Goal: Task Accomplishment & Management: Use online tool/utility

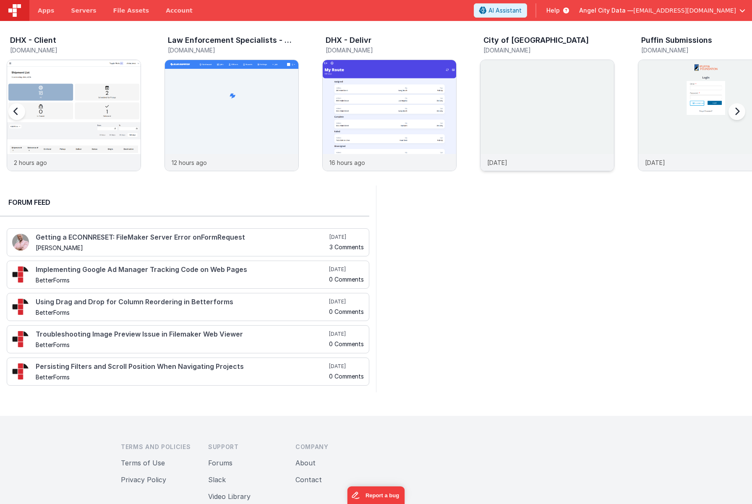
click at [545, 114] on img at bounding box center [546, 126] width 133 height 133
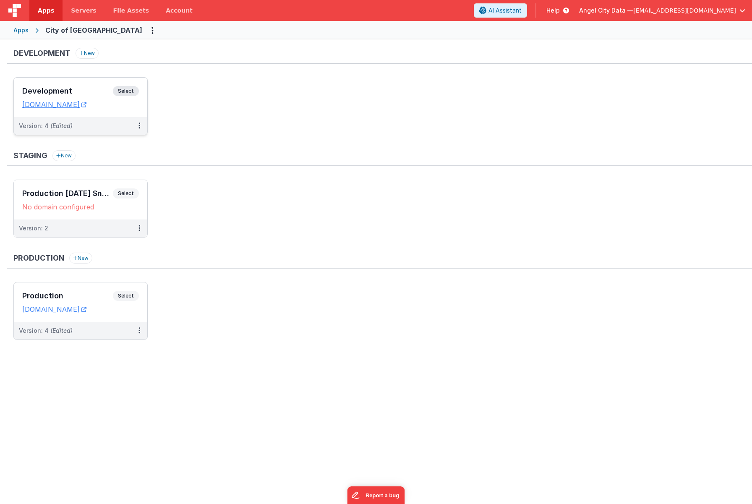
click at [97, 88] on h3 "Development" at bounding box center [67, 91] width 91 height 8
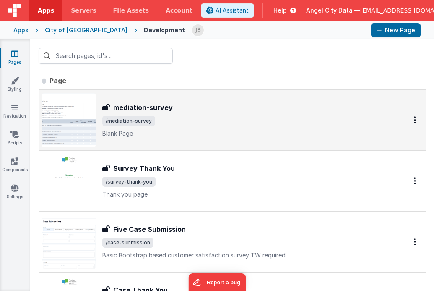
click at [205, 126] on div "mediation-survey mediation-survey /mediation-survey Blank Page" at bounding box center [244, 119] width 285 height 35
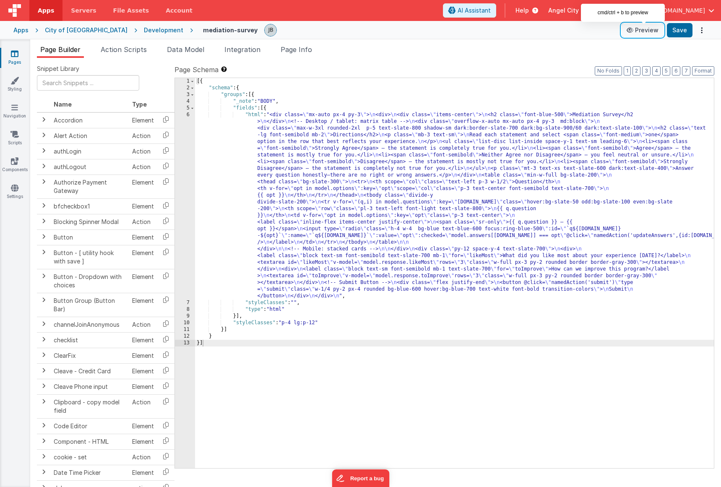
click at [657, 37] on button "Preview" at bounding box center [643, 29] width 42 height 13
click at [304, 52] on span "Page Info" at bounding box center [296, 49] width 31 height 8
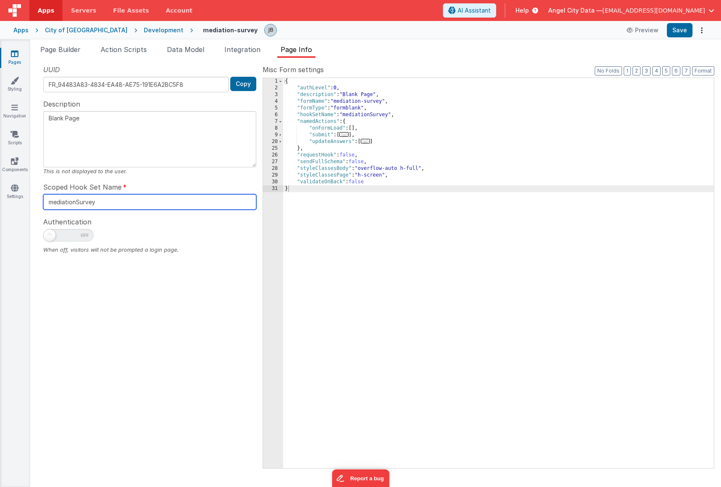
click at [107, 204] on input "mediationSurvey" at bounding box center [149, 202] width 213 height 16
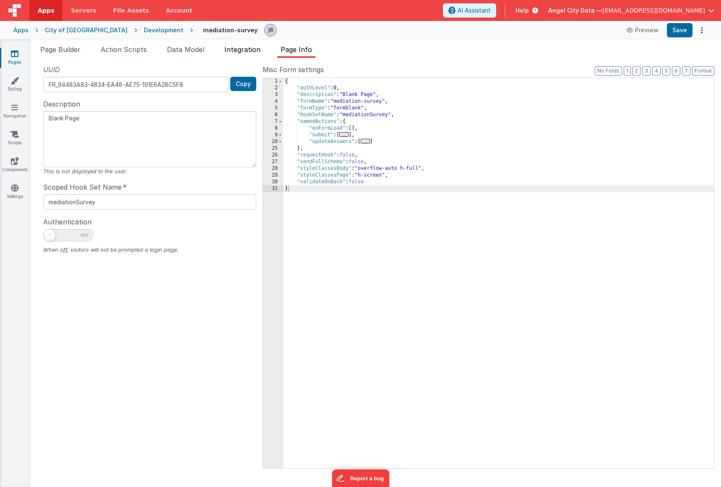
click at [254, 55] on li "Integration" at bounding box center [242, 50] width 43 height 13
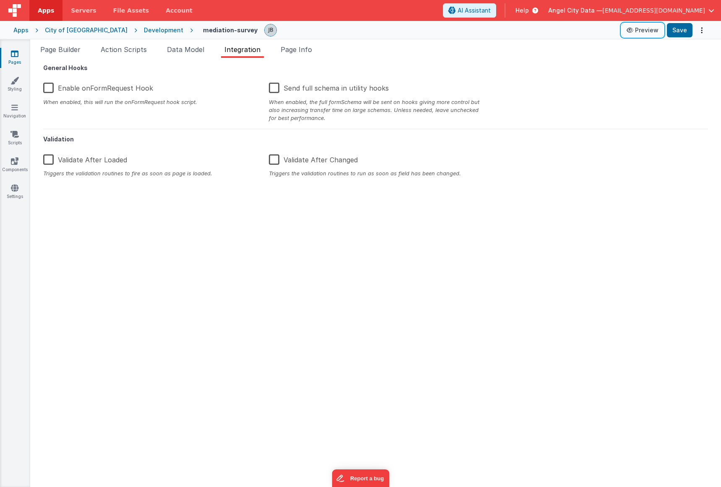
click at [663, 26] on button "Preview" at bounding box center [643, 29] width 42 height 13
click at [62, 88] on label "Enable onFormRequest Hook" at bounding box center [98, 87] width 110 height 18
click at [0, 0] on input "Enable onFormRequest Hook" at bounding box center [0, 0] width 0 height 0
click at [689, 38] on div "Apps City of [GEOGRAPHIC_DATA] Development mediation-survey Preview Save" at bounding box center [360, 30] width 721 height 18
click at [681, 34] on button "Save" at bounding box center [680, 30] width 26 height 14
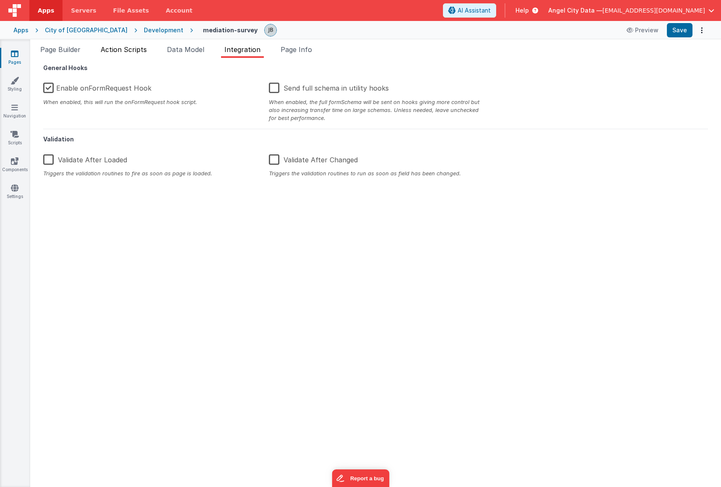
click at [142, 47] on span "Action Scripts" at bounding box center [124, 49] width 46 height 8
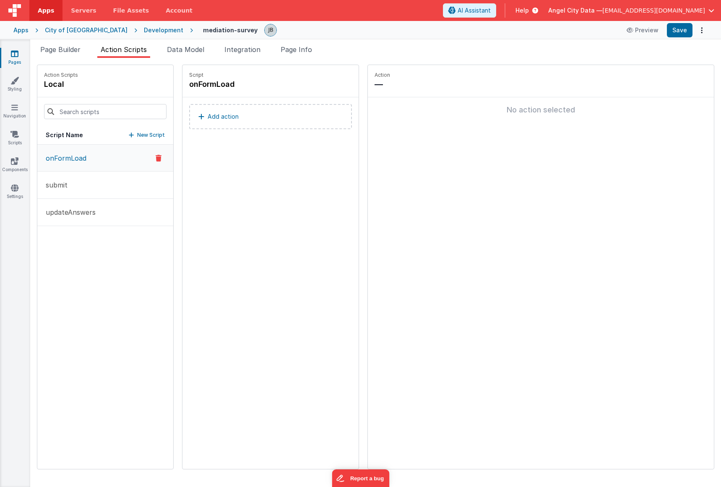
click at [208, 112] on p "Add action" at bounding box center [223, 117] width 31 height 10
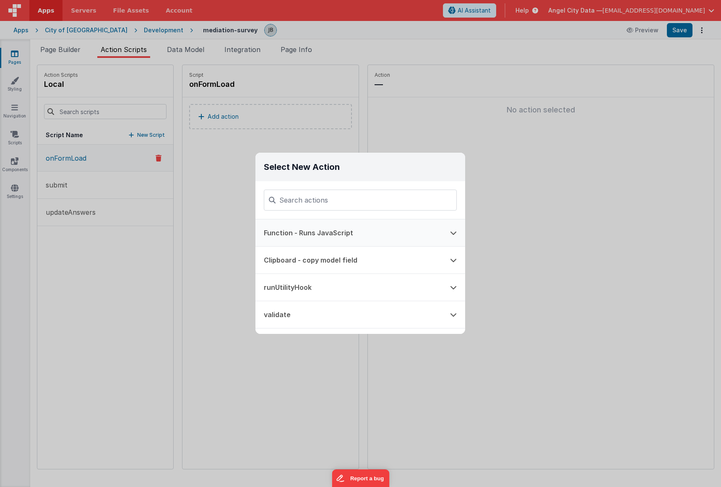
click at [331, 235] on button "Function - Runs JavaScript" at bounding box center [349, 232] width 186 height 27
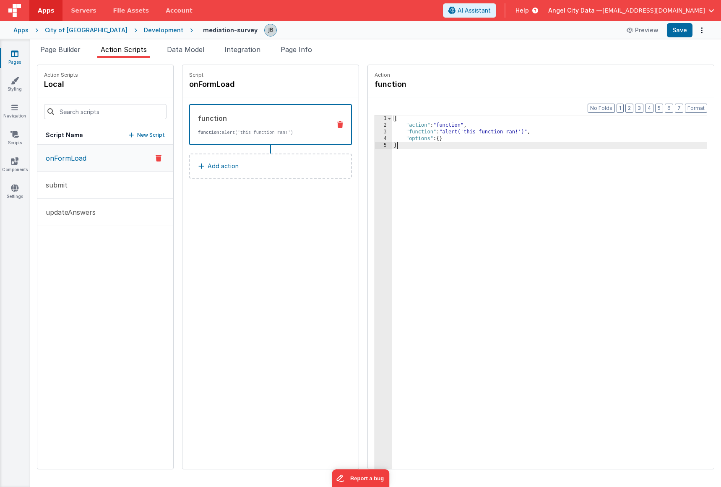
click at [375, 132] on div "3" at bounding box center [383, 132] width 17 height 7
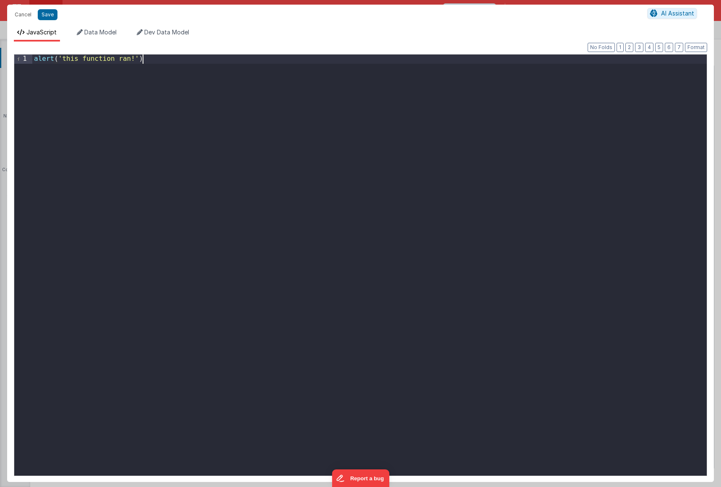
drag, startPoint x: 308, startPoint y: 142, endPoint x: -108, endPoint y: 8, distance: 436.9
click at [0, 8] on html "Cancel Save AI Assistant JavaScript Data Model Dev Data Model Format 7 6 5 4 3 …" at bounding box center [360, 243] width 721 height 487
paste textarea
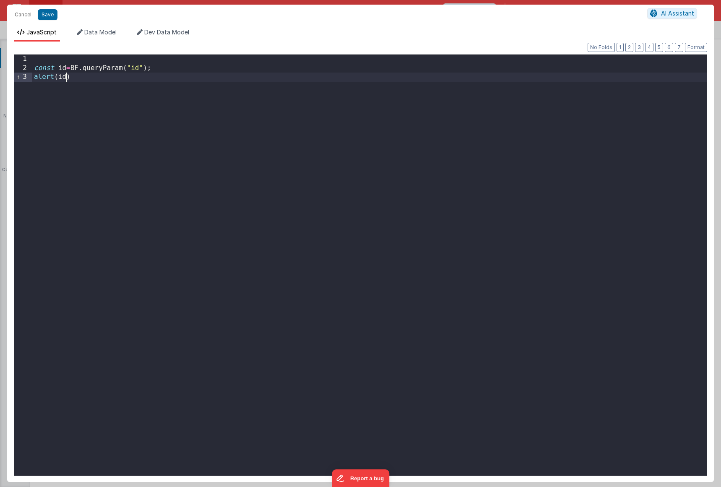
click at [88, 68] on div "const id = BF . queryParam ( "id" ) ; alert ( id )" at bounding box center [369, 274] width 675 height 439
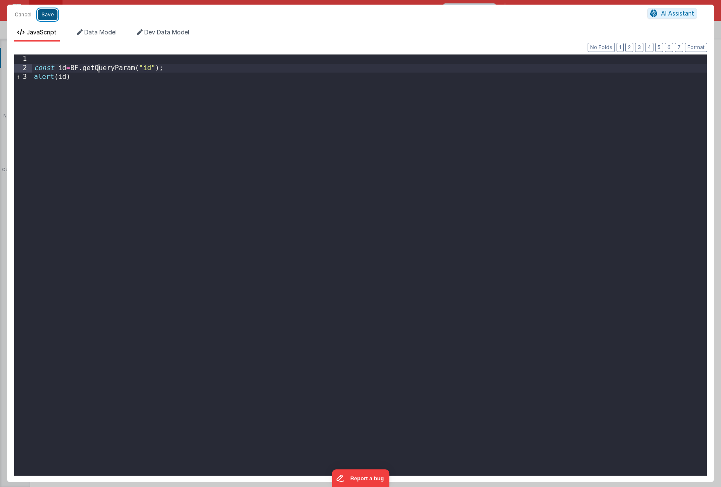
click at [47, 15] on button "Save" at bounding box center [48, 14] width 20 height 11
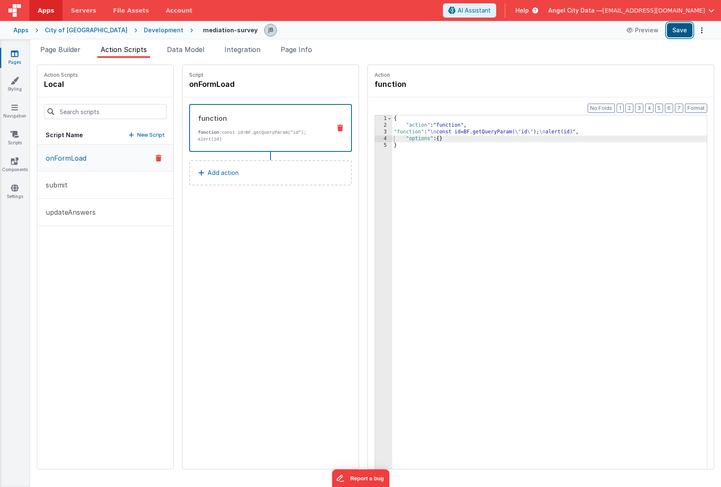
click at [681, 32] on button "Save" at bounding box center [680, 30] width 26 height 14
click at [375, 131] on div "3" at bounding box center [383, 132] width 17 height 7
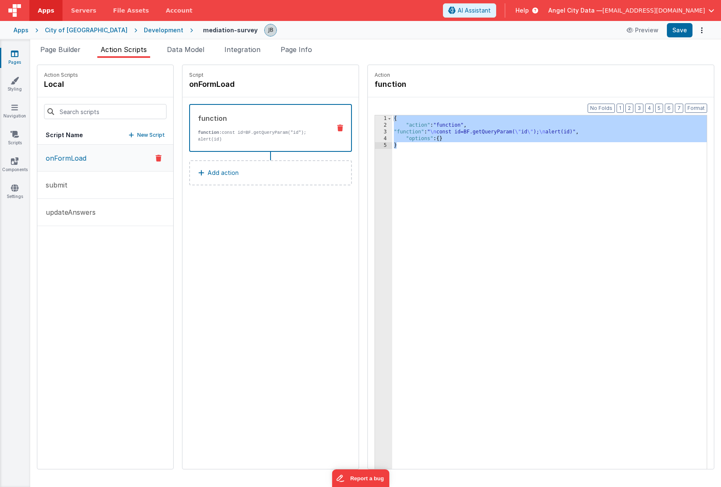
click at [375, 131] on div "3" at bounding box center [383, 132] width 17 height 7
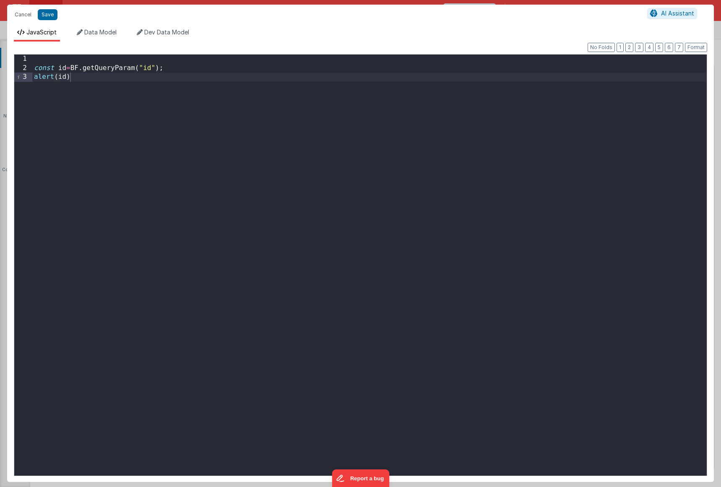
click at [169, 69] on div "const id = BF . getQueryParam ( "id" ) ; alert ( id )" at bounding box center [369, 274] width 675 height 439
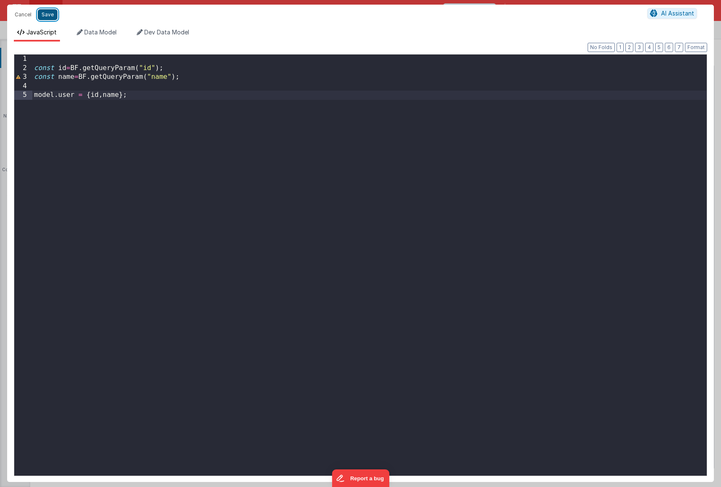
click at [46, 18] on button "Save" at bounding box center [48, 14] width 20 height 11
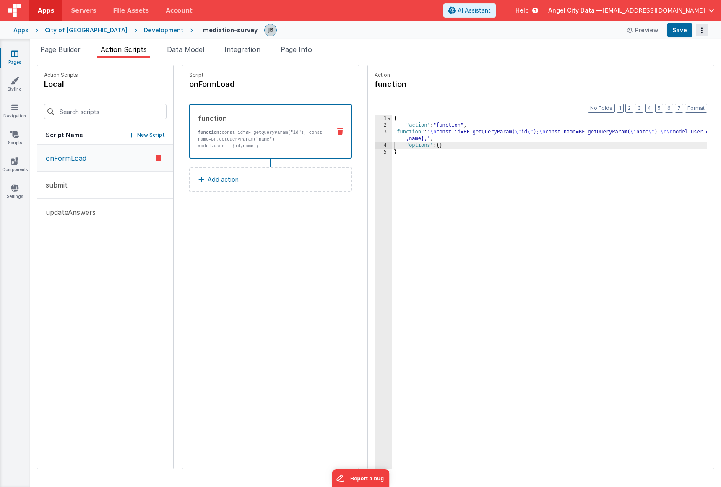
click at [697, 26] on button "Options" at bounding box center [702, 30] width 12 height 12
click at [679, 29] on button at bounding box center [360, 243] width 721 height 487
click at [679, 29] on button "Save" at bounding box center [680, 30] width 26 height 14
click at [65, 52] on span "Page Builder" at bounding box center [60, 49] width 40 height 8
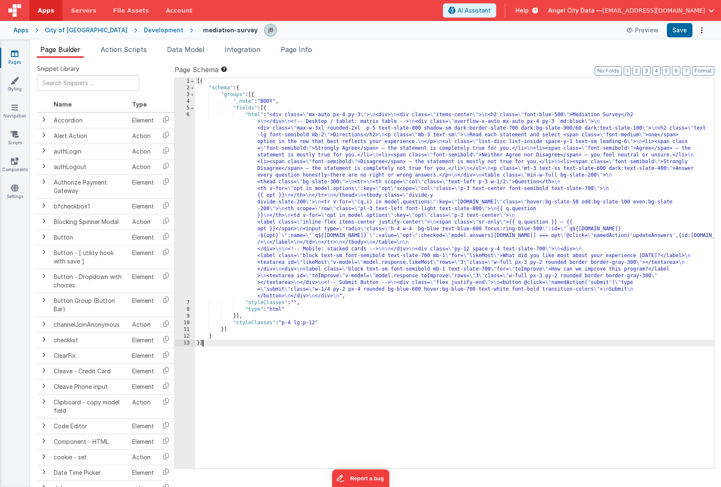
click at [192, 128] on div "6" at bounding box center [185, 206] width 20 height 188
click at [188, 128] on div "6" at bounding box center [185, 206] width 20 height 188
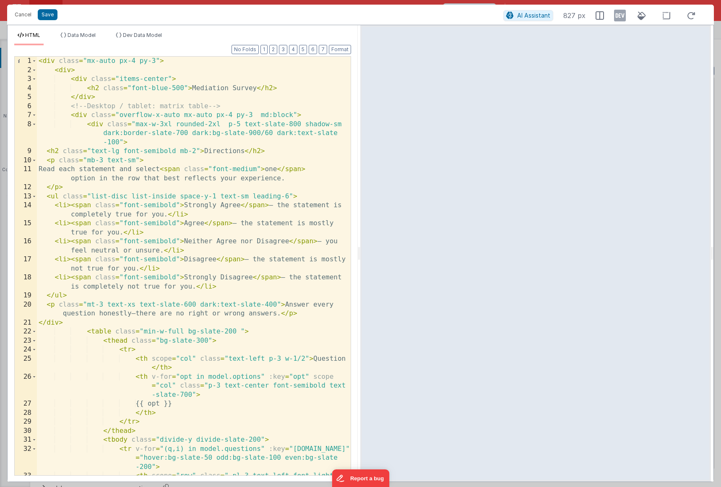
click at [55, 168] on div "< div class = "mx-auto px-4 py-3" > < div > < div class = "items-center" > < h2…" at bounding box center [194, 280] width 314 height 446
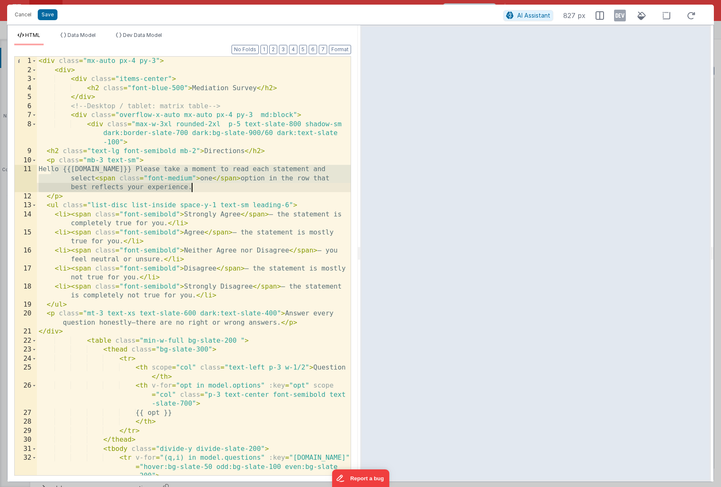
drag, startPoint x: 50, startPoint y: 169, endPoint x: 196, endPoint y: 190, distance: 148.4
click at [196, 190] on div "< div class = "mx-auto px-4 py-3" > < div > < div class = "items-center" > < h2…" at bounding box center [194, 280] width 314 height 446
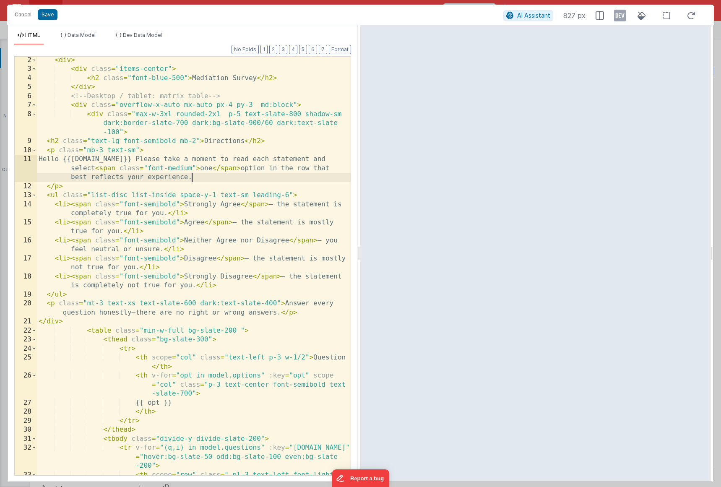
scroll to position [10, 0]
drag, startPoint x: 245, startPoint y: 167, endPoint x: 98, endPoint y: 170, distance: 146.9
click at [98, 170] on div "< div > < div class = "items-center" > < h2 class = "font-blue-500" > Mediation…" at bounding box center [194, 279] width 314 height 446
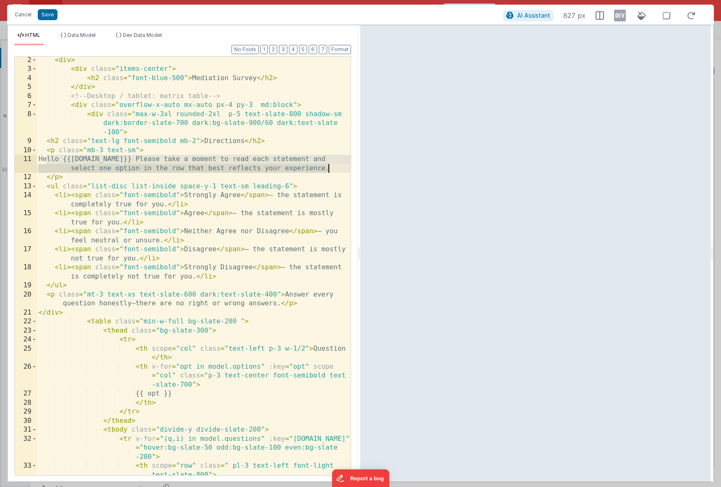
drag, startPoint x: 48, startPoint y: 159, endPoint x: 334, endPoint y: 169, distance: 285.5
click at [334, 169] on div "< div > < div class = "items-center" > < h2 class = "font-blue-500" > Mediation…" at bounding box center [194, 274] width 314 height 437
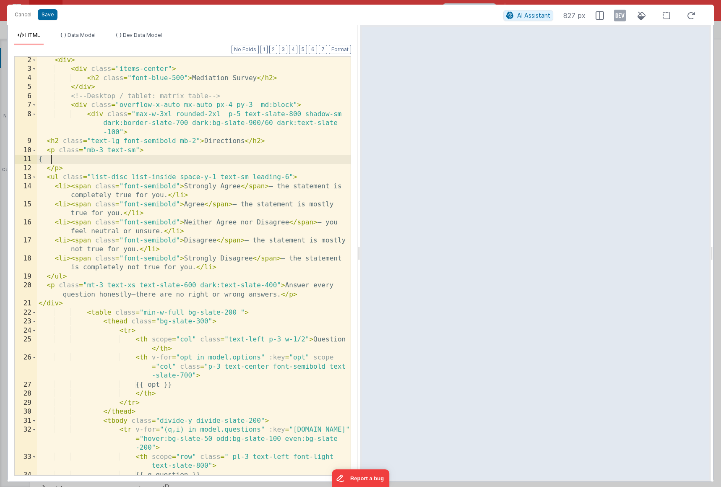
paste textarea
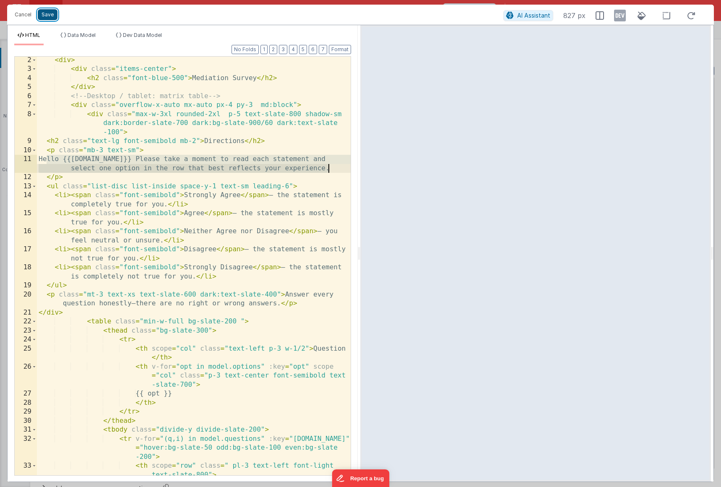
click at [47, 12] on button "Save" at bounding box center [48, 14] width 20 height 11
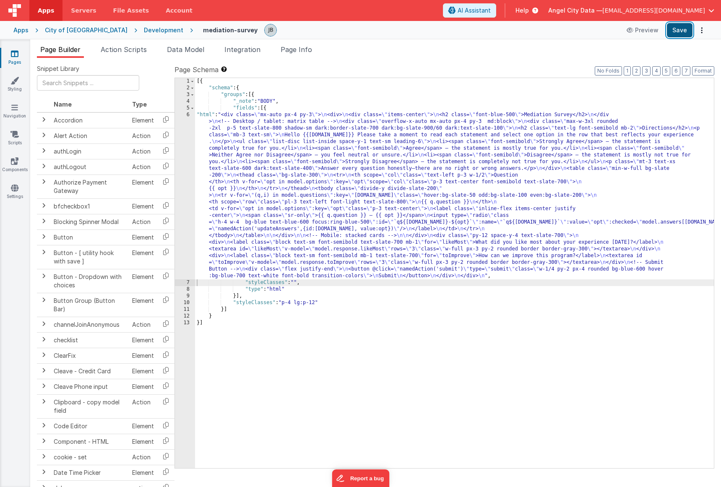
click at [679, 29] on button "Save" at bounding box center [680, 30] width 26 height 14
click at [190, 50] on span "Data Model" at bounding box center [185, 49] width 37 height 8
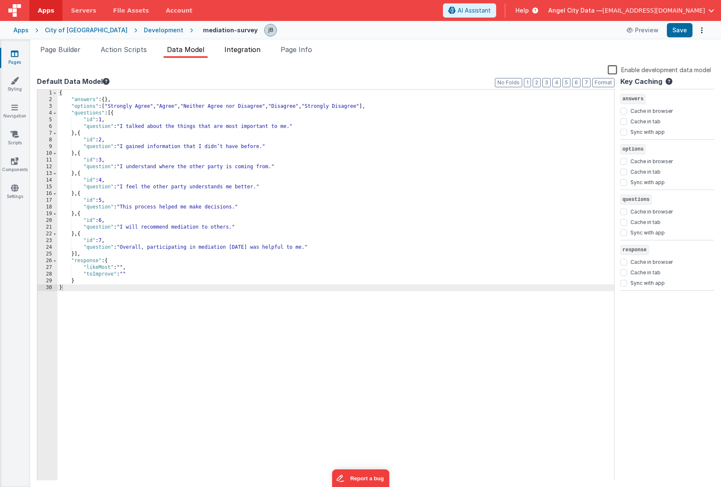
click at [240, 53] on li "Integration" at bounding box center [242, 50] width 43 height 13
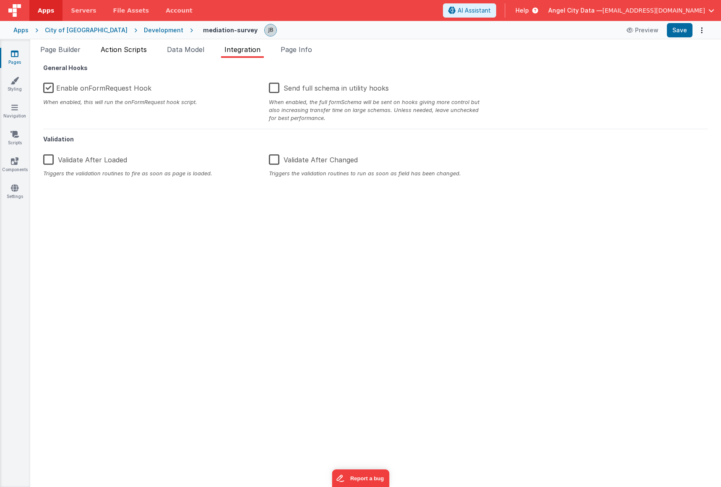
click at [125, 53] on li "Action Scripts" at bounding box center [123, 50] width 53 height 13
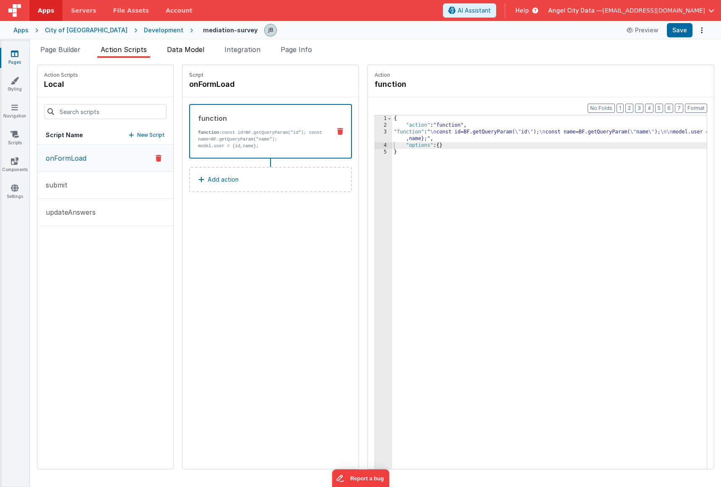
click at [184, 54] on li "Data Model" at bounding box center [186, 50] width 44 height 13
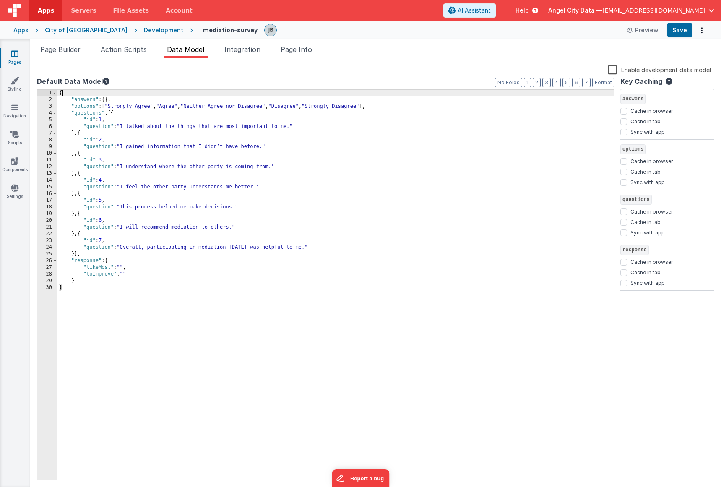
click at [86, 94] on div "{ "answers" : { } , "options" : [ "Strongly Agree" , "Agree" , "Neither Agree n…" at bounding box center [335, 292] width 557 height 405
click at [676, 30] on button "Save" at bounding box center [680, 30] width 26 height 14
click at [144, 30] on div "Development" at bounding box center [163, 30] width 39 height 8
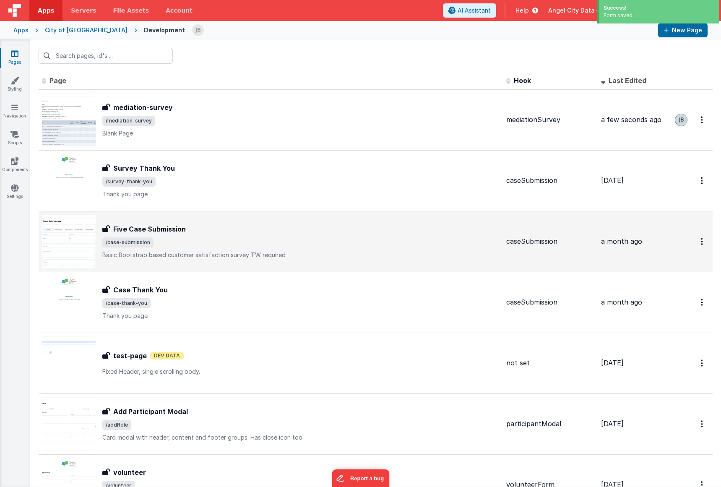
click at [153, 223] on div "Five Case Submission Five Case Submission /case-submission Basic Bootstrap base…" at bounding box center [271, 242] width 458 height 54
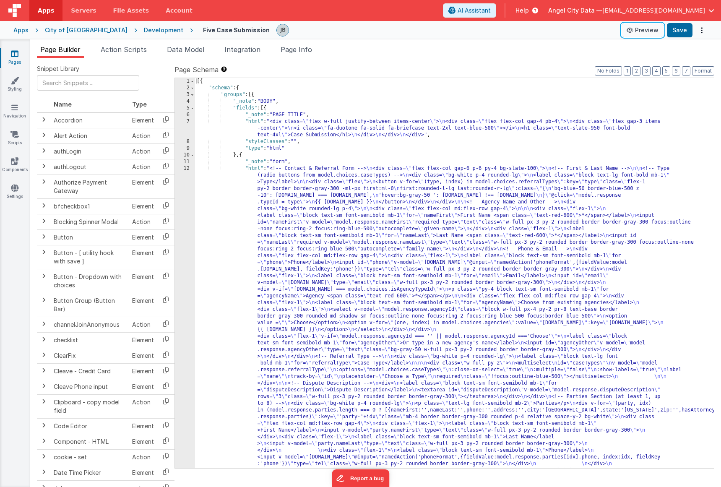
click at [640, 32] on button "Preview" at bounding box center [643, 29] width 42 height 13
click at [119, 37] on div "Apps City of [GEOGRAPHIC_DATA] Development Five Case Submission Preview Save" at bounding box center [360, 30] width 721 height 18
click at [144, 30] on div "Development" at bounding box center [163, 30] width 39 height 8
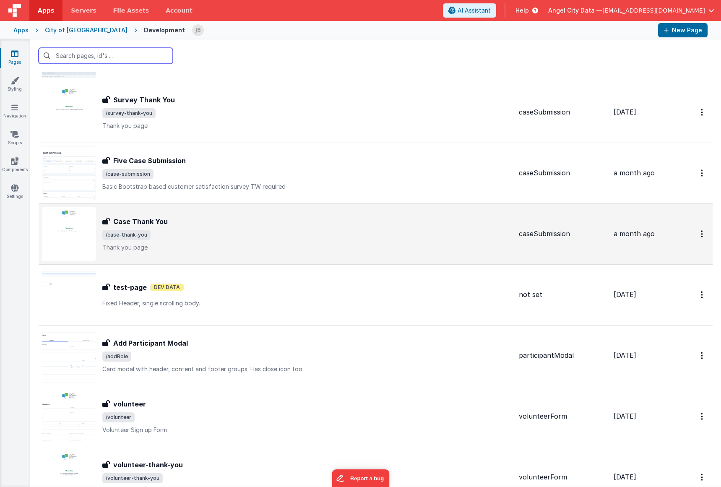
scroll to position [75, 0]
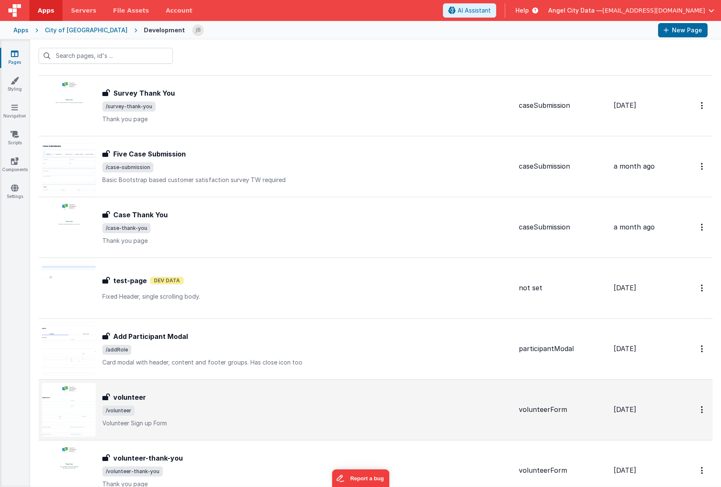
click at [136, 389] on div "volunteer volunteer /volunteer Volunteer Sign up Form" at bounding box center [277, 410] width 470 height 54
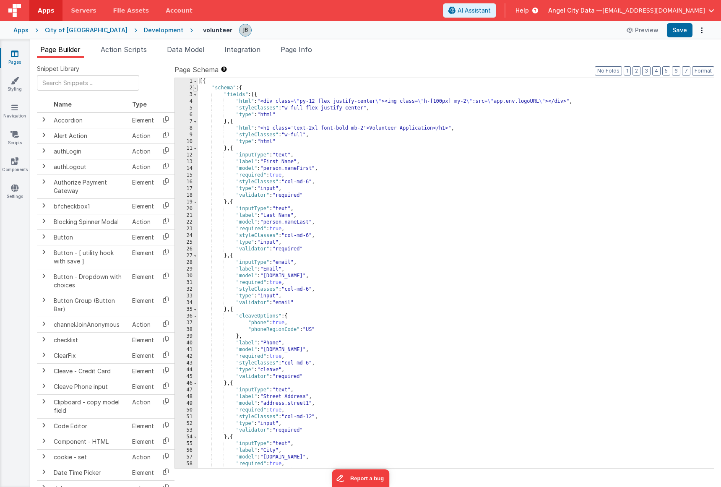
click at [194, 88] on span at bounding box center [195, 88] width 5 height 7
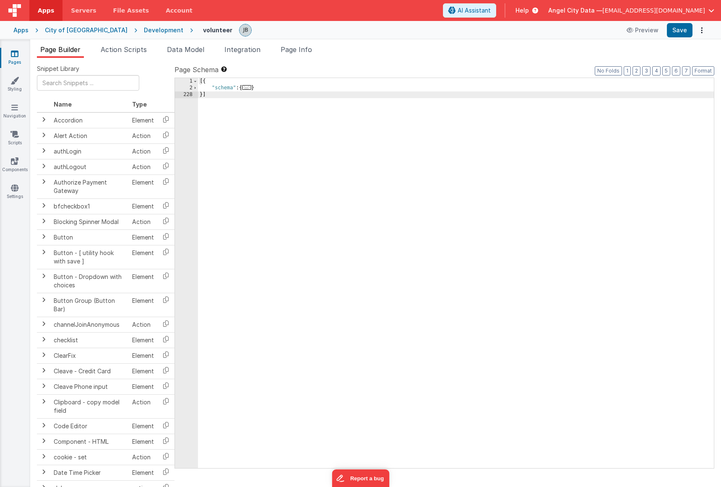
click at [192, 88] on div "2" at bounding box center [186, 88] width 23 height 7
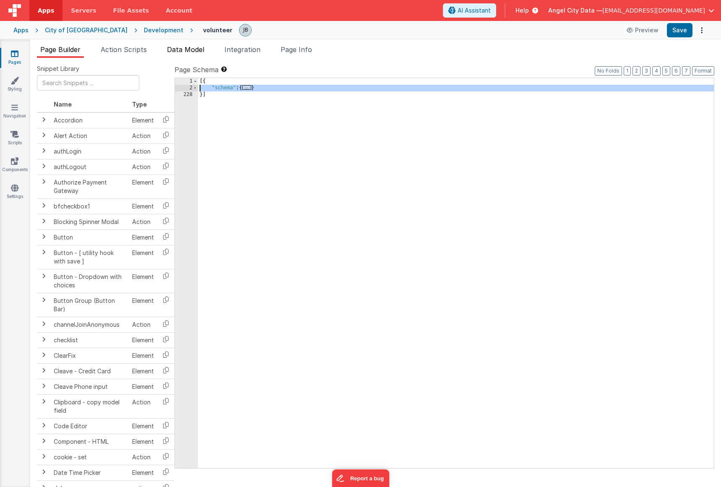
click at [188, 55] on li "Data Model" at bounding box center [186, 50] width 44 height 13
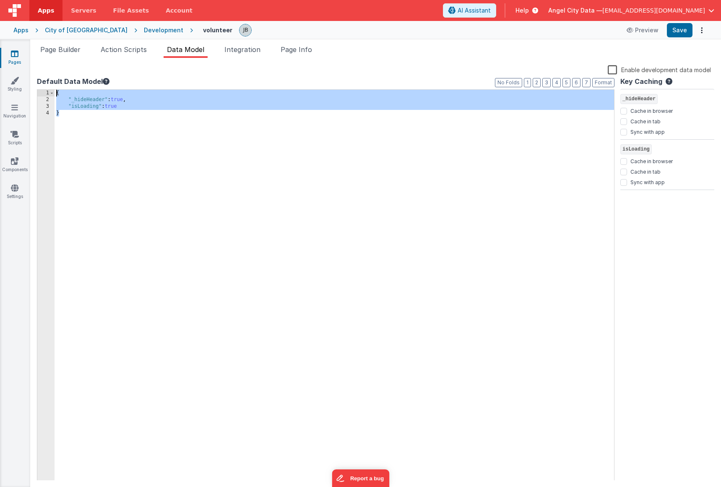
drag, startPoint x: 100, startPoint y: 118, endPoint x: 23, endPoint y: 71, distance: 89.8
click at [23, 71] on section "Pages Styling Navigation Scripts Components Settings Page Builder Action Script…" at bounding box center [360, 263] width 721 height 448
click at [212, 138] on div "{ "_hideHeader" : true , "isLoading" : true }" at bounding box center [335, 292] width 560 height 405
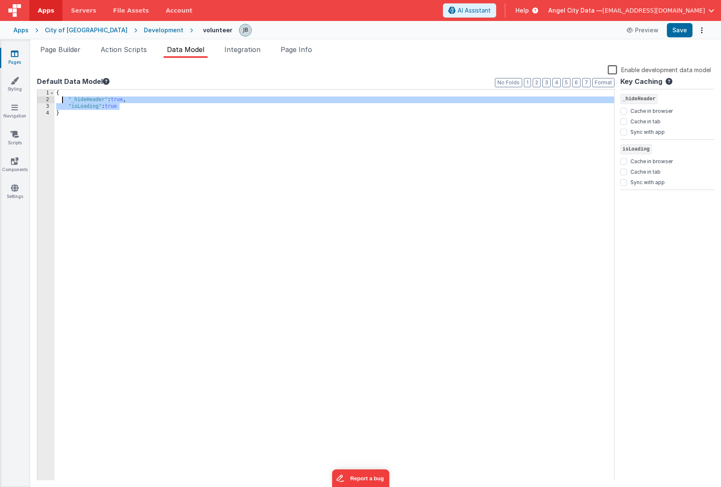
drag, startPoint x: 133, startPoint y: 105, endPoint x: 62, endPoint y: 100, distance: 71.1
click at [62, 100] on div "{ "_hideHeader" : true , "isLoading" : true }" at bounding box center [335, 292] width 560 height 405
click at [144, 26] on div "Development" at bounding box center [163, 30] width 39 height 8
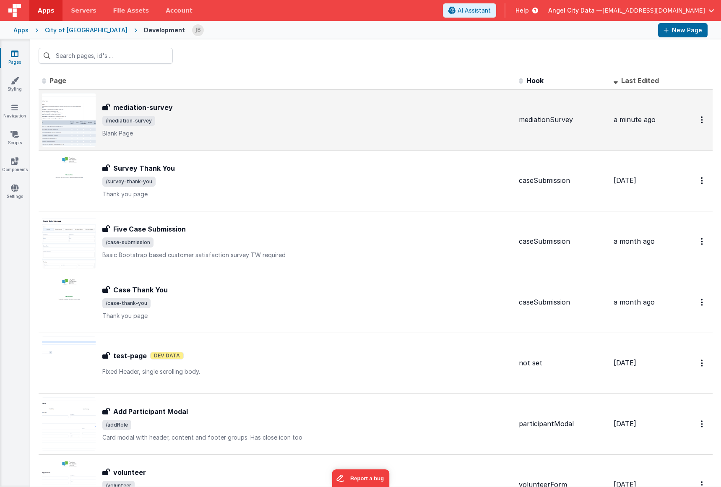
click at [132, 103] on h3 "mediation-survey" at bounding box center [143, 107] width 60 height 10
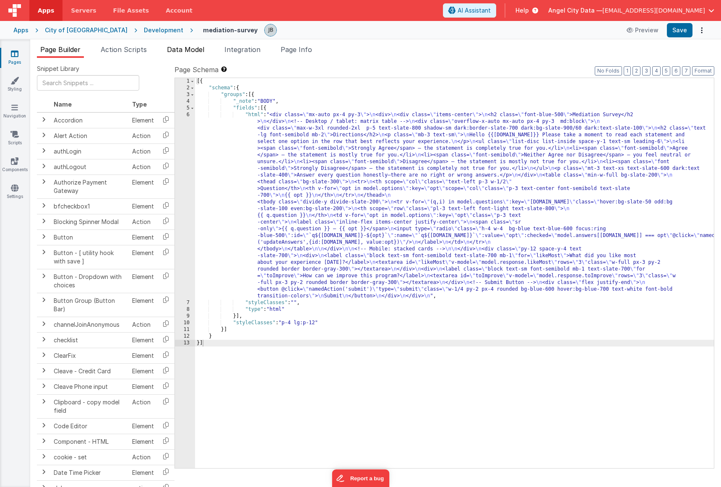
click at [208, 52] on li "Data Model" at bounding box center [186, 50] width 44 height 13
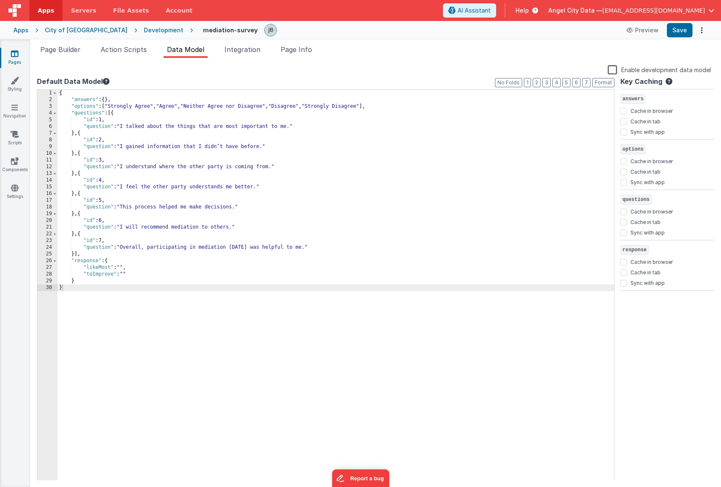
click at [104, 100] on div "{ "answers" : { } , "options" : [ "Strongly Agree" , "Agree" , "Neither Agree n…" at bounding box center [335, 292] width 557 height 405
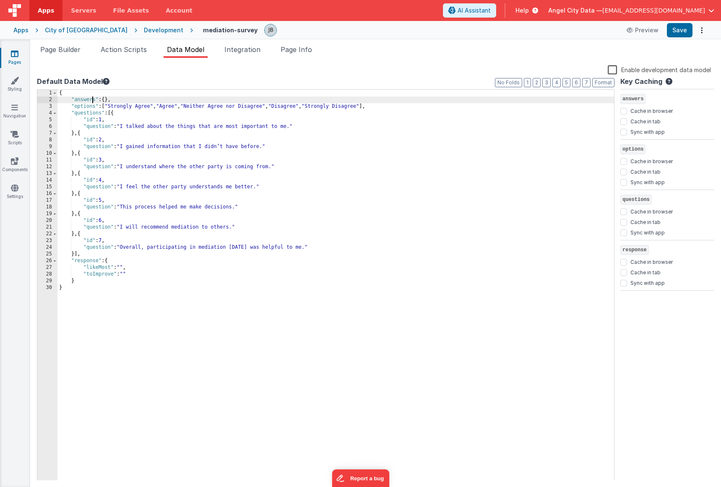
click at [93, 97] on div "{ "answers" : { } , "options" : [ "Strongly Agree" , "Agree" , "Neither Agree n…" at bounding box center [335, 292] width 557 height 405
click at [77, 96] on div "{ "answers" : { } , "options" : [ "Strongly Agree" , "Agree" , "Neither Agree n…" at bounding box center [335, 292] width 557 height 405
paste textarea
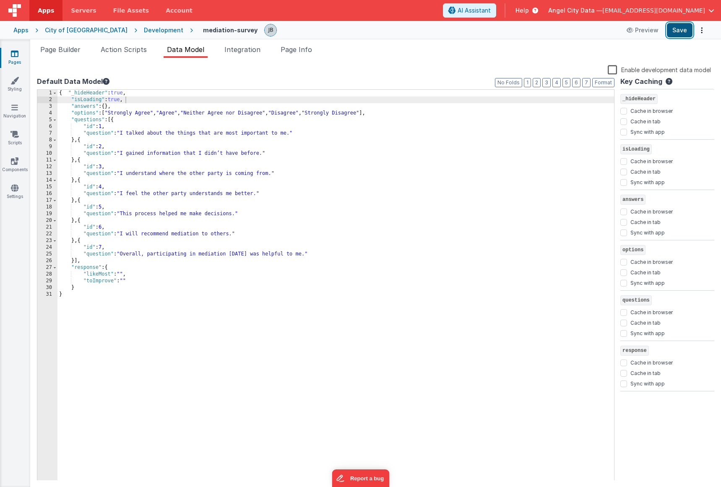
click at [681, 31] on button "Save" at bounding box center [680, 30] width 26 height 14
click at [639, 33] on button "Preview" at bounding box center [643, 29] width 42 height 13
click at [144, 29] on div "Development" at bounding box center [163, 30] width 39 height 8
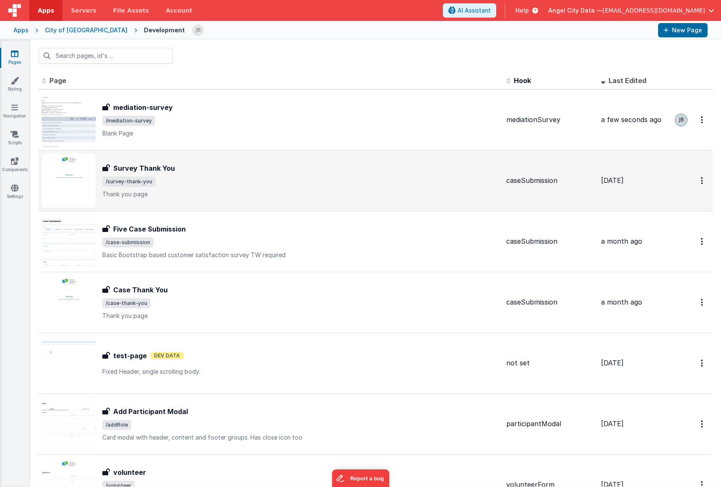
click at [142, 170] on h3 "Survey Thank You" at bounding box center [144, 168] width 62 height 10
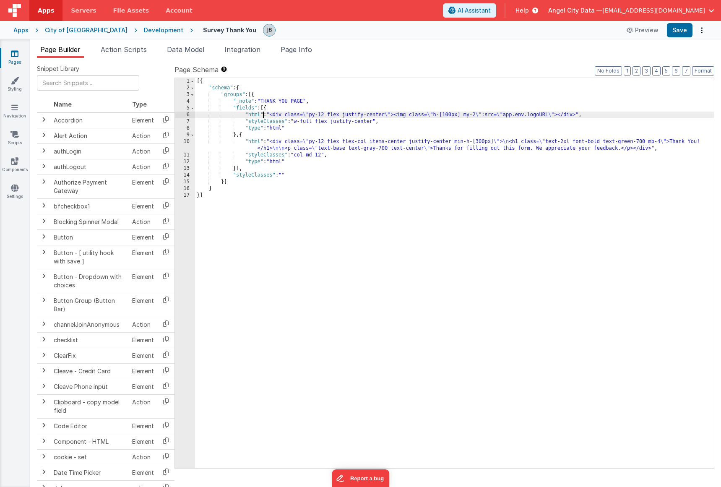
click at [262, 116] on div "[{ "schema" : { "groups" : [{ "_note" : "THANK YOU PAGE" , "fields" : [{ "html"…" at bounding box center [454, 280] width 519 height 404
click at [189, 117] on div "6" at bounding box center [185, 115] width 20 height 7
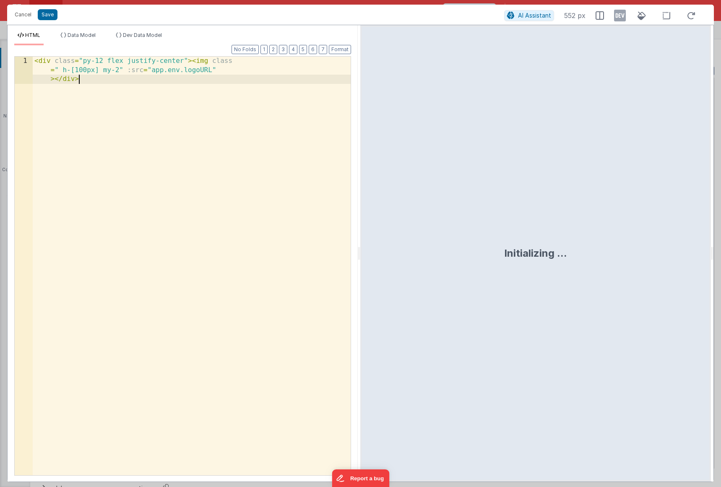
click at [189, 117] on div "< div class = "py-12 flex justify-center" > < img class = " h-[100px] my-2" :sr…" at bounding box center [192, 293] width 318 height 473
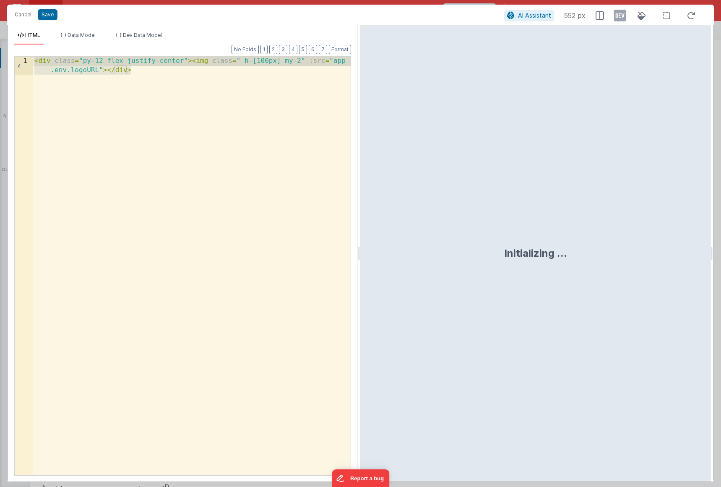
drag, startPoint x: 180, startPoint y: 117, endPoint x: -16, endPoint y: 44, distance: 209.0
click at [0, 44] on html "Cancel Save AI Assistant 552 px HTML Data Model Dev Data Model Format 7 6 5 4 3…" at bounding box center [360, 243] width 721 height 487
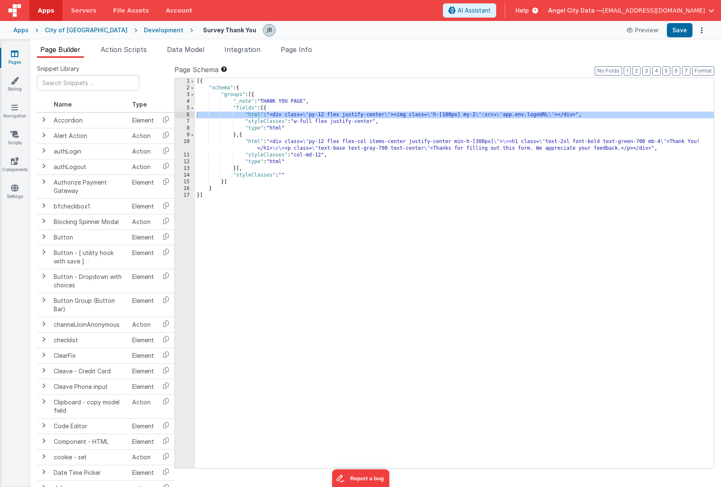
click at [144, 28] on div "Development" at bounding box center [163, 30] width 39 height 8
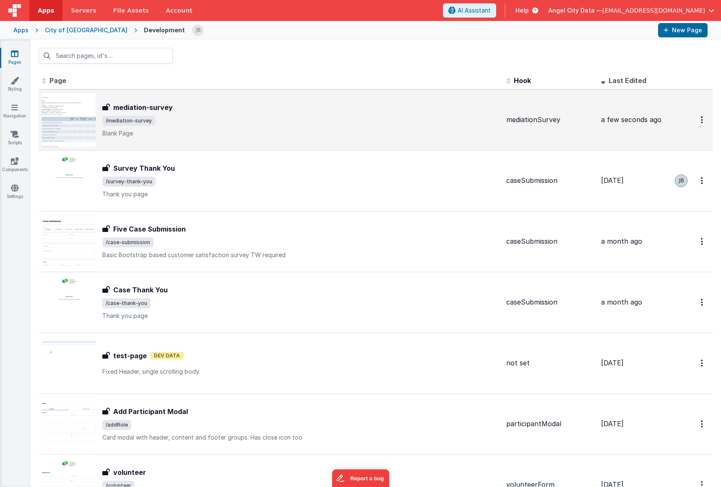
click at [139, 107] on h3 "mediation-survey" at bounding box center [143, 107] width 60 height 10
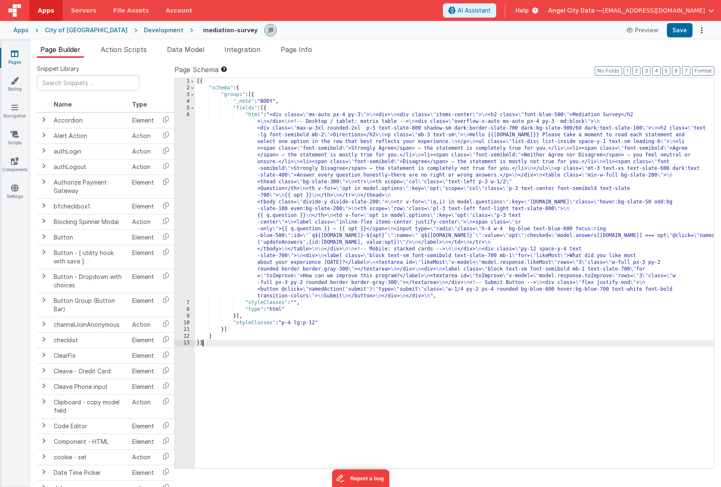
click at [186, 121] on div "6" at bounding box center [185, 206] width 20 height 188
click at [188, 127] on div "6" at bounding box center [185, 206] width 20 height 188
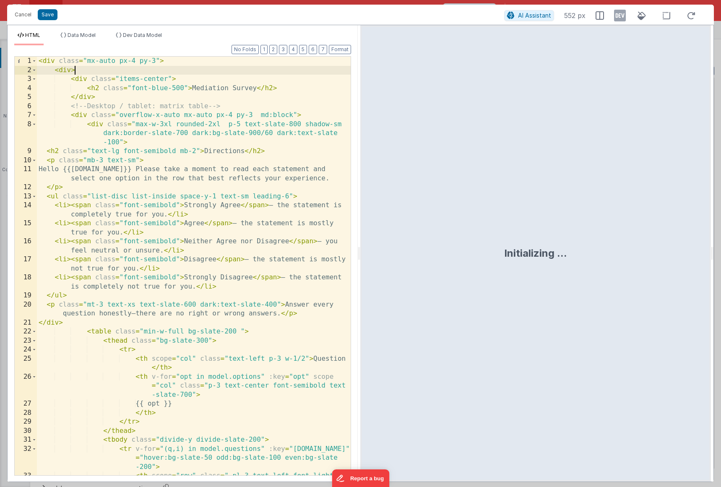
click at [87, 71] on div "< div class = "mx-auto px-4 py-3" > < div > < div class = "items-center" > < h2…" at bounding box center [194, 280] width 314 height 446
click at [169, 59] on div "< div class = "mx-auto px-4 py-3" > < div > < div class = "items-center" > < h2…" at bounding box center [194, 280] width 314 height 446
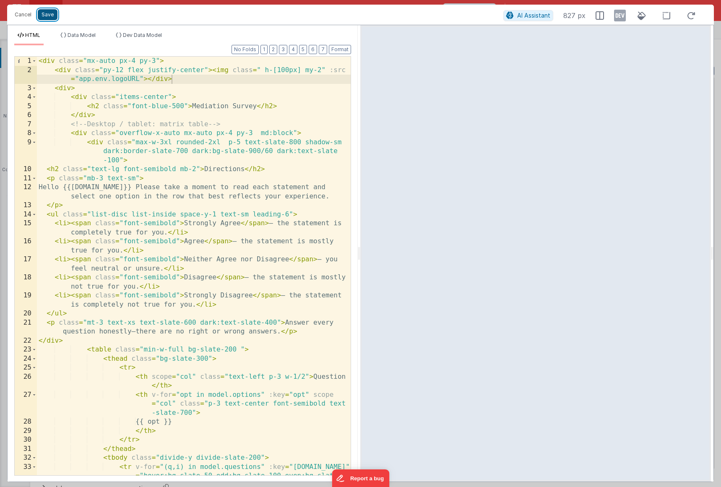
click at [43, 17] on button "Save" at bounding box center [48, 14] width 20 height 11
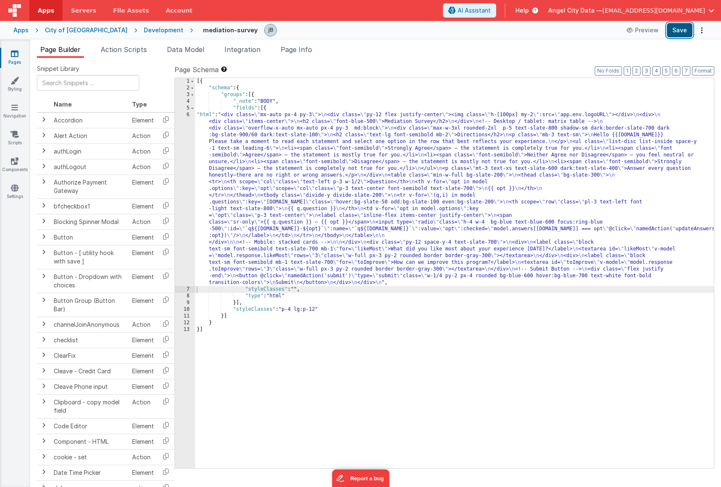
click at [681, 32] on button "Save" at bounding box center [680, 30] width 26 height 14
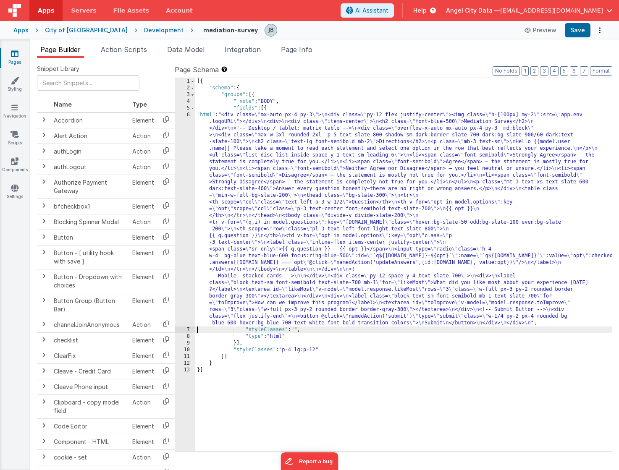
click at [186, 162] on div "6" at bounding box center [185, 219] width 20 height 215
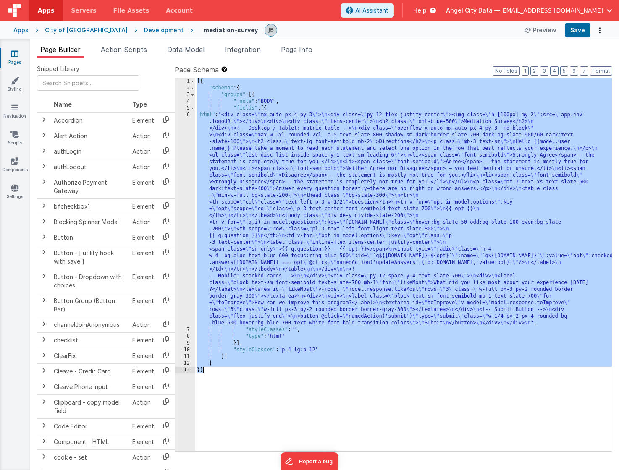
click at [186, 162] on div "6" at bounding box center [185, 219] width 20 height 215
click at [187, 161] on div "6" at bounding box center [185, 219] width 20 height 215
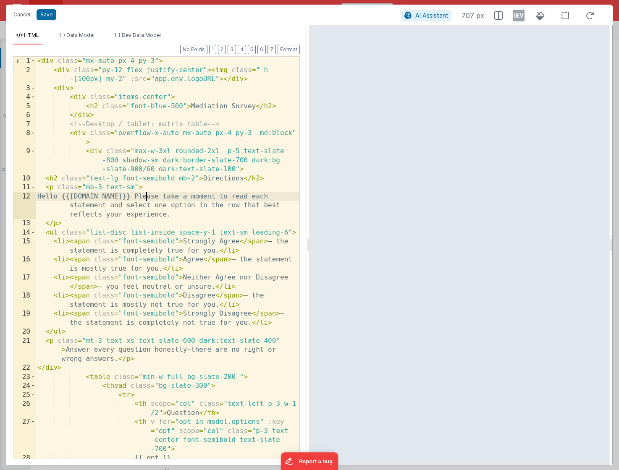
click at [146, 196] on div "< div class = "mx-auto px-4 py-3" > < div class = "py-12 flex justify-center" >…" at bounding box center [168, 267] width 264 height 420
click at [191, 212] on div "< div class = "mx-auto px-4 py-3" > < div class = "py-12 flex justify-center" >…" at bounding box center [168, 267] width 264 height 420
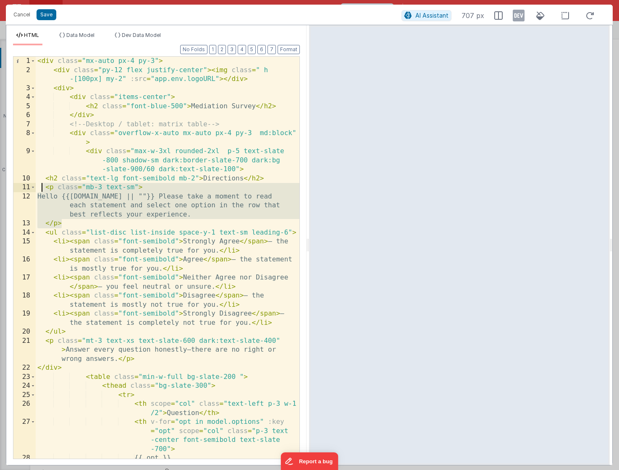
drag, startPoint x: 63, startPoint y: 221, endPoint x: 40, endPoint y: 191, distance: 38.6
click at [40, 191] on div "< div class = "mx-auto px-4 py-3" > < div class = "py-12 flex justify-center" >…" at bounding box center [168, 267] width 264 height 420
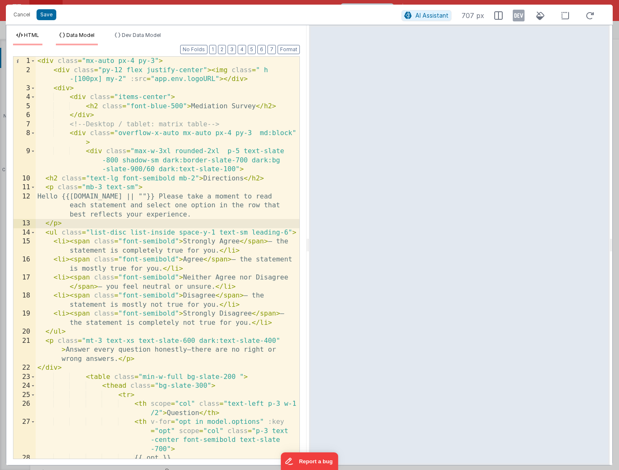
click at [78, 33] on span "Data Model" at bounding box center [80, 35] width 28 height 6
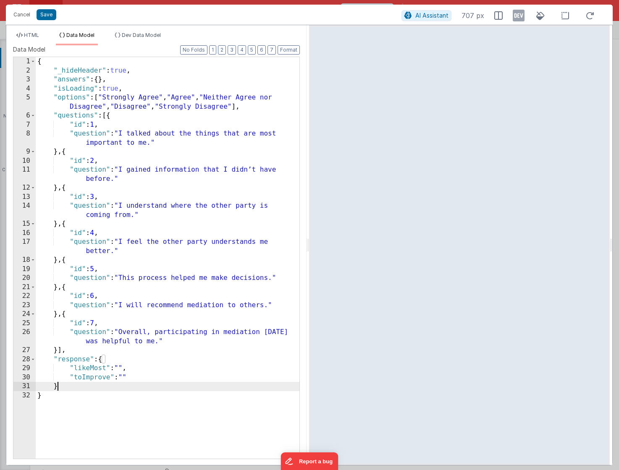
click at [78, 384] on div "{ "_hideHeader" : true , "answers" : { } , "isLoading" : true , "options" : [ "…" at bounding box center [168, 267] width 264 height 420
click at [93, 397] on div "{ "_hideHeader" : true , "answers" : { } , "isLoading" : true , "options" : [ "…" at bounding box center [168, 267] width 264 height 420
click at [150, 395] on div "{ "_hideHeader" : true , "answers" : { } , "isLoading" : true , "options" : [ "…" at bounding box center [168, 267] width 264 height 420
click at [68, 388] on div "{ "_hideHeader" : true , "answers" : { } , "isLoading" : true , "options" : [ "…" at bounding box center [168, 267] width 264 height 420
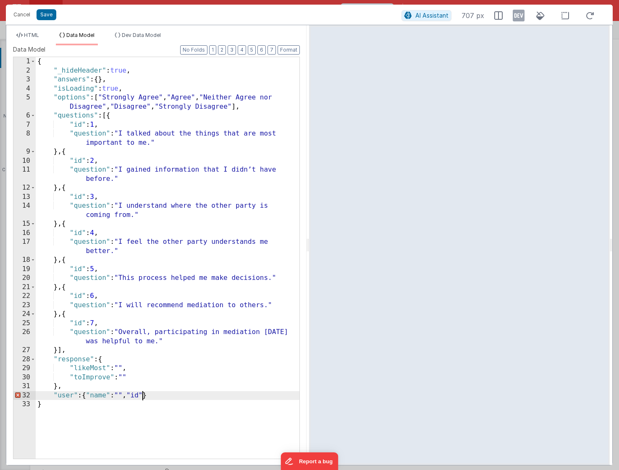
click at [141, 394] on div "{ "_hideHeader" : true , "answers" : { } , "isLoading" : true , "options" : [ "…" at bounding box center [168, 267] width 264 height 420
click at [117, 395] on div "{ "_hideHeader" : true , "answers" : { } , "isLoading" : true , "options" : [ "…" at bounding box center [168, 267] width 264 height 420
click at [47, 11] on button "Save" at bounding box center [47, 14] width 20 height 11
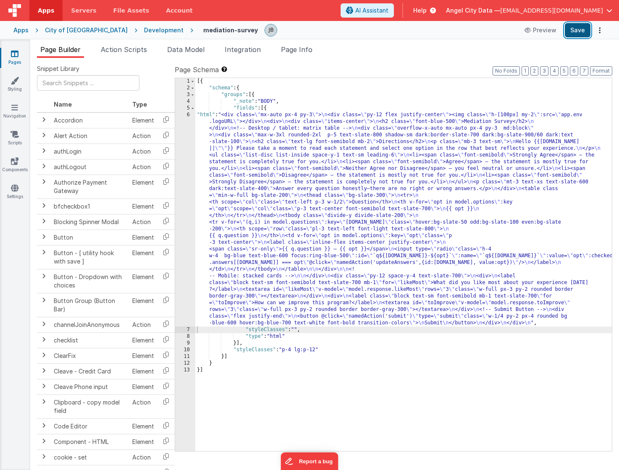
click at [580, 32] on button "Save" at bounding box center [577, 30] width 26 height 14
click at [188, 176] on div "6" at bounding box center [185, 219] width 20 height 215
click at [186, 169] on div "6" at bounding box center [185, 219] width 20 height 215
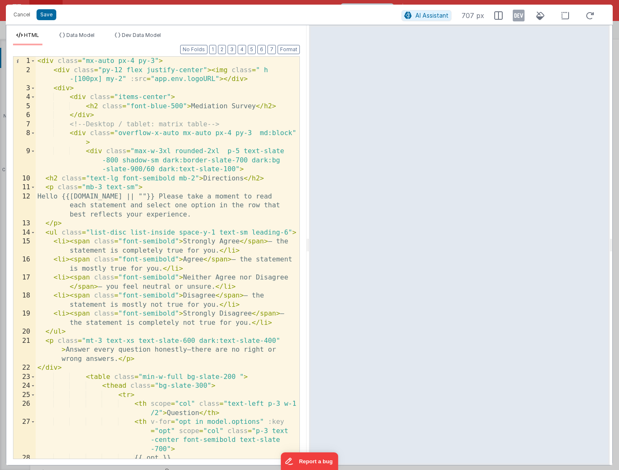
click at [51, 196] on div "< div class = "mx-auto px-4 py-3" > < div class = "py-12 flex justify-center" >…" at bounding box center [168, 267] width 264 height 420
drag, startPoint x: 51, startPoint y: 196, endPoint x: 178, endPoint y: 194, distance: 126.7
click at [178, 194] on div "< div class = "mx-auto px-4 py-3" > < div class = "py-12 flex justify-center" >…" at bounding box center [168, 267] width 264 height 420
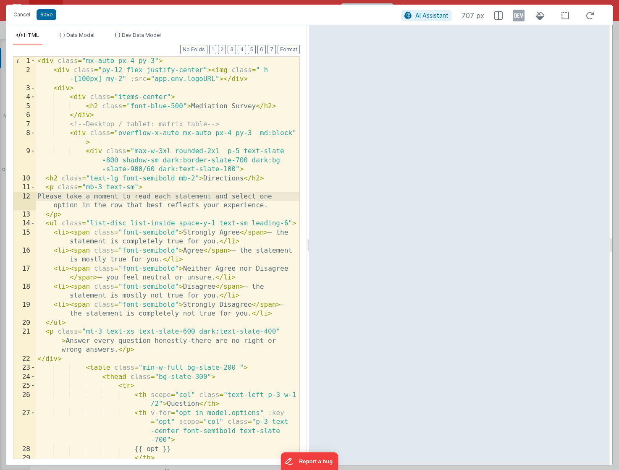
click at [134, 89] on div "< div class = "mx-auto px-4 py-3" > < div class = "py-12 flex justify-center" >…" at bounding box center [168, 267] width 264 height 420
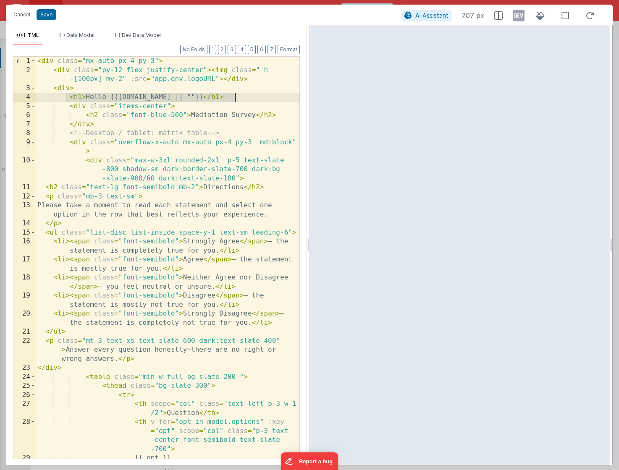
drag, startPoint x: 67, startPoint y: 97, endPoint x: 248, endPoint y: 97, distance: 181.3
click at [248, 97] on div "< div class = "mx-auto px-4 py-3" > < div class = "py-12 flex justify-center" >…" at bounding box center [168, 267] width 264 height 420
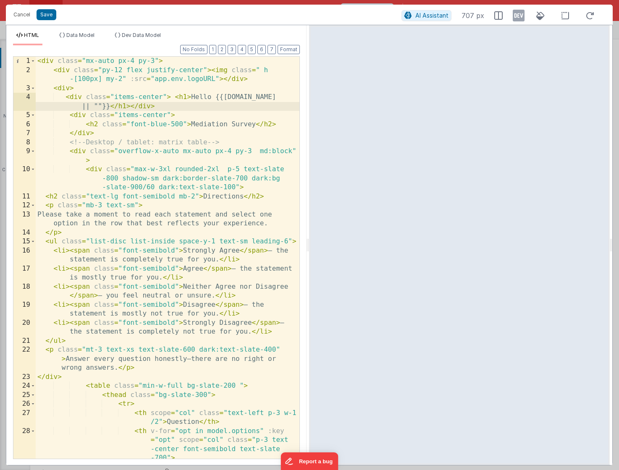
click at [116, 97] on div "< div class = "mx-auto px-4 py-3" > < div class = "py-12 flex justify-center" >…" at bounding box center [168, 267] width 264 height 420
click at [149, 97] on div "< div class = "mx-auto px-4 py-3" > < div class = "py-12 flex justify-center" >…" at bounding box center [168, 267] width 264 height 420
click at [73, 99] on div "< div class = "mx-auto px-4 py-3" > < div class = "py-12 flex justify-center" >…" at bounding box center [168, 267] width 264 height 420
click at [113, 98] on div "< div class = "mx-auto px-4 py-3" > < div class = "py-12 flex justify-center" >…" at bounding box center [168, 267] width 264 height 420
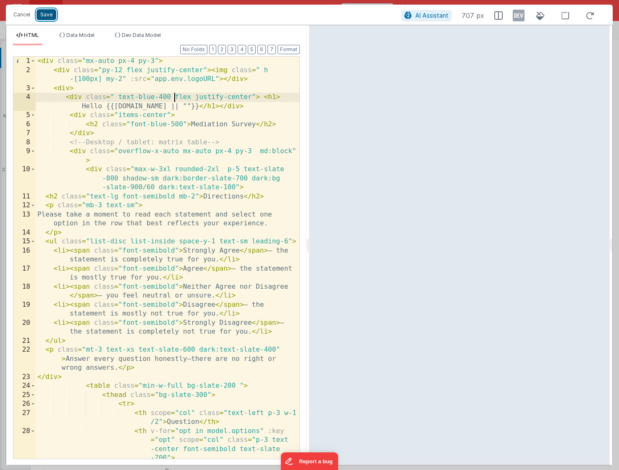
click at [48, 19] on button "Save" at bounding box center [47, 14] width 20 height 11
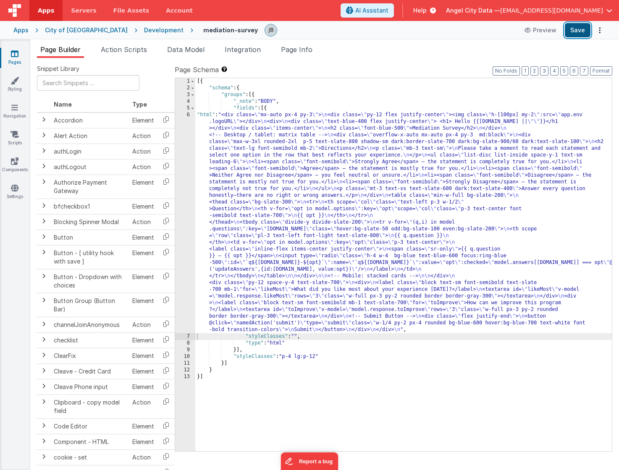
click at [577, 30] on button "Save" at bounding box center [577, 30] width 26 height 14
click at [129, 51] on span "Action Scripts" at bounding box center [124, 49] width 46 height 8
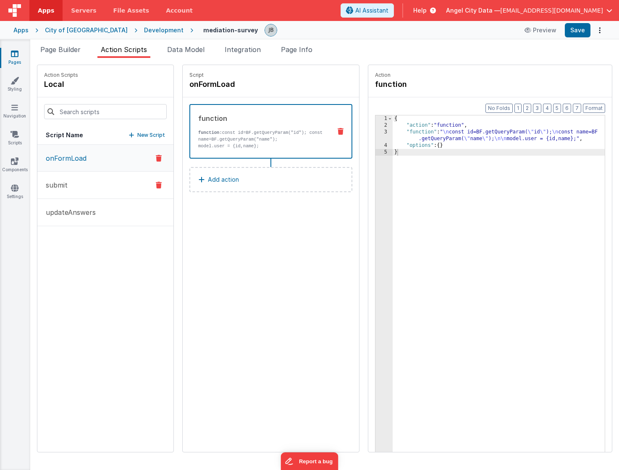
click at [84, 183] on button "submit" at bounding box center [105, 185] width 136 height 27
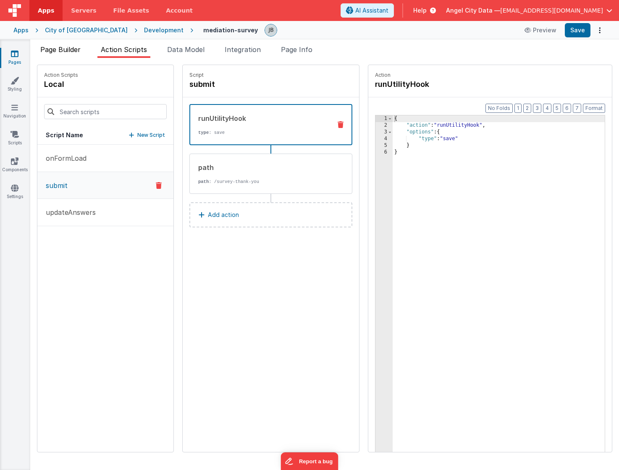
click at [67, 51] on span "Page Builder" at bounding box center [60, 49] width 40 height 8
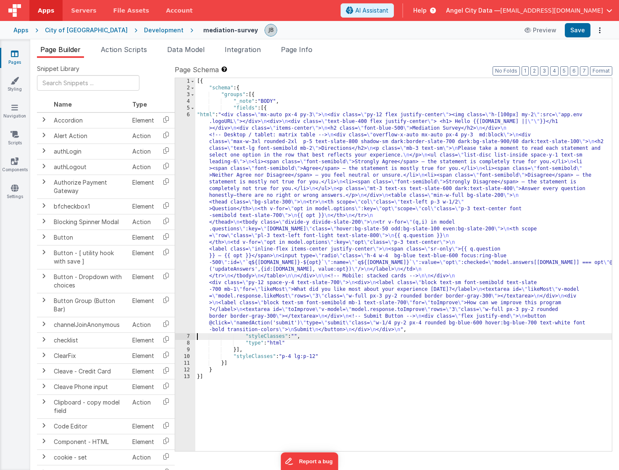
click at [191, 152] on div "6" at bounding box center [185, 223] width 20 height 222
click at [184, 151] on div "6" at bounding box center [185, 223] width 20 height 222
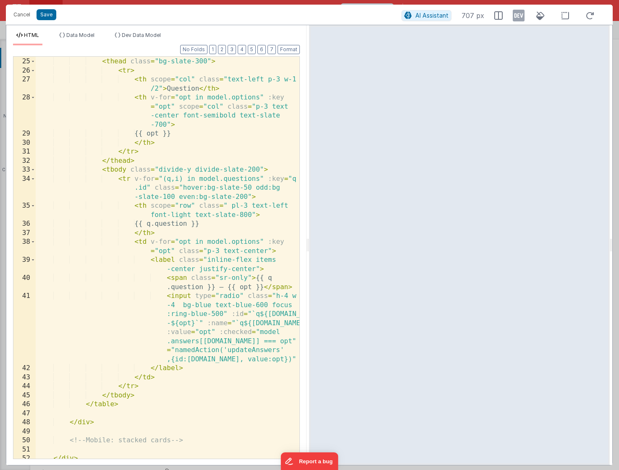
scroll to position [334, 0]
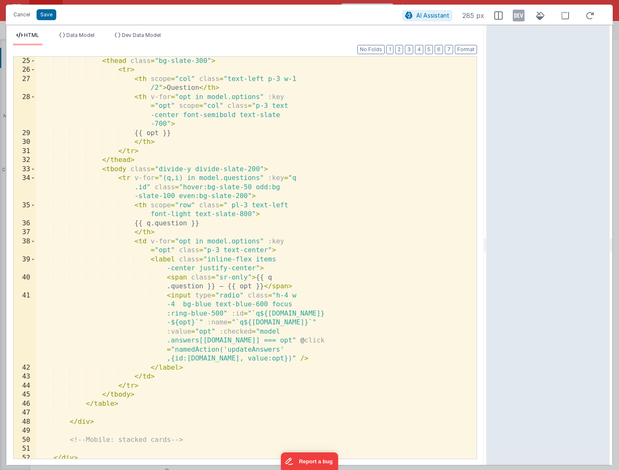
drag, startPoint x: 308, startPoint y: 238, endPoint x: 488, endPoint y: 240, distance: 180.0
click at [488, 240] on html "Cancel Save AI Assistant 285 px HTML Data Model Dev Data Model Format 7 6 5 4 3…" at bounding box center [309, 235] width 619 height 470
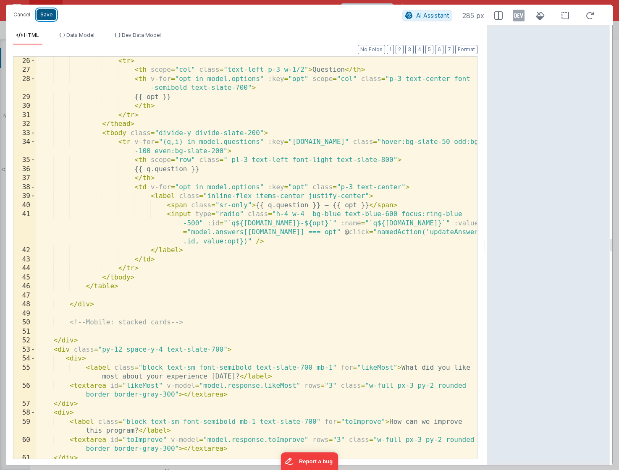
click at [50, 17] on button "Save" at bounding box center [47, 14] width 20 height 11
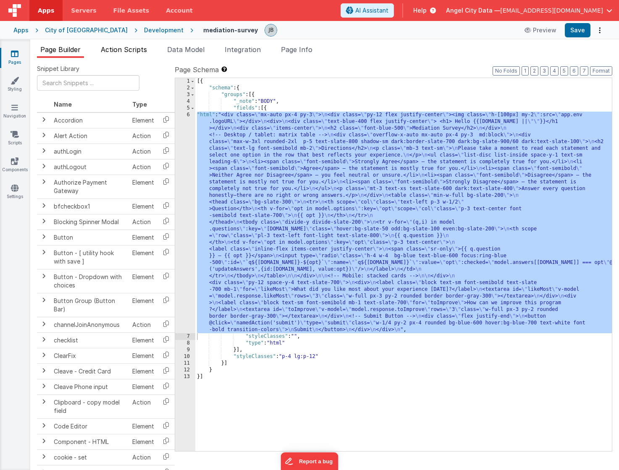
click at [127, 54] on li "Action Scripts" at bounding box center [123, 50] width 53 height 13
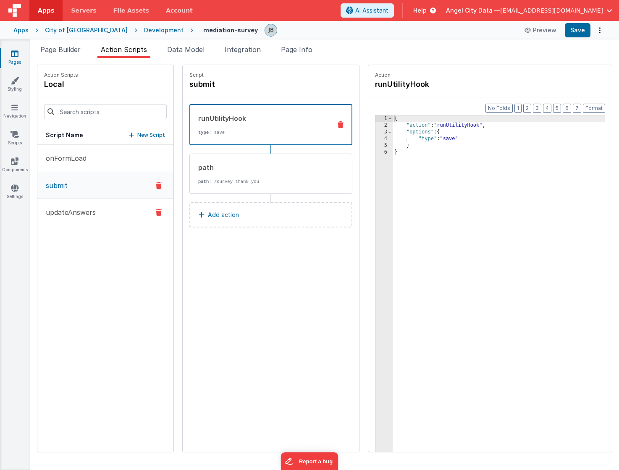
click at [90, 211] on p "updateAnswers" at bounding box center [68, 212] width 55 height 10
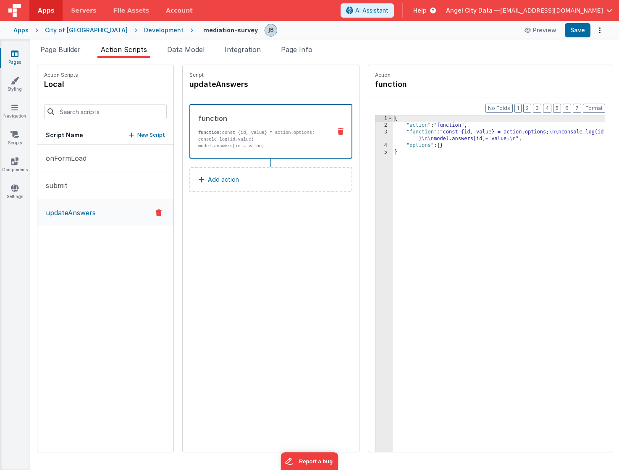
click at [375, 136] on div "3" at bounding box center [383, 135] width 17 height 13
click at [375, 135] on div "3" at bounding box center [383, 135] width 17 height 13
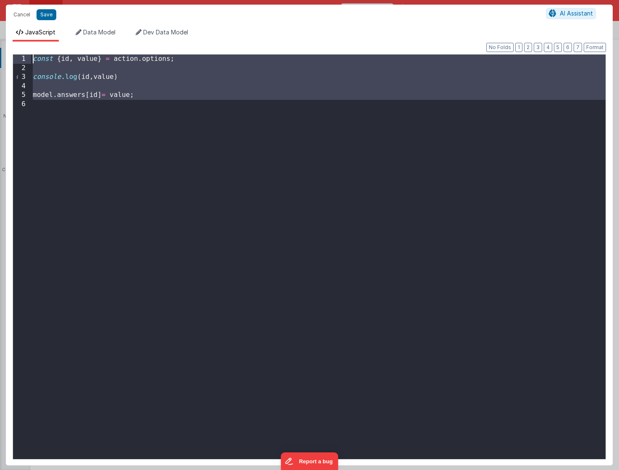
drag, startPoint x: 218, startPoint y: 144, endPoint x: 17, endPoint y: 23, distance: 234.1
click at [17, 23] on div "Cancel Save AI Assistant JavaScript Data Model Dev Data Model Format 7 6 5 4 3 …" at bounding box center [309, 235] width 606 height 461
click at [125, 85] on div "const { id , value } = action . options ; console . log ( id , value ) model . …" at bounding box center [318, 266] width 574 height 423
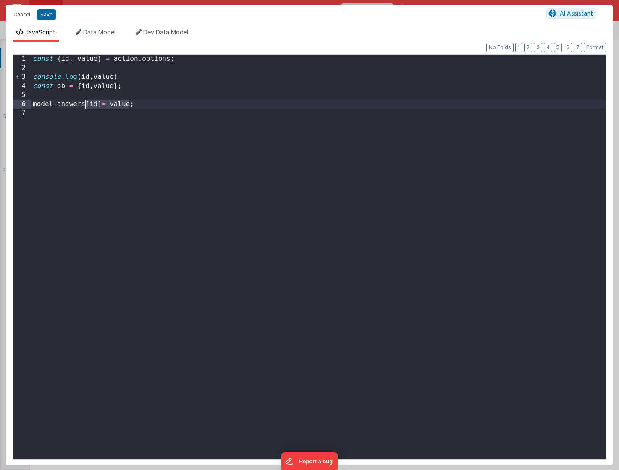
drag, startPoint x: 129, startPoint y: 107, endPoint x: 85, endPoint y: 105, distance: 44.1
click at [85, 105] on div "const { id , value } = action . options ; console . log ( id , value ) const ob…" at bounding box center [318, 266] width 574 height 423
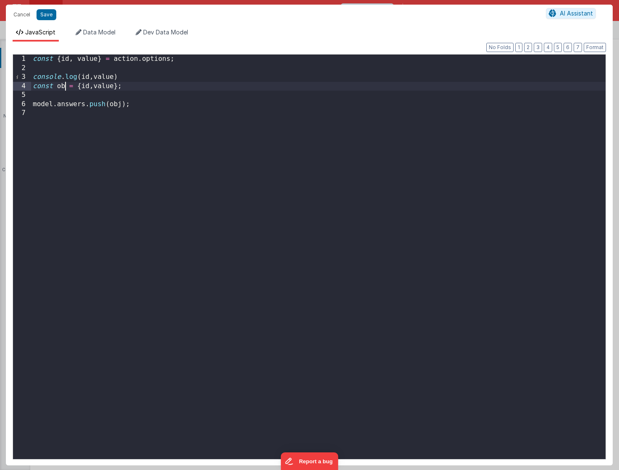
click at [64, 86] on div "const { id , value } = action . options ; console . log ( id , value ) const ob…" at bounding box center [318, 266] width 574 height 423
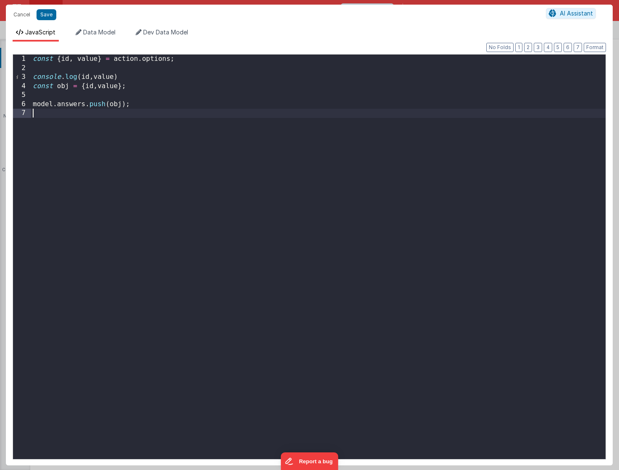
click at [111, 111] on div "const { id , value } = action . options ; console . log ( id , value ) const ob…" at bounding box center [318, 266] width 574 height 423
click at [131, 106] on div "const { id , value } = action . options ; console . log ( id , value ) const ob…" at bounding box center [318, 266] width 574 height 423
click at [133, 107] on div "const { id , value } = action . options ; console . log ( id , value ) const ob…" at bounding box center [318, 266] width 574 height 423
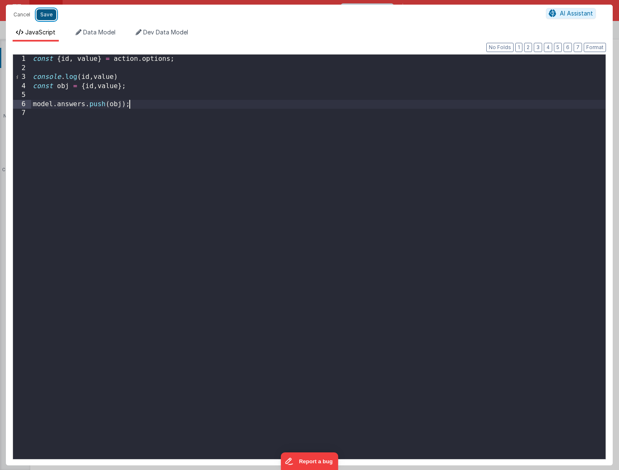
click at [53, 13] on button "Save" at bounding box center [47, 14] width 20 height 11
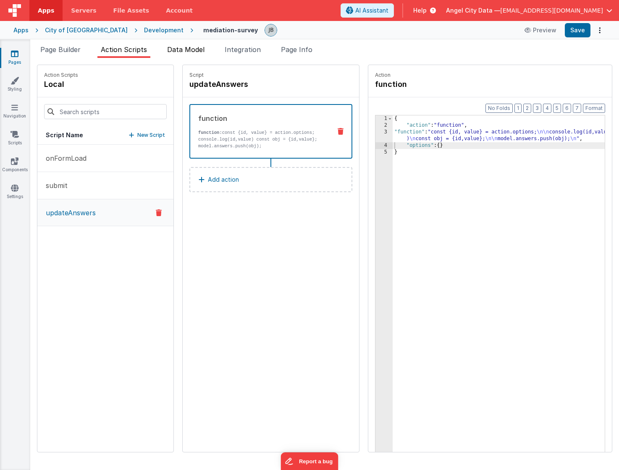
click at [185, 51] on span "Data Model" at bounding box center [185, 49] width 37 height 8
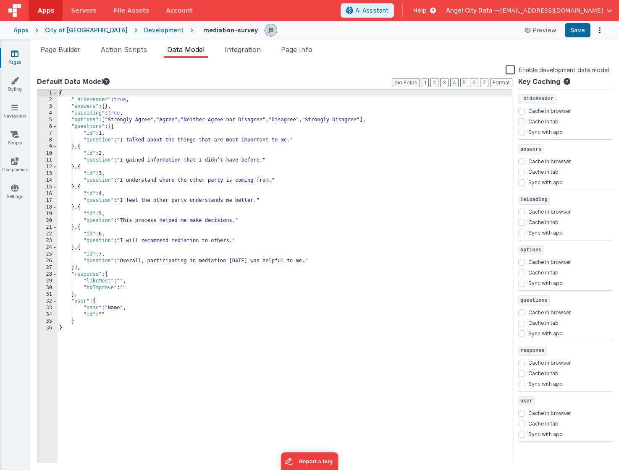
click at [110, 107] on div "{ "_hideHeader" : true , "answers" : { } , "isLoading" : true , "options" : [ "…" at bounding box center [284, 283] width 454 height 387
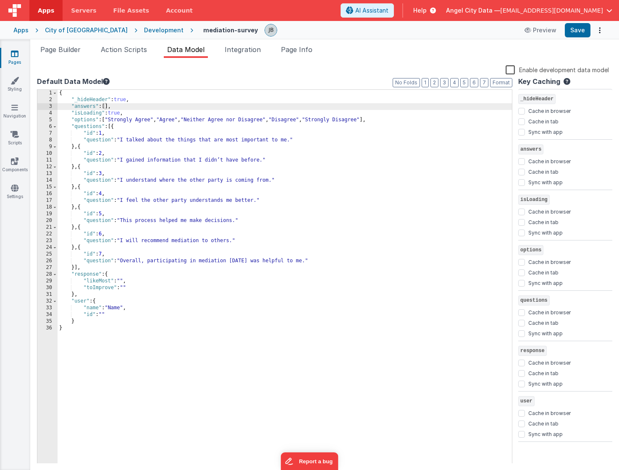
click at [65, 107] on div "{ "_hideHeader" : true , "answers" : [ ] , "isLoading" : true , "options" : [ "…" at bounding box center [284, 283] width 454 height 387
click at [584, 30] on button "Save" at bounding box center [577, 30] width 26 height 14
click at [120, 50] on span "Action Scripts" at bounding box center [124, 49] width 46 height 8
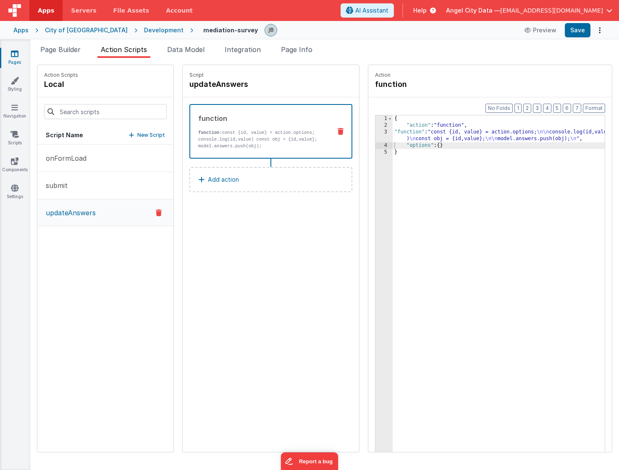
click at [198, 134] on strong "function:" at bounding box center [210, 132] width 24 height 5
click at [375, 135] on div "3" at bounding box center [383, 135] width 17 height 13
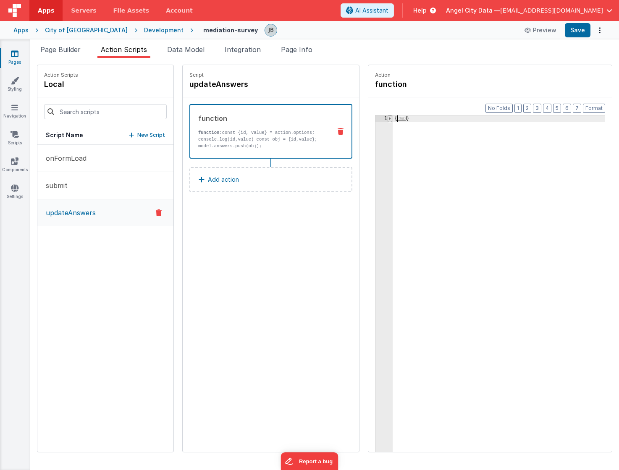
click at [387, 118] on span at bounding box center [389, 118] width 5 height 7
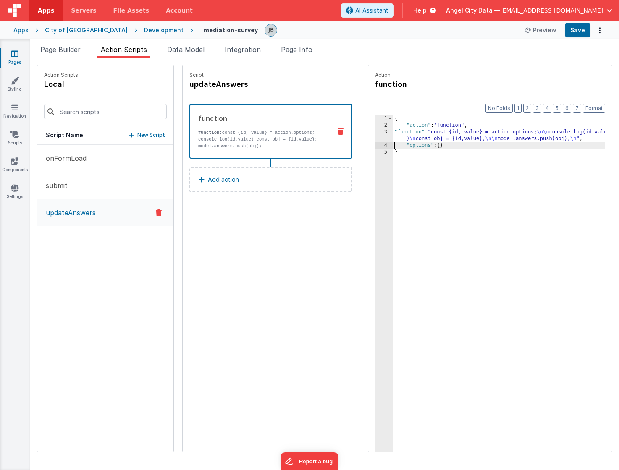
click at [375, 129] on div "3" at bounding box center [383, 135] width 17 height 13
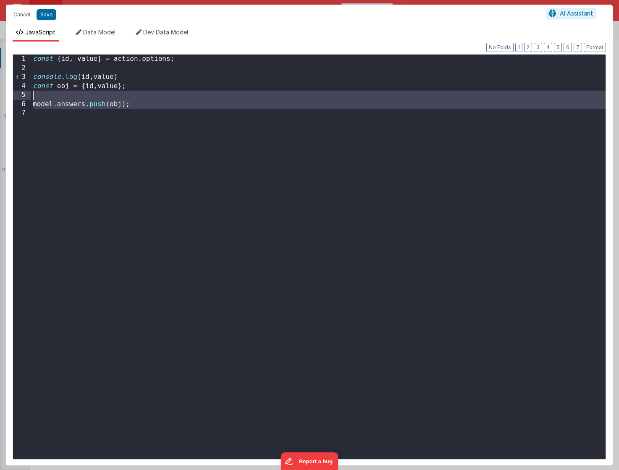
drag, startPoint x: 144, startPoint y: 119, endPoint x: 29, endPoint y: 97, distance: 117.0
click at [29, 97] on div "1 2 3 4 5 6 7 const { id , value } = action . options ; console . log ( id , va…" at bounding box center [309, 256] width 593 height 405
click at [88, 112] on div "const { id , value } = action . options ; console . log ( id , value ) const ob…" at bounding box center [318, 266] width 574 height 423
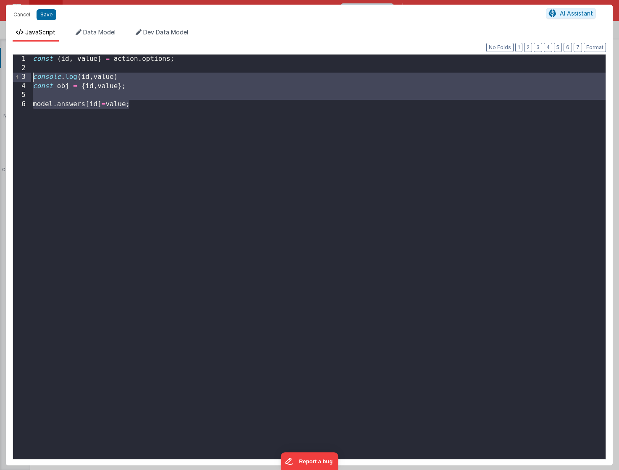
drag, startPoint x: 102, startPoint y: 126, endPoint x: 24, endPoint y: 76, distance: 93.1
click at [24, 76] on div "1 2 3 4 5 6 const { id , value } = action . options ; console . log ( id , valu…" at bounding box center [309, 256] width 593 height 405
click at [146, 134] on div "const { id , value } = action . options ; // console.log(id,value) // const obj…" at bounding box center [318, 266] width 574 height 423
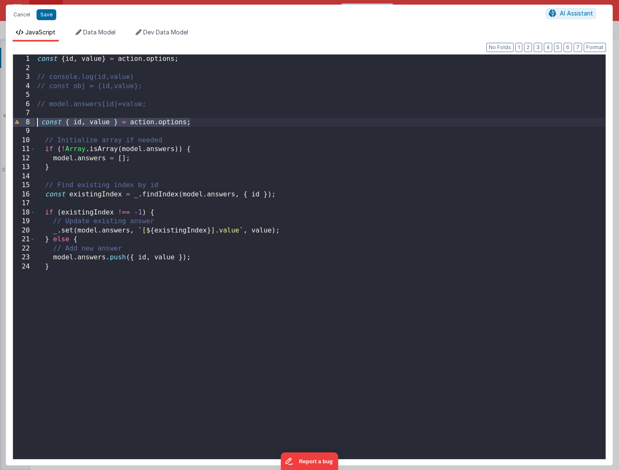
drag, startPoint x: 207, startPoint y: 118, endPoint x: 33, endPoint y: 123, distance: 173.8
click at [33, 123] on div "1 2 3 4 5 6 7 8 9 10 11 12 13 14 15 16 17 18 19 20 21 22 23 24 const { id , val…" at bounding box center [309, 256] width 593 height 405
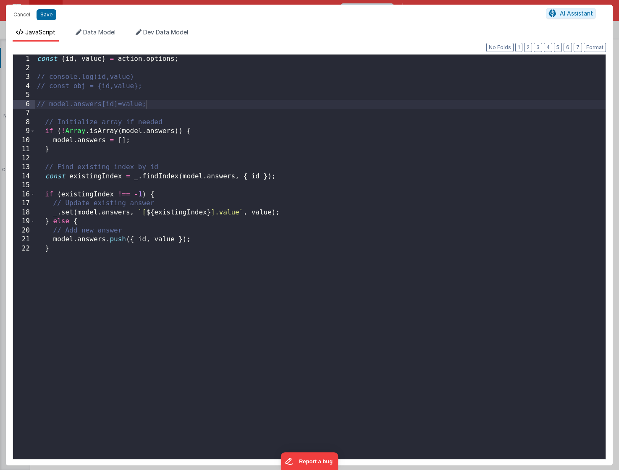
click at [46, 8] on div "Cancel Save AI Assistant" at bounding box center [309, 15] width 606 height 20
click at [46, 11] on button "Save" at bounding box center [47, 14] width 20 height 11
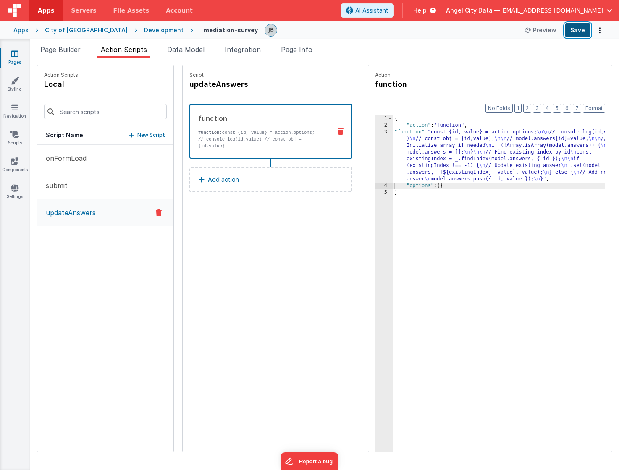
click at [578, 29] on button "Save" at bounding box center [577, 30] width 26 height 14
click at [375, 146] on div "3" at bounding box center [383, 156] width 17 height 54
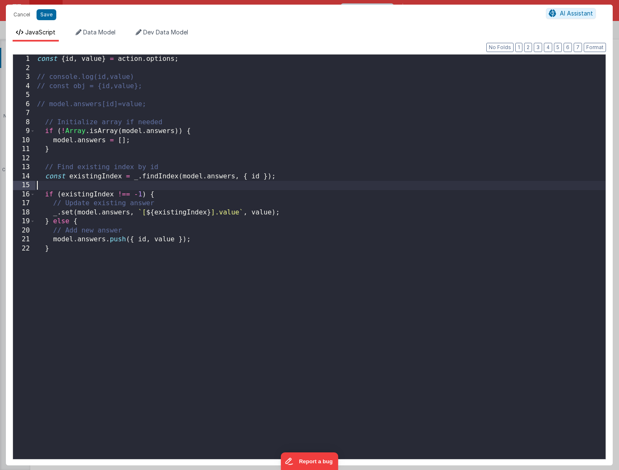
click at [104, 184] on div "const { id , value } = action . options ; // console.log(id,value) // const obj…" at bounding box center [320, 266] width 570 height 423
click at [115, 155] on div "const { id , value } = action . options ; // console.log(id,value) // const obj…" at bounding box center [320, 266] width 570 height 423
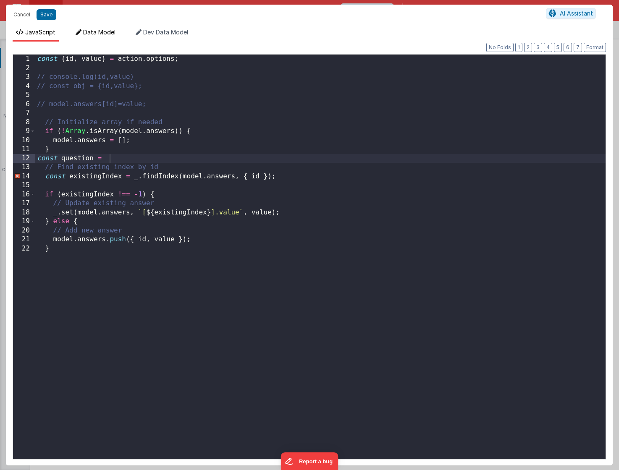
click at [93, 32] on span "Data Model" at bounding box center [99, 32] width 32 height 7
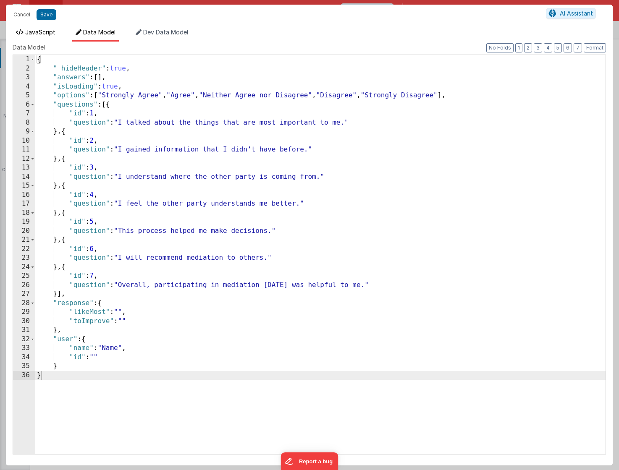
click at [45, 33] on span "JavaScript" at bounding box center [40, 32] width 30 height 7
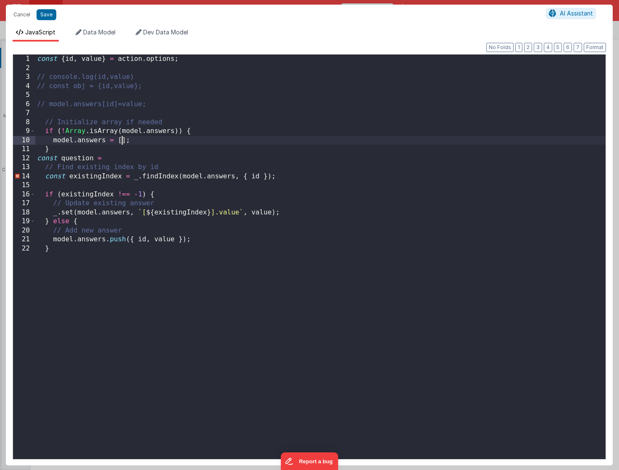
click at [120, 141] on div "const { id , value } = action . options ; // console.log(id,value) // const obj…" at bounding box center [320, 266] width 570 height 423
click at [118, 153] on div "const { id , value } = action . options ; // console.log(id,value) // const obj…" at bounding box center [320, 266] width 570 height 423
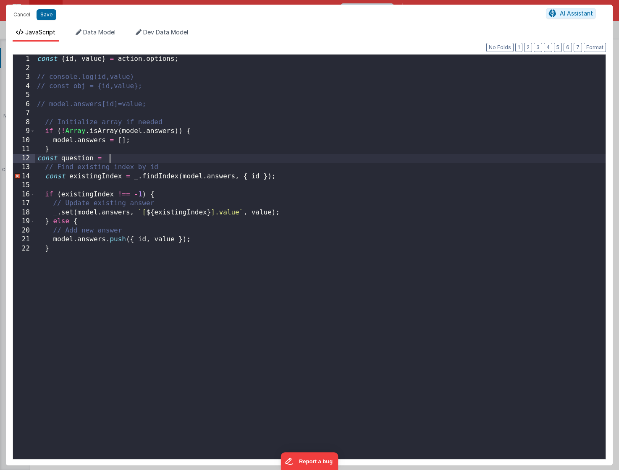
click at [117, 156] on div "const { id , value } = action . options ; // console.log(id,value) // const obj…" at bounding box center [320, 266] width 570 height 423
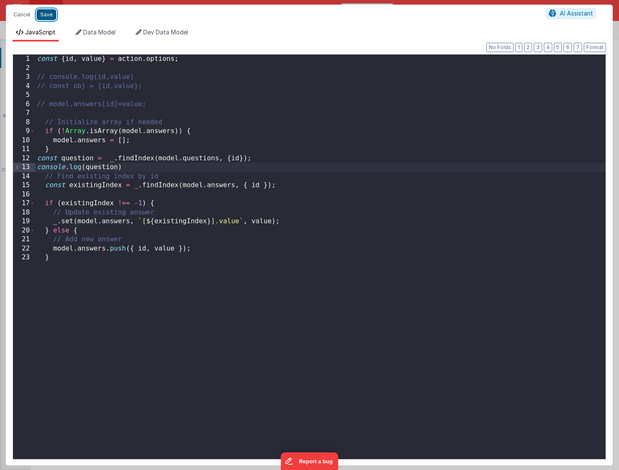
click at [43, 13] on button "Save" at bounding box center [47, 14] width 20 height 11
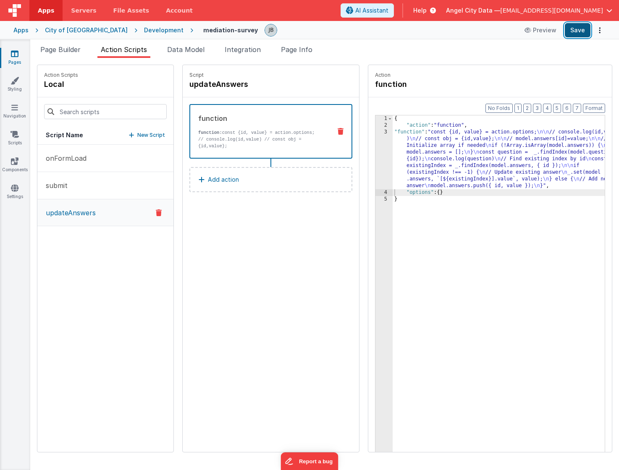
click at [574, 32] on button "Save" at bounding box center [577, 30] width 26 height 14
click at [268, 136] on p "// console.log(id,value) // const obj = {id,value};" at bounding box center [261, 142] width 126 height 13
click at [375, 147] on div "3" at bounding box center [383, 159] width 17 height 60
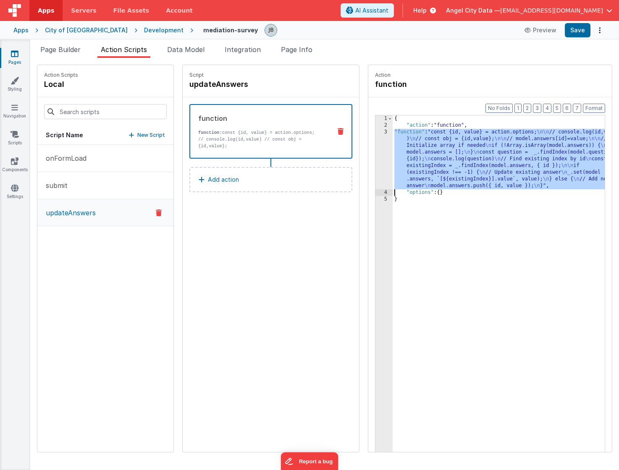
click at [375, 147] on div "3" at bounding box center [383, 159] width 17 height 60
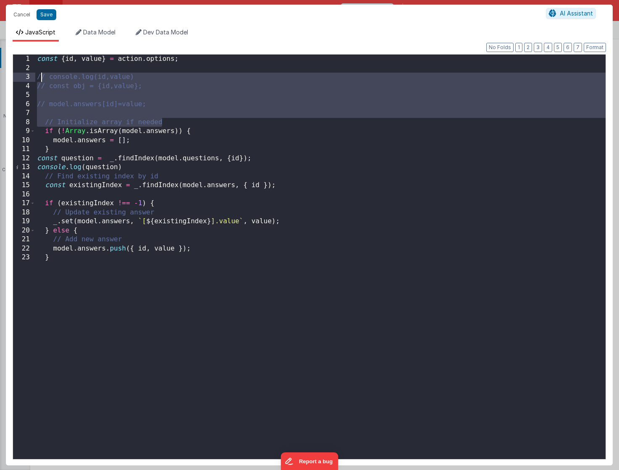
drag, startPoint x: 167, startPoint y: 120, endPoint x: 39, endPoint y: 78, distance: 135.0
click at [39, 78] on div "const { id , value } = action . options ; // console.log(id,value) // const obj…" at bounding box center [320, 266] width 570 height 423
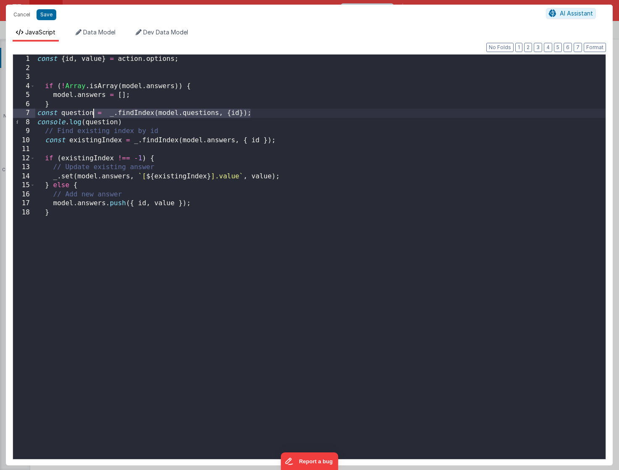
drag, startPoint x: 259, startPoint y: 113, endPoint x: 95, endPoint y: 114, distance: 164.5
click at [95, 114] on div "const { id , value } = action . options ; if ( ! [GEOGRAPHIC_DATA] . isArray ( …" at bounding box center [320, 266] width 570 height 423
drag, startPoint x: 127, startPoint y: 120, endPoint x: 22, endPoint y: 113, distance: 105.5
click at [22, 113] on div "1 2 3 4 5 6 7 8 9 10 11 12 13 14 15 16 17 18 const { id , value } = action . op…" at bounding box center [309, 256] width 593 height 405
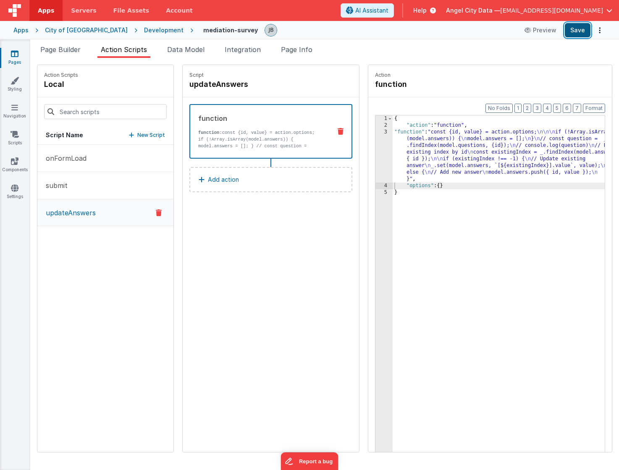
click at [573, 28] on button "Save" at bounding box center [577, 30] width 26 height 14
click at [375, 153] on div "3" at bounding box center [383, 156] width 17 height 54
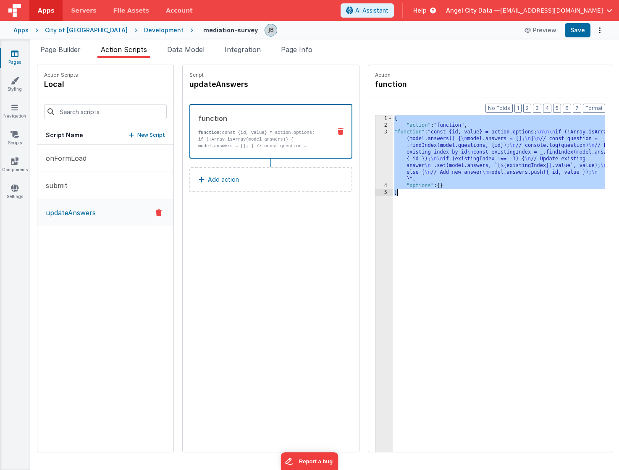
click at [375, 153] on div "3" at bounding box center [383, 156] width 17 height 54
click at [375, 151] on div "3" at bounding box center [383, 156] width 17 height 54
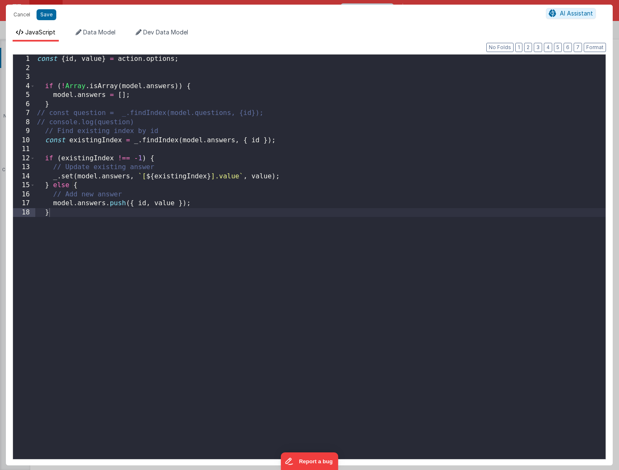
click at [357, 151] on div "const { id , value } = action . options ; if ( ! [GEOGRAPHIC_DATA] . isArray ( …" at bounding box center [320, 266] width 570 height 423
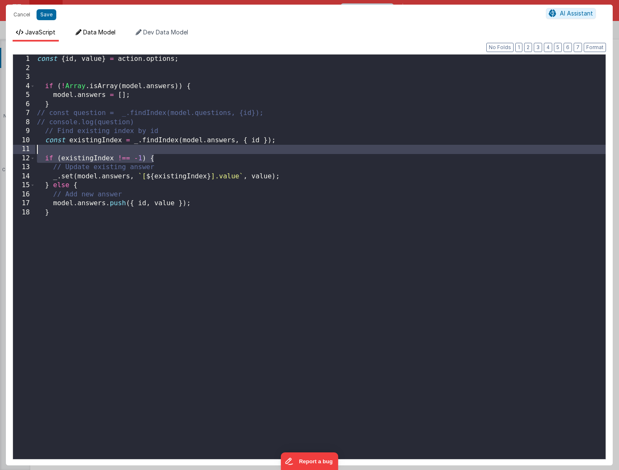
click at [96, 33] on span "Data Model" at bounding box center [99, 32] width 32 height 7
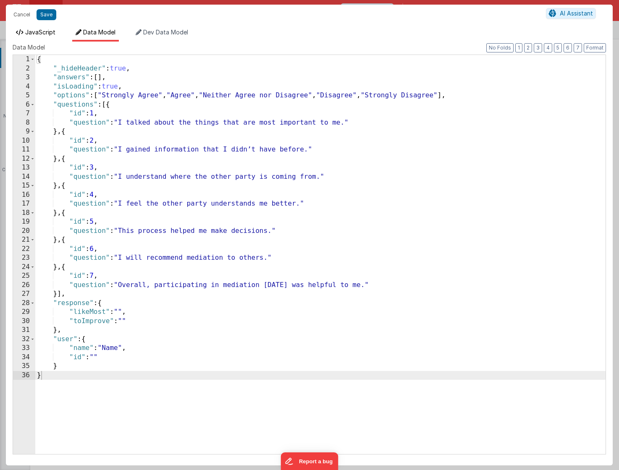
click at [39, 34] on span "JavaScript" at bounding box center [40, 32] width 30 height 7
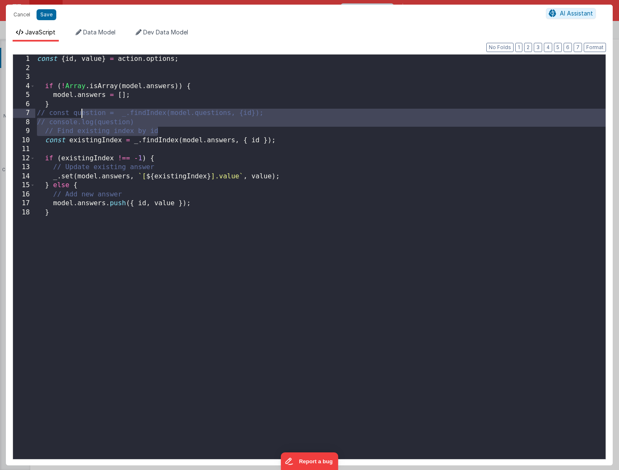
drag, startPoint x: 170, startPoint y: 130, endPoint x: 82, endPoint y: 112, distance: 89.1
click at [82, 112] on div "const { id , value } = action . options ; if ( ! [GEOGRAPHIC_DATA] . isArray ( …" at bounding box center [320, 266] width 570 height 423
click at [152, 121] on div "const { id , value } = action . options ; if ( ! [GEOGRAPHIC_DATA] . isArray ( …" at bounding box center [320, 266] width 570 height 423
drag, startPoint x: 170, startPoint y: 130, endPoint x: 43, endPoint y: 114, distance: 127.7
click at [43, 114] on div "const { id , value } = action . options ; if ( ! [GEOGRAPHIC_DATA] . isArray ( …" at bounding box center [320, 266] width 570 height 423
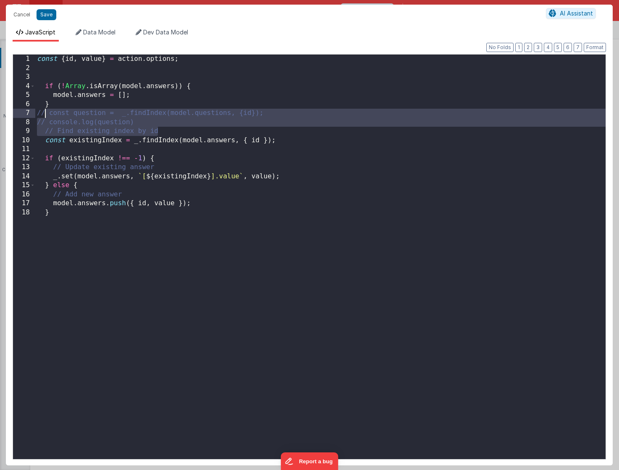
click at [117, 117] on div "const { id , value } = action . options ; if ( ! [GEOGRAPHIC_DATA] . isArray ( …" at bounding box center [320, 266] width 570 height 423
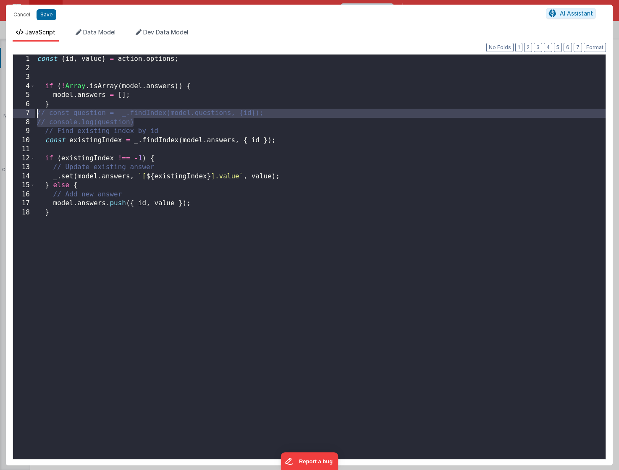
drag, startPoint x: 141, startPoint y: 120, endPoint x: 37, endPoint y: 113, distance: 103.5
click at [37, 113] on div "const { id , value } = action . options ; if ( ! [GEOGRAPHIC_DATA] . isArray ( …" at bounding box center [320, 266] width 570 height 423
click at [50, 18] on button "Save" at bounding box center [47, 14] width 20 height 11
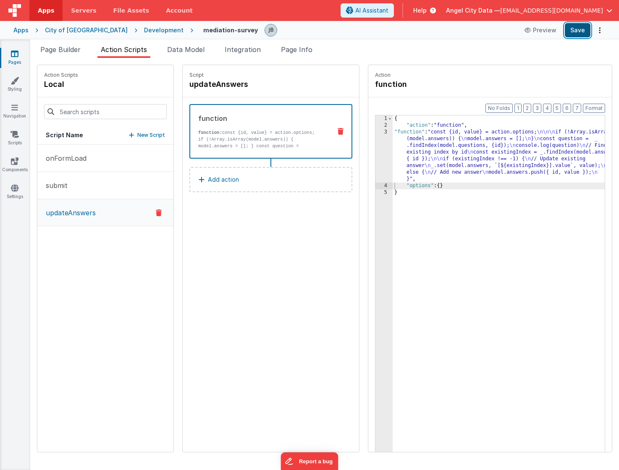
click at [579, 33] on button "Save" at bounding box center [577, 30] width 26 height 14
click at [375, 158] on div "3" at bounding box center [383, 156] width 17 height 54
click at [375, 154] on div "3" at bounding box center [383, 156] width 17 height 54
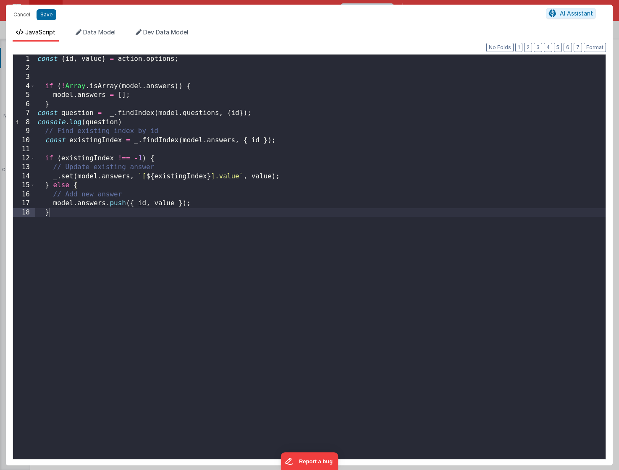
click at [87, 113] on div "const { id , value } = action . options ; if ( ! [GEOGRAPHIC_DATA] . isArray ( …" at bounding box center [320, 266] width 570 height 423
click at [283, 114] on div "const { id , value } = action . options ; if ( ! [GEOGRAPHIC_DATA] . isArray ( …" at bounding box center [320, 266] width 570 height 423
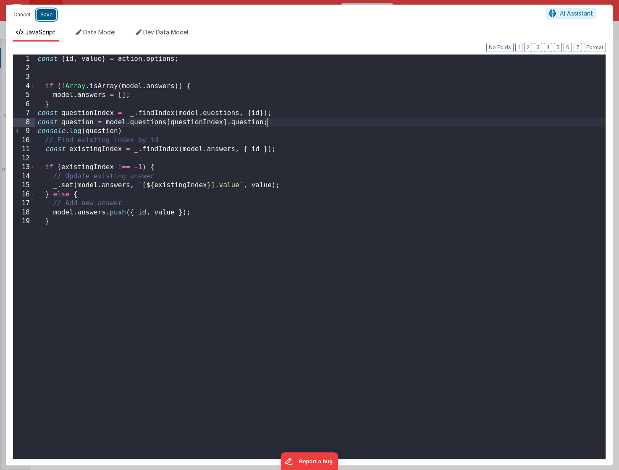
click at [45, 13] on button "Save" at bounding box center [47, 14] width 20 height 11
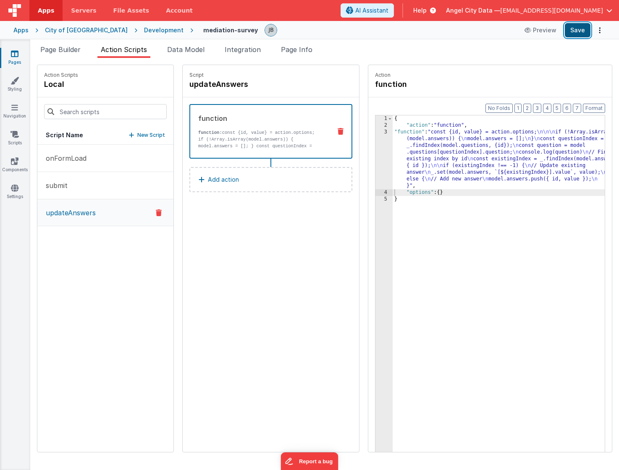
click at [573, 29] on button "Save" at bounding box center [577, 30] width 26 height 14
click at [375, 143] on div "3" at bounding box center [383, 159] width 17 height 60
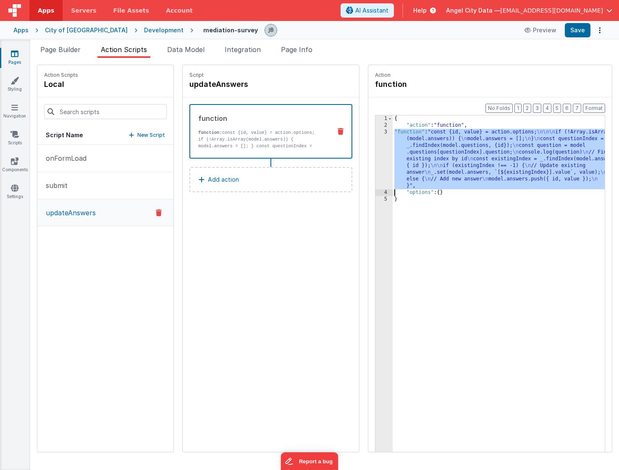
click at [375, 149] on div "3" at bounding box center [383, 159] width 17 height 60
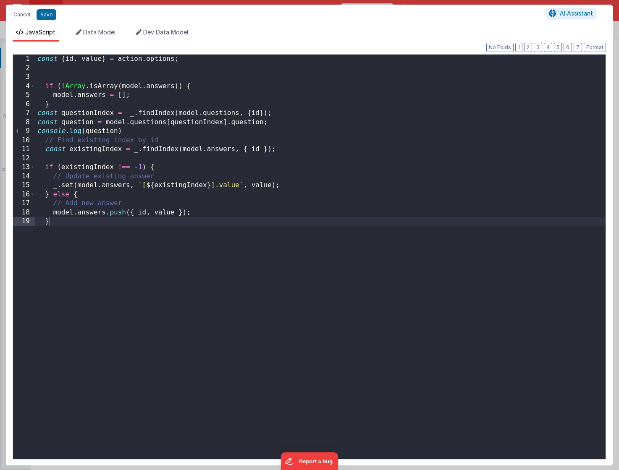
click at [174, 213] on div "const { id , value } = action . options ; if ( ! [GEOGRAPHIC_DATA] . isArray ( …" at bounding box center [320, 266] width 570 height 423
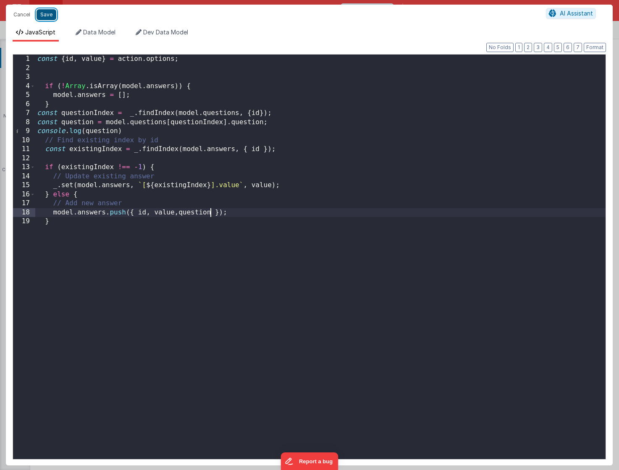
click at [52, 16] on button "Save" at bounding box center [47, 14] width 20 height 11
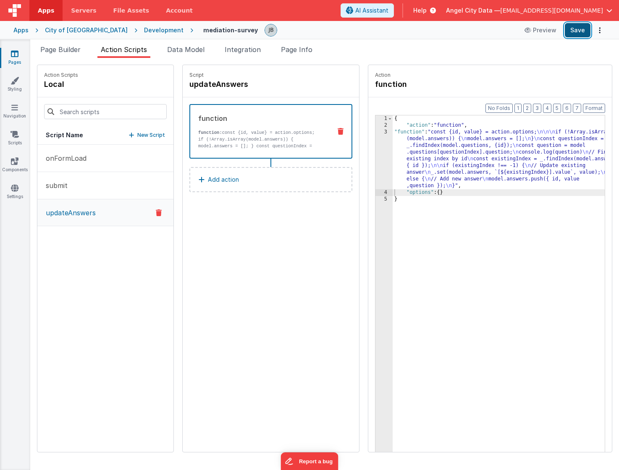
click at [579, 34] on button "Save" at bounding box center [577, 30] width 26 height 14
click at [92, 190] on button "submit" at bounding box center [105, 185] width 136 height 27
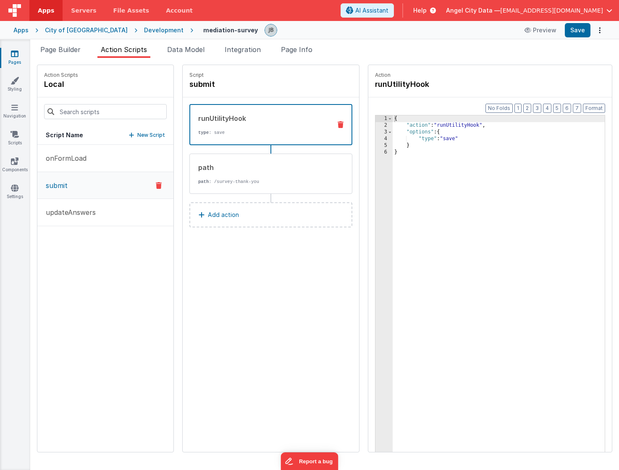
click at [240, 217] on button "Add action" at bounding box center [270, 214] width 163 height 25
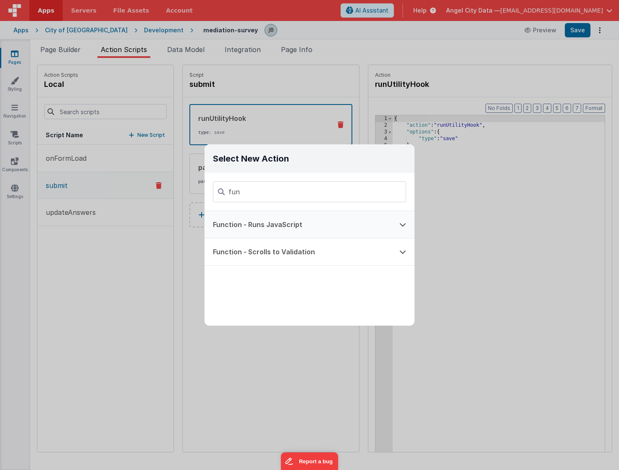
type input "fun"
click at [267, 230] on button "Function - Runs JavaScript" at bounding box center [297, 224] width 186 height 27
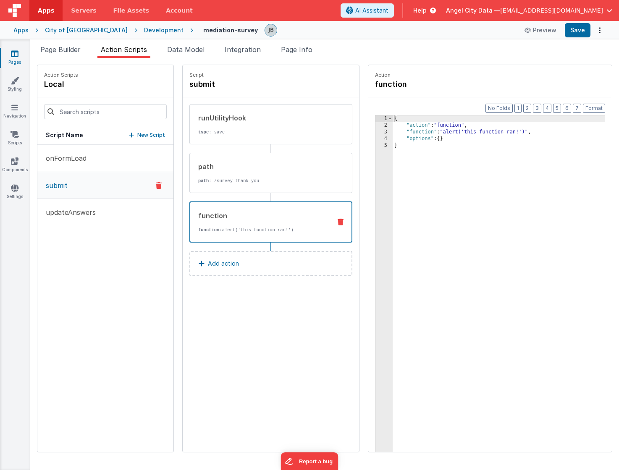
click at [375, 132] on div "3" at bounding box center [383, 132] width 17 height 7
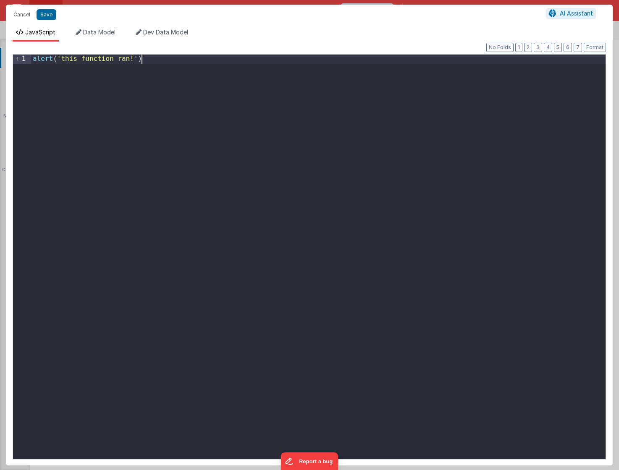
drag, startPoint x: 252, startPoint y: 132, endPoint x: -96, endPoint y: -2, distance: 372.6
click at [0, 0] on html "Cancel Save AI Assistant JavaScript Data Model Dev Data Model Format 7 6 5 4 3 …" at bounding box center [309, 235] width 619 height 470
click at [99, 34] on span "Data Model" at bounding box center [99, 32] width 32 height 7
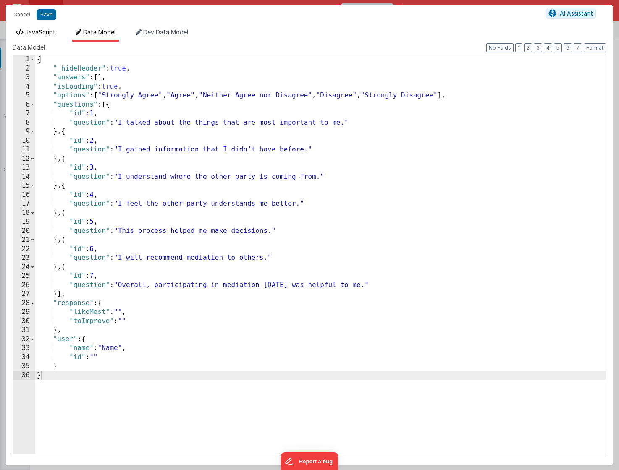
click at [43, 35] on span "JavaScript" at bounding box center [40, 32] width 30 height 7
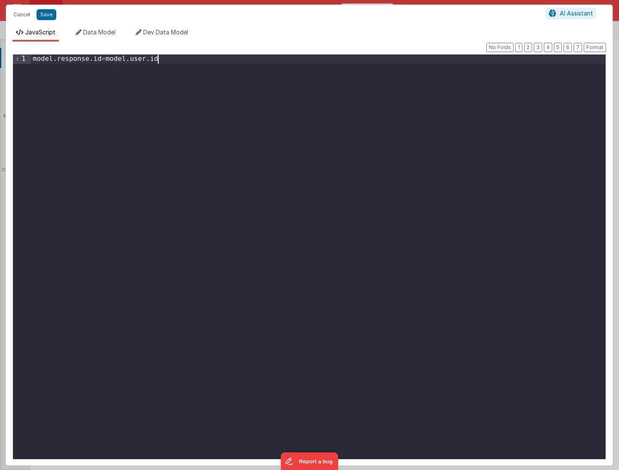
click at [163, 97] on div "model . response . id = model . user . id" at bounding box center [318, 266] width 574 height 423
click at [18, 16] on button "Cancel" at bounding box center [21, 15] width 25 height 12
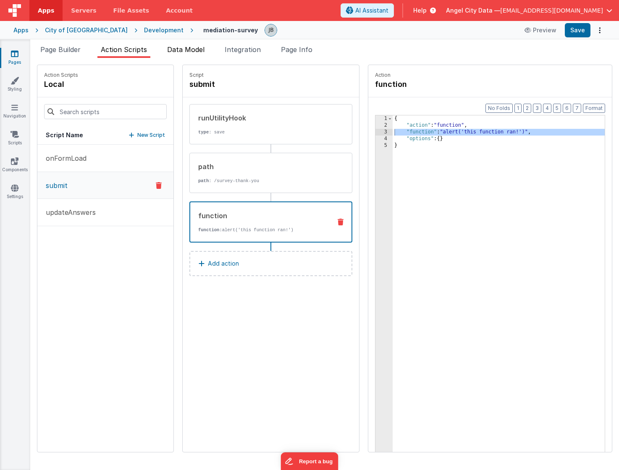
click at [182, 48] on span "Data Model" at bounding box center [185, 49] width 37 height 8
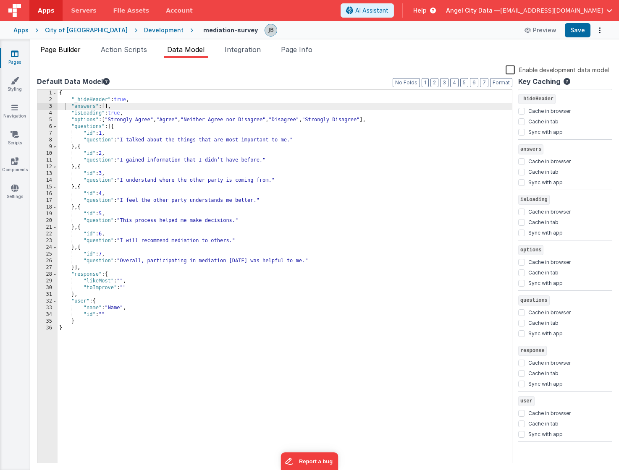
click at [64, 50] on span "Page Builder" at bounding box center [60, 49] width 40 height 8
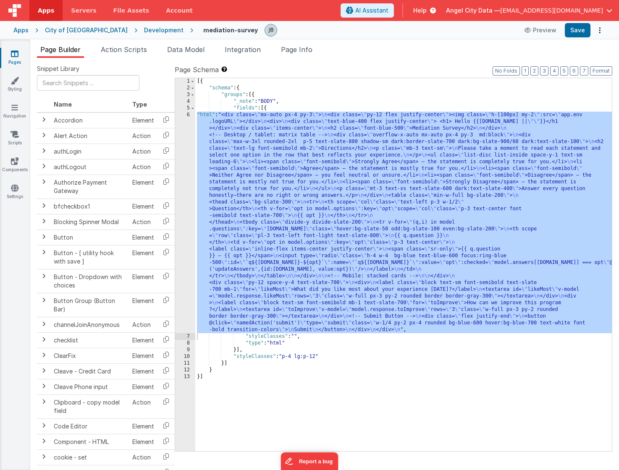
click at [190, 168] on div "6" at bounding box center [185, 223] width 20 height 222
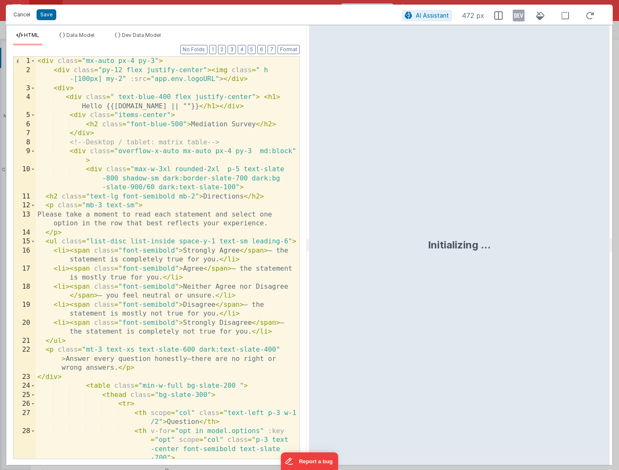
click at [18, 16] on button "Cancel" at bounding box center [21, 15] width 25 height 12
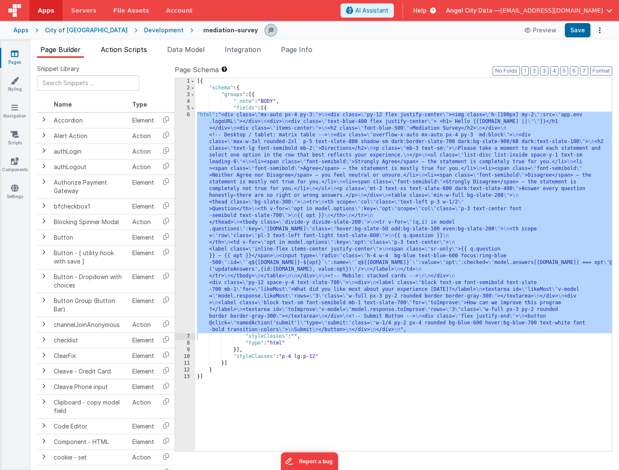
click at [134, 47] on span "Action Scripts" at bounding box center [124, 49] width 46 height 8
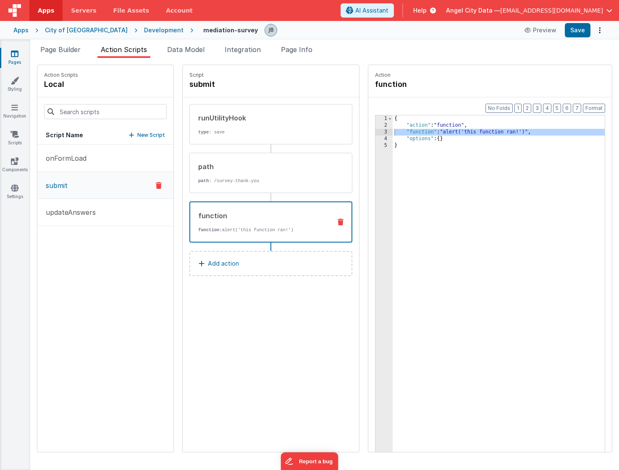
click at [193, 37] on div "mediation-survey Preview Save" at bounding box center [399, 30] width 412 height 14
click at [186, 46] on span "Data Model" at bounding box center [185, 49] width 37 height 8
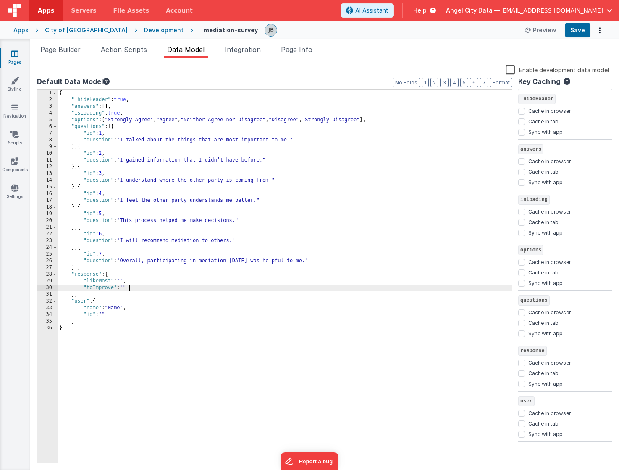
click at [130, 288] on div "{ "_hideHeader" : true , "answers" : [ ] , "isLoading" : true , "options" : [ "…" at bounding box center [284, 283] width 454 height 387
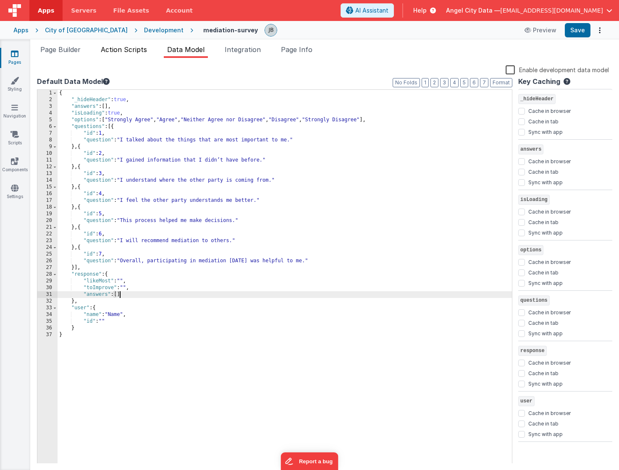
click at [134, 48] on span "Action Scripts" at bounding box center [124, 49] width 46 height 8
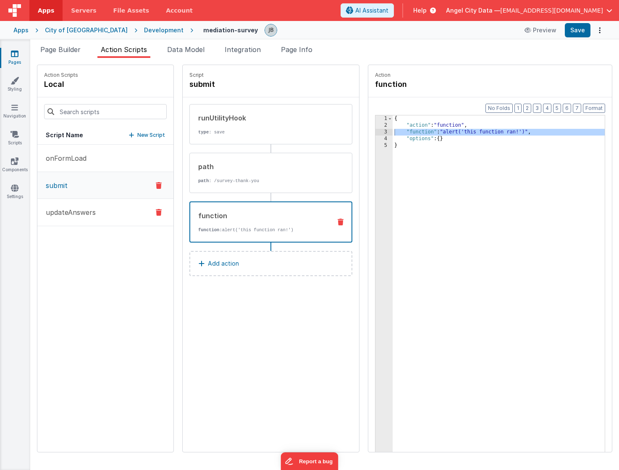
click at [83, 211] on p "updateAnswers" at bounding box center [68, 212] width 55 height 10
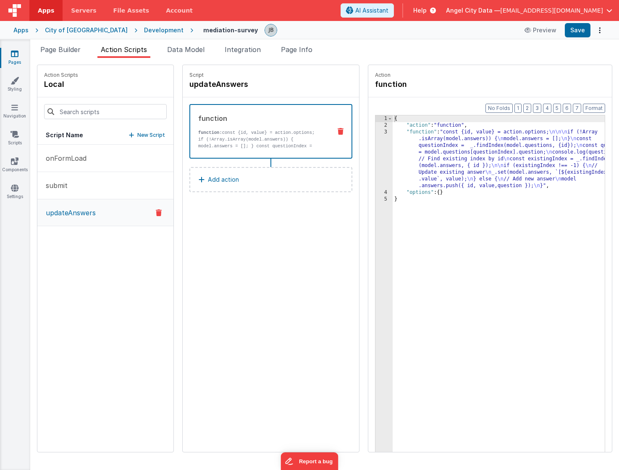
click at [203, 128] on div "function function: const {id, value} = action.options; if (!Array.isArray(model…" at bounding box center [257, 131] width 134 height 36
click at [375, 158] on div "3" at bounding box center [383, 159] width 17 height 60
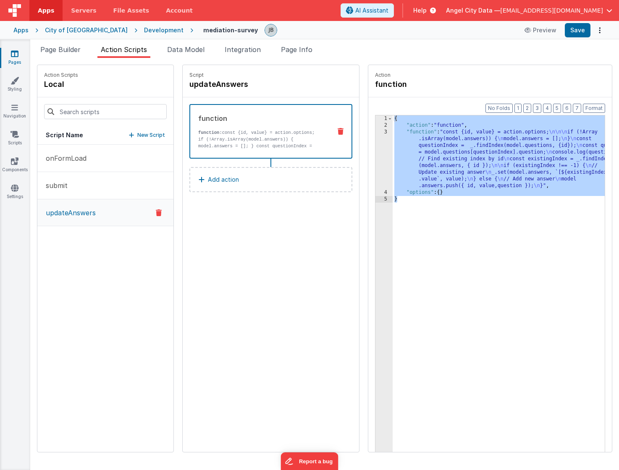
click at [375, 157] on div "3" at bounding box center [383, 159] width 17 height 60
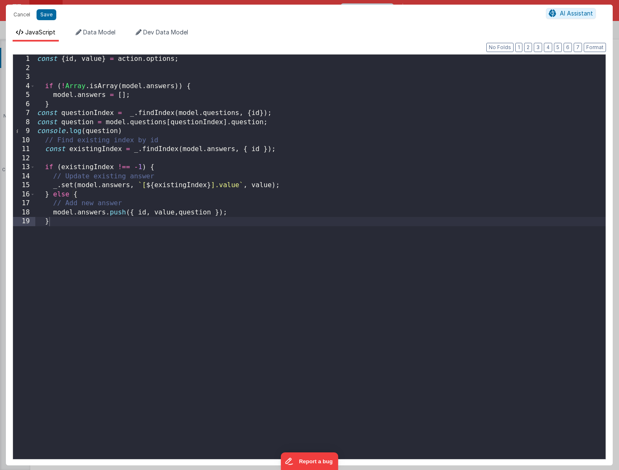
click at [175, 174] on div "const { id , value } = action . options ; if ( ! [GEOGRAPHIC_DATA] . isArray ( …" at bounding box center [320, 266] width 570 height 423
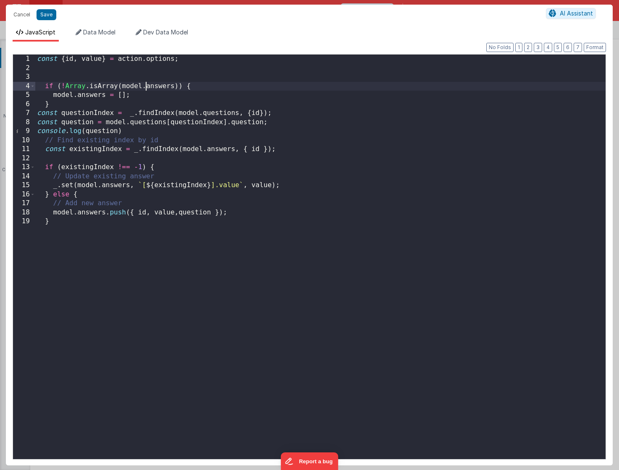
click at [146, 86] on div "const { id , value } = action . options ; if ( ! [GEOGRAPHIC_DATA] . isArray ( …" at bounding box center [320, 266] width 570 height 423
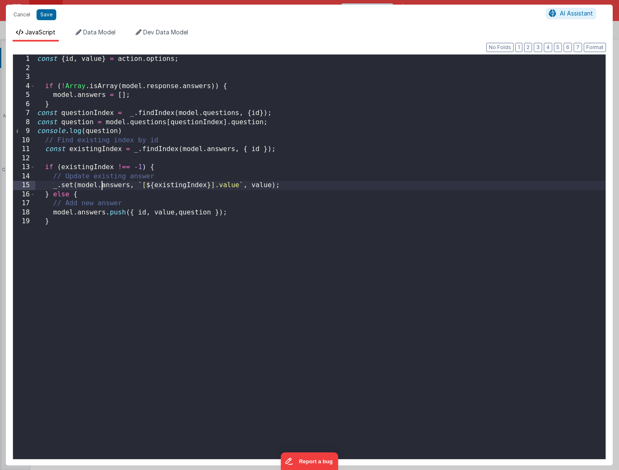
click at [101, 186] on div "const { id , value } = action . options ; if ( ! [GEOGRAPHIC_DATA] . isArray ( …" at bounding box center [320, 266] width 570 height 423
click at [77, 213] on div "const { id , value } = action . options ; if ( ! [GEOGRAPHIC_DATA] . isArray ( …" at bounding box center [320, 266] width 570 height 423
click at [76, 175] on div "const { id , value } = action . options ; if ( ! [GEOGRAPHIC_DATA] . isArray ( …" at bounding box center [320, 266] width 570 height 423
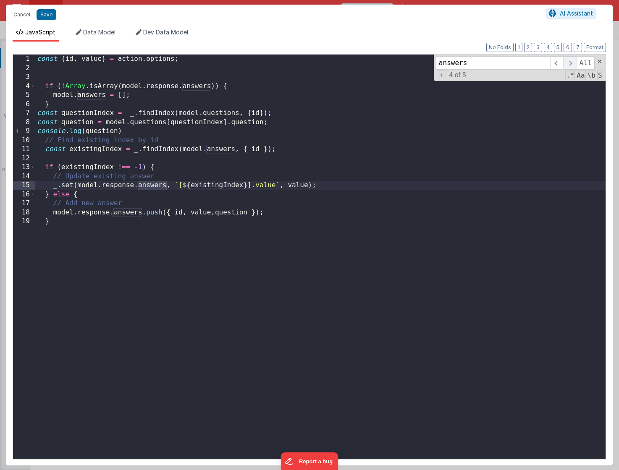
type input "answers"
click at [566, 63] on span at bounding box center [569, 62] width 13 height 13
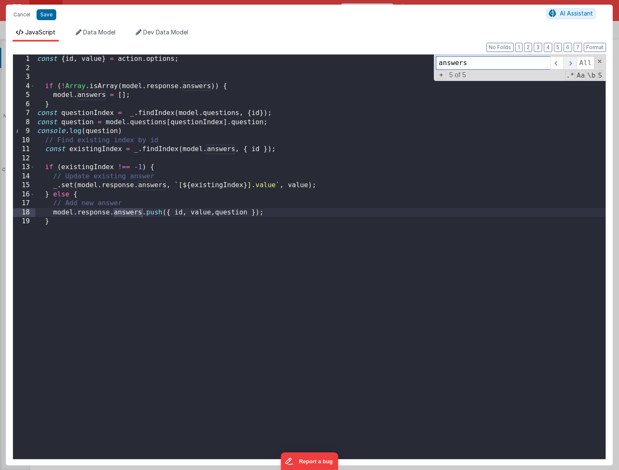
click at [566, 63] on span at bounding box center [569, 62] width 13 height 13
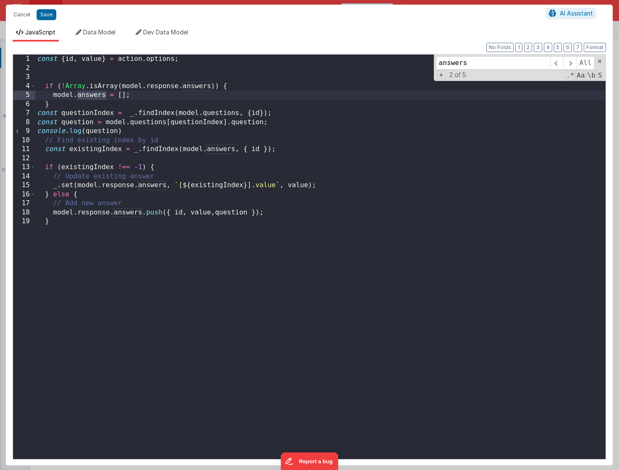
click at [122, 105] on div "const { id , value } = action . options ; if ( ! [GEOGRAPHIC_DATA] . isArray ( …" at bounding box center [320, 266] width 570 height 423
click at [76, 97] on div "const { id , value } = action . options ; if ( ! [GEOGRAPHIC_DATA] . isArray ( …" at bounding box center [320, 266] width 570 height 423
click at [568, 62] on span at bounding box center [569, 62] width 13 height 13
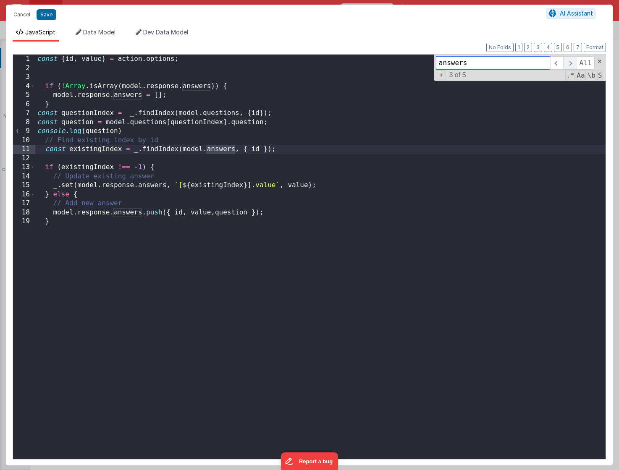
click at [568, 62] on span at bounding box center [569, 62] width 13 height 13
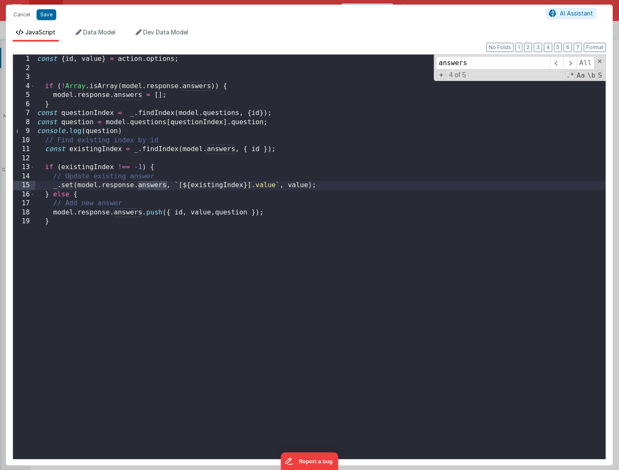
click at [205, 149] on div "const { id , value } = action . options ; if ( ! [GEOGRAPHIC_DATA] . isArray ( …" at bounding box center [320, 266] width 570 height 423
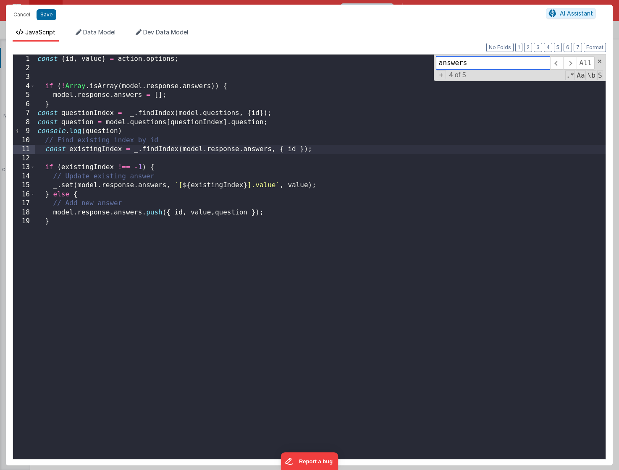
click at [493, 57] on input "answers" at bounding box center [493, 62] width 114 height 13
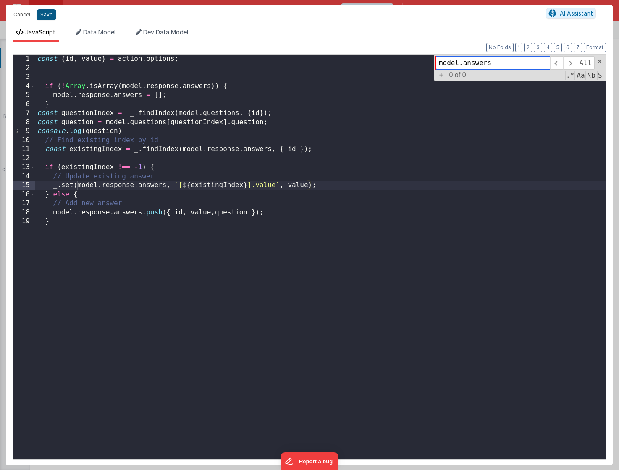
type input "model.answers"
click at [43, 16] on button "Save" at bounding box center [47, 14] width 20 height 11
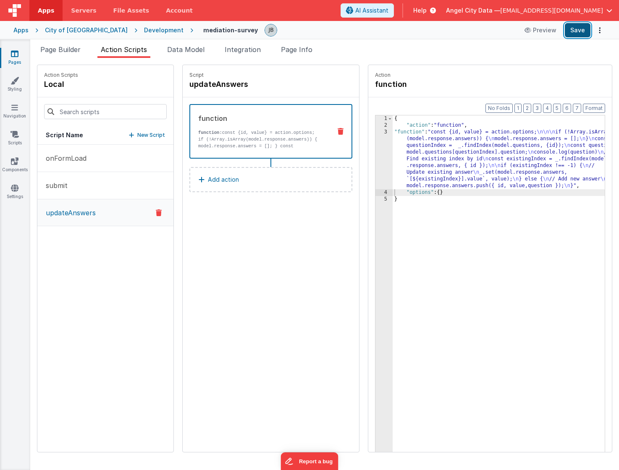
click at [576, 33] on button "Save" at bounding box center [577, 30] width 26 height 14
click at [103, 177] on button "submit" at bounding box center [105, 185] width 136 height 27
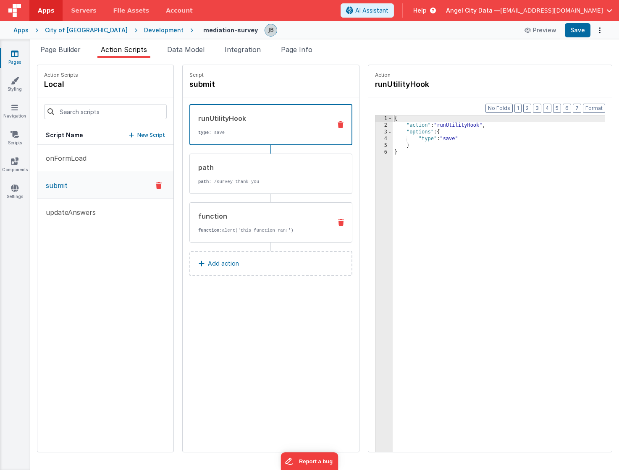
click at [209, 222] on div "function function: alert('this function ran!')" at bounding box center [257, 222] width 135 height 23
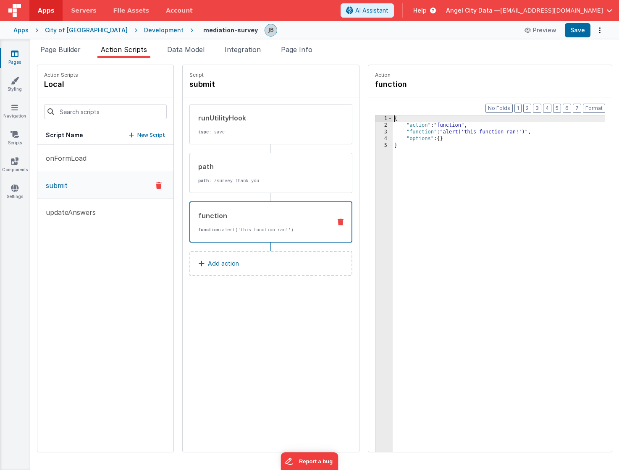
click at [375, 132] on div "3" at bounding box center [383, 132] width 17 height 7
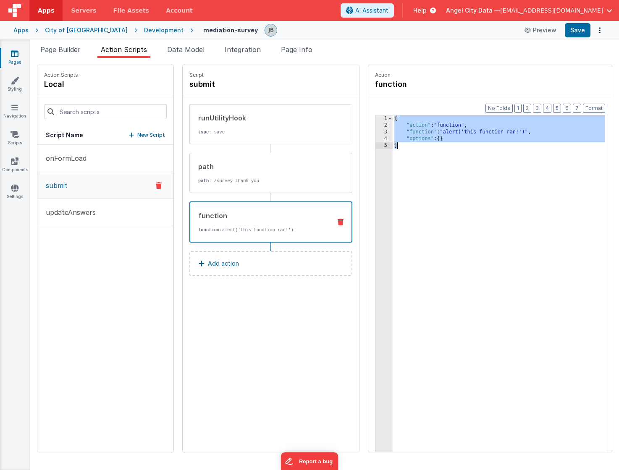
click at [375, 132] on div "3" at bounding box center [383, 132] width 17 height 7
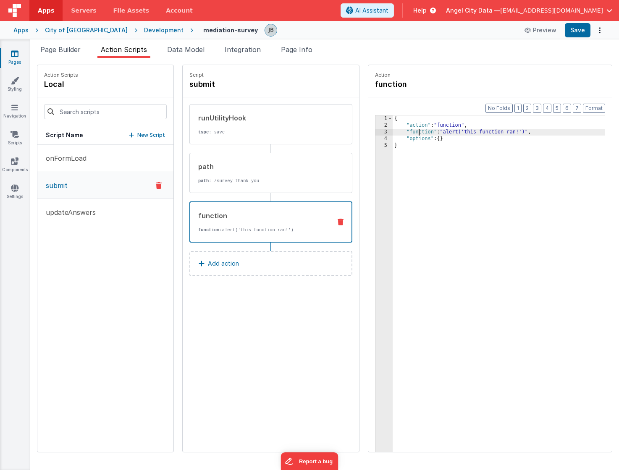
click at [394, 132] on div "{ "action" : "function" , "function" : "alert('this function ran!')" , "options…" at bounding box center [510, 303] width 237 height 376
click at [375, 133] on div "3" at bounding box center [383, 132] width 17 height 7
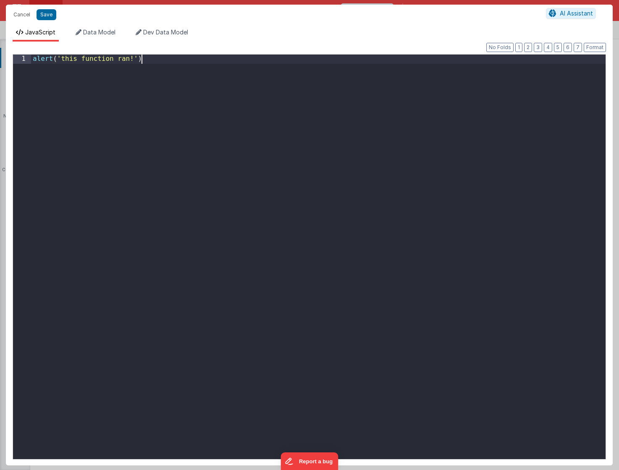
click at [360, 133] on div "alert ( 'this function ran!' )" at bounding box center [318, 266] width 574 height 423
drag, startPoint x: 225, startPoint y: 123, endPoint x: -46, endPoint y: 7, distance: 294.6
click at [0, 7] on html "Cancel Save AI Assistant JavaScript Data Model Dev Data Model Format 7 6 5 4 3 …" at bounding box center [309, 235] width 619 height 470
click at [47, 18] on button "Save" at bounding box center [47, 14] width 20 height 11
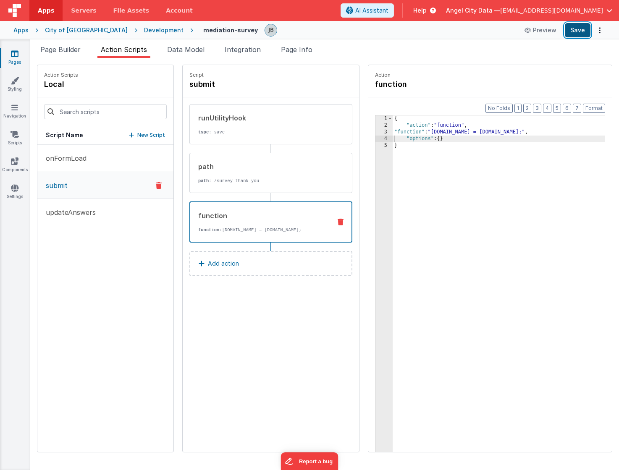
click at [577, 32] on button "Save" at bounding box center [577, 30] width 26 height 14
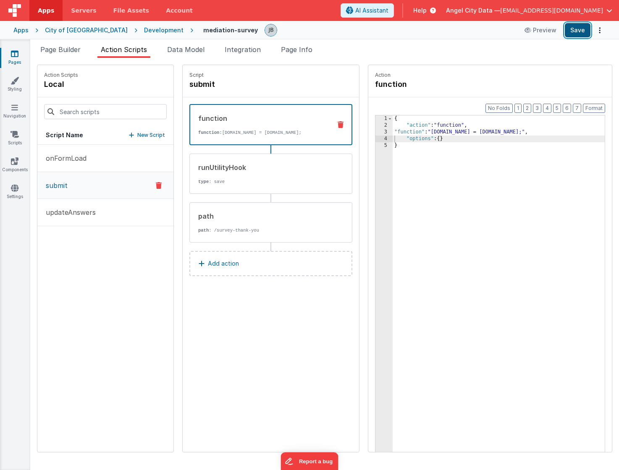
click at [576, 31] on button "Save" at bounding box center [577, 30] width 26 height 14
click at [183, 46] on span "Data Model" at bounding box center [185, 49] width 37 height 8
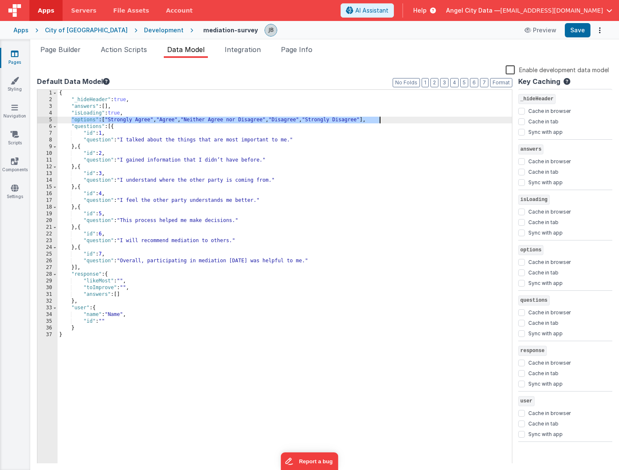
drag, startPoint x: 72, startPoint y: 122, endPoint x: 397, endPoint y: 118, distance: 324.8
click at [397, 118] on div "{ "_hideHeader" : true , "answers" : [ ] , "isLoading" : true , "options" : [ "…" at bounding box center [284, 283] width 454 height 387
click at [70, 52] on span "Page Builder" at bounding box center [60, 49] width 40 height 8
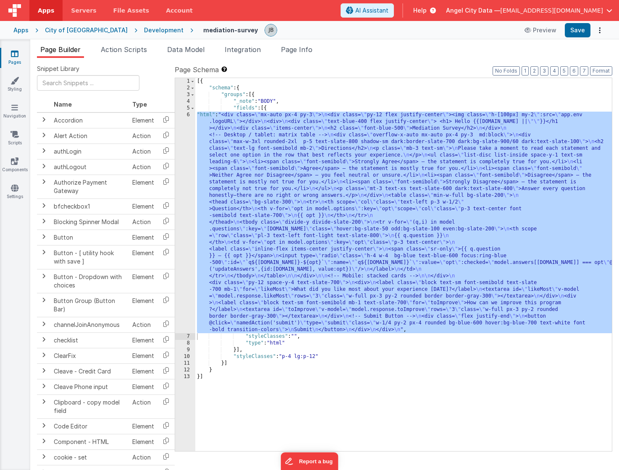
click at [177, 162] on div "6" at bounding box center [185, 223] width 20 height 222
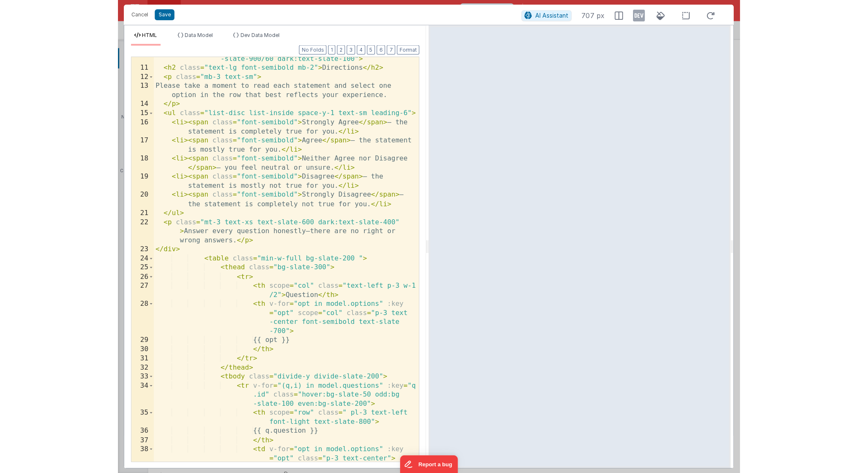
scroll to position [129, 0]
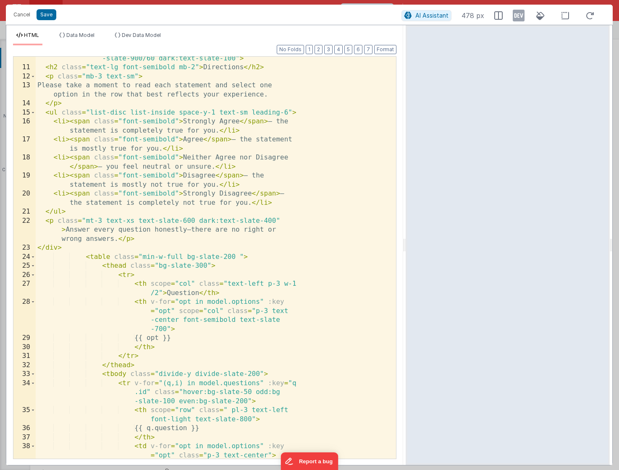
drag, startPoint x: 308, startPoint y: 220, endPoint x: 393, endPoint y: 214, distance: 85.8
click at [393, 214] on html "Cancel Save AI Assistant 478 px HTML Data Model Dev Data Model Format 7 6 5 4 3…" at bounding box center [309, 235] width 619 height 470
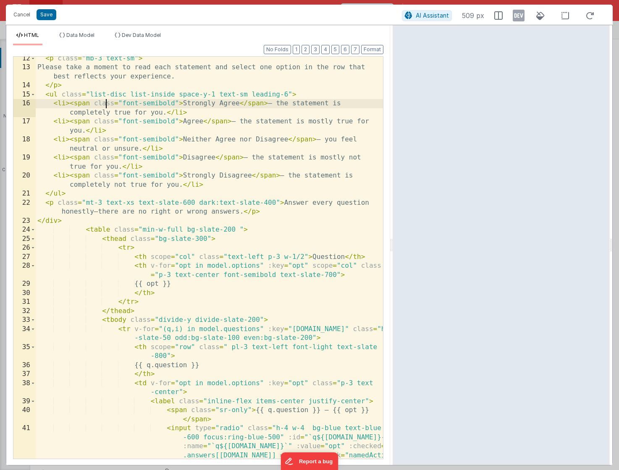
click at [107, 118] on div "< p class = "mb-3 text-sm" > Please take a moment to read each statement and se…" at bounding box center [209, 282] width 347 height 456
click at [52, 106] on div "< p class = "mb-3 text-sm" > Please take a moment to read each statement and se…" at bounding box center [209, 282] width 347 height 456
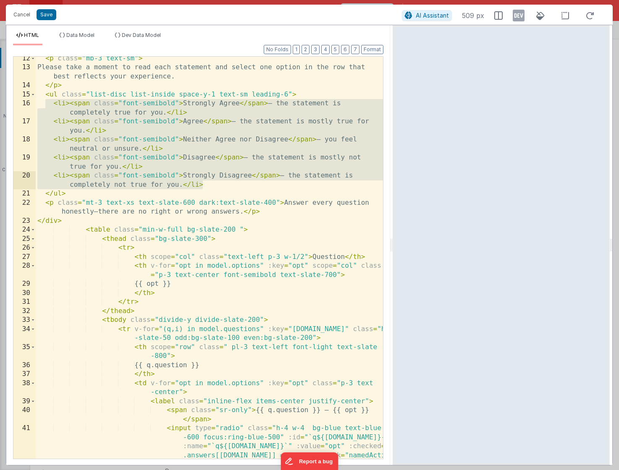
drag, startPoint x: 47, startPoint y: 104, endPoint x: 259, endPoint y: 183, distance: 226.8
click at [259, 183] on div "< p class = "mb-3 text-sm" > Please take a moment to read each statement and se…" at bounding box center [209, 282] width 347 height 456
click at [148, 215] on div "< p class = "mb-3 text-sm" > Please take a moment to read each statement and se…" at bounding box center [209, 282] width 347 height 456
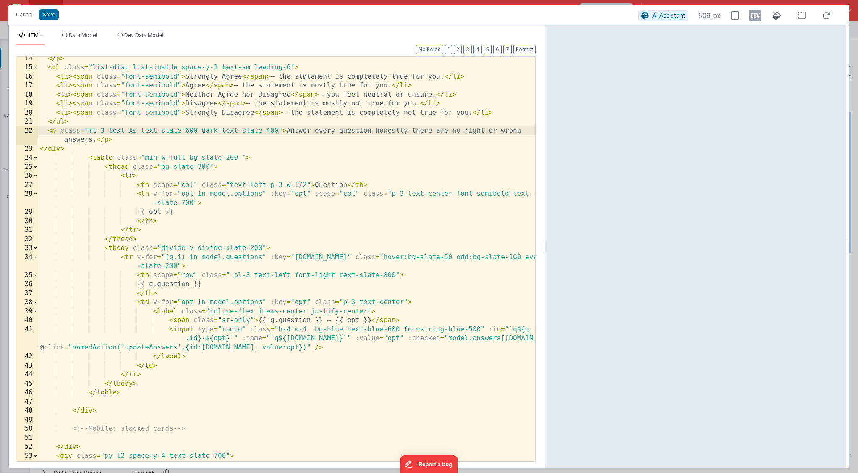
click at [303, 195] on div "</ p > < ul class = "list-disc list-inside space-y-1 text-sm leading-6" > < li …" at bounding box center [286, 265] width 497 height 422
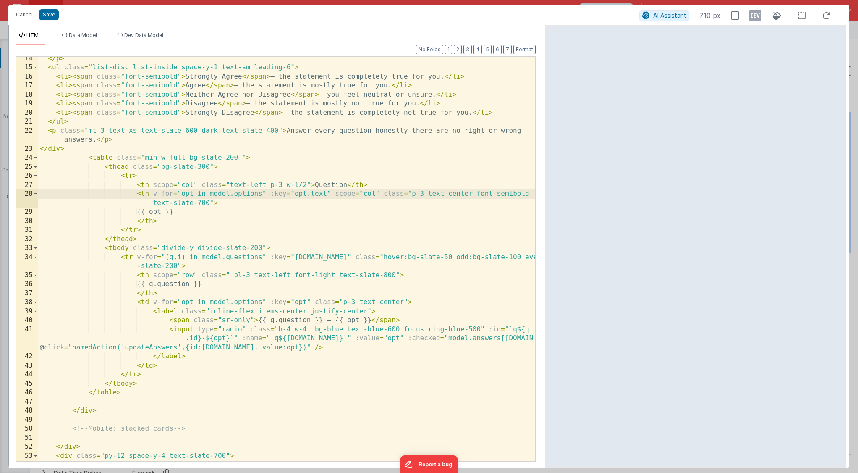
click at [175, 213] on div "</ p > < ul class = "list-disc list-inside space-y-1 text-sm leading-6" > < li …" at bounding box center [286, 265] width 497 height 422
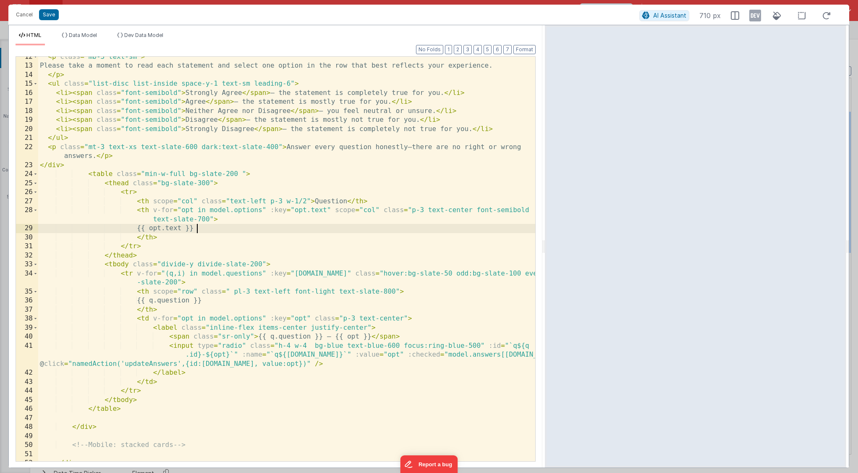
scroll to position [111, 0]
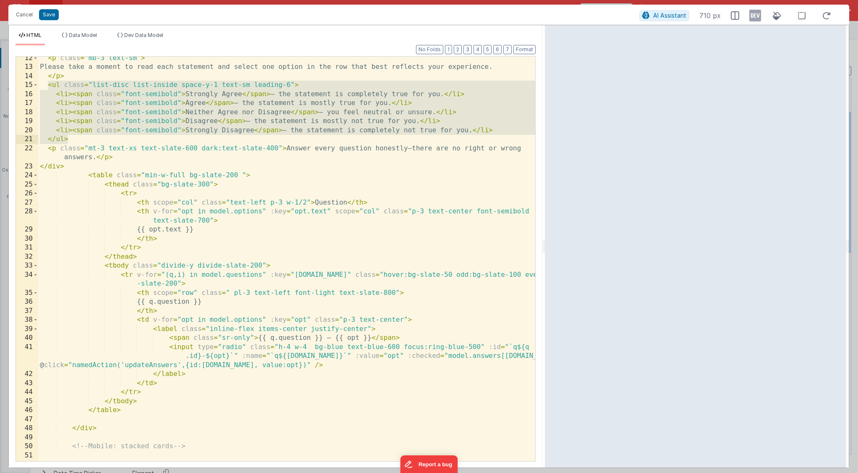
drag, startPoint x: 47, startPoint y: 87, endPoint x: 84, endPoint y: 139, distance: 63.5
click at [84, 139] on div "< p class = "mb-3 text-sm" > Please take a moment to read each statement and se…" at bounding box center [286, 265] width 497 height 422
click at [75, 147] on div "< p class = "mb-3 text-sm" > Please take a moment to read each statement and se…" at bounding box center [286, 265] width 497 height 422
drag, startPoint x: 72, startPoint y: 138, endPoint x: 38, endPoint y: 86, distance: 61.5
click at [38, 86] on div "< p class = "mb-3 text-sm" > Please take a moment to read each statement and se…" at bounding box center [286, 265] width 497 height 422
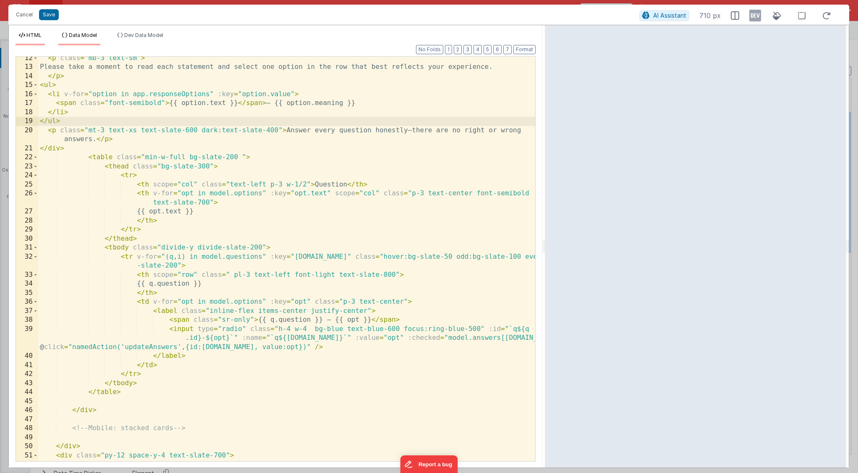
click at [79, 40] on li "Data Model" at bounding box center [79, 38] width 42 height 13
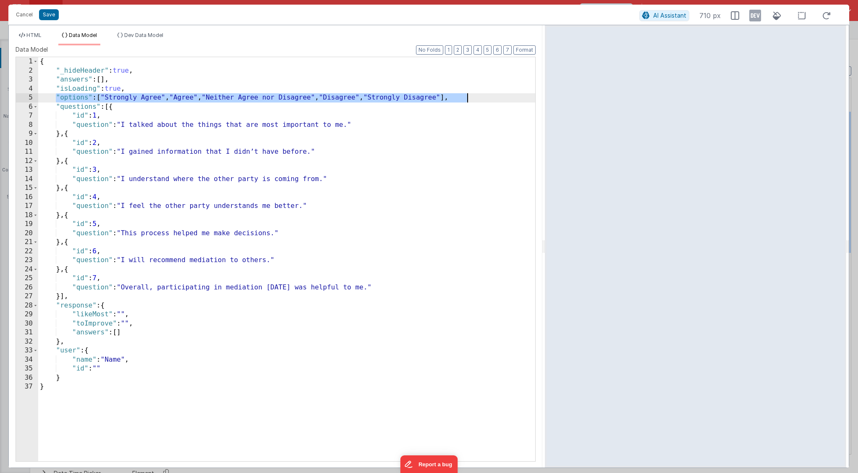
drag, startPoint x: 55, startPoint y: 98, endPoint x: 477, endPoint y: 97, distance: 422.2
click at [477, 97] on div "{ "_hideHeader" : true , "answers" : [ ] , "isLoading" : true , "options" : [ "…" at bounding box center [286, 268] width 497 height 422
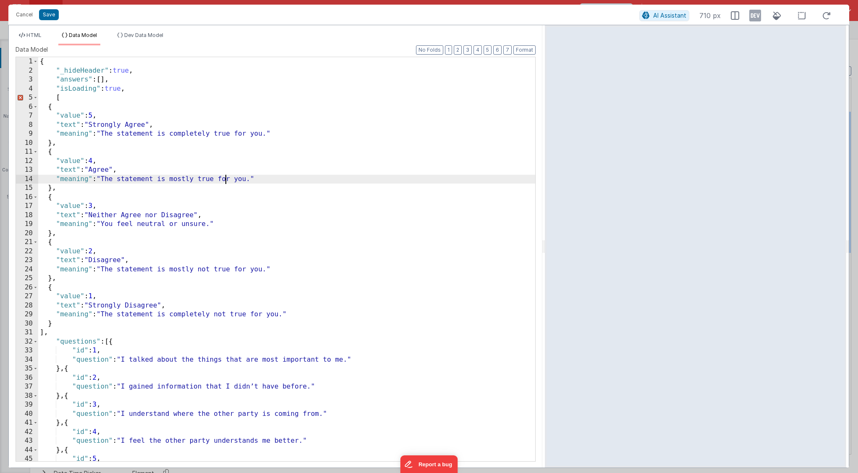
click at [225, 183] on div "{ "_hideHeader" : true , "answers" : [ ] , "isLoading" : true , [ { "value" : 5…" at bounding box center [286, 268] width 497 height 422
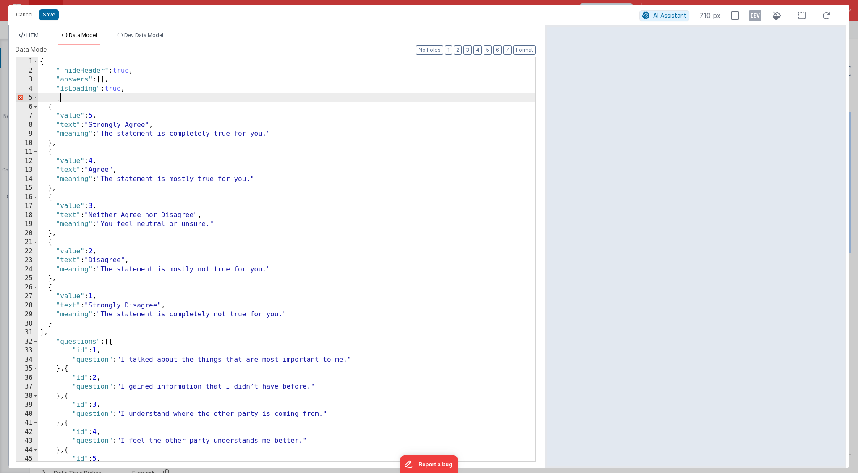
click at [69, 102] on div "{ "_hideHeader" : true , "answers" : [ ] , "isLoading" : true , [ { "value" : 5…" at bounding box center [286, 268] width 497 height 422
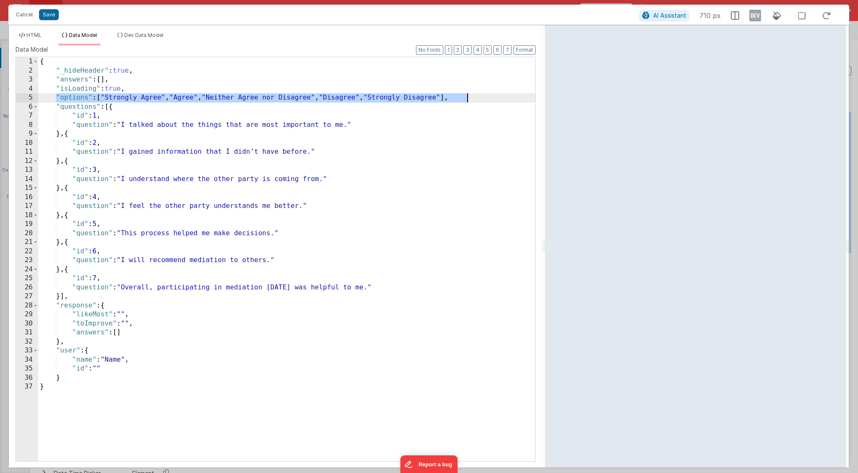
click at [69, 102] on div "{ "_hideHeader" : true , "answers" : [ ] , "isLoading" : true , "options" : [ "…" at bounding box center [286, 268] width 497 height 422
drag, startPoint x: 99, startPoint y: 101, endPoint x: 462, endPoint y: 96, distance: 363.9
click at [462, 96] on div "{ "_hideHeader" : true , "answers" : [ ] , "isLoading" : true , "options" : [ "…" at bounding box center [286, 268] width 497 height 422
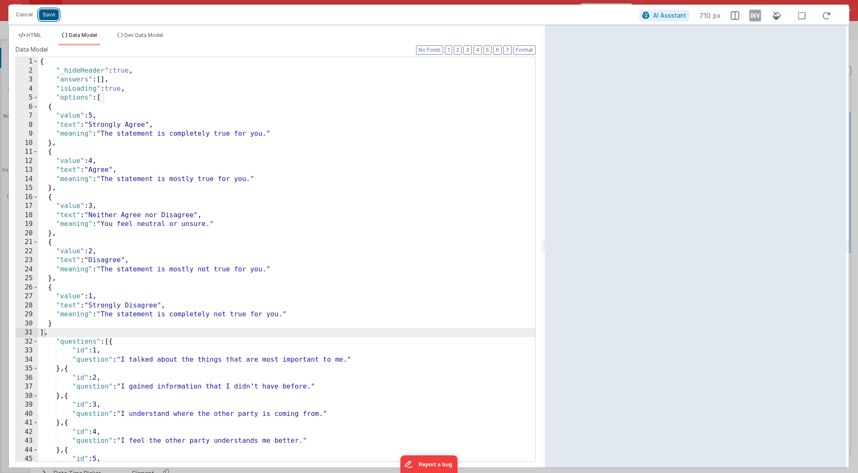
click at [52, 13] on button "Save" at bounding box center [49, 14] width 20 height 11
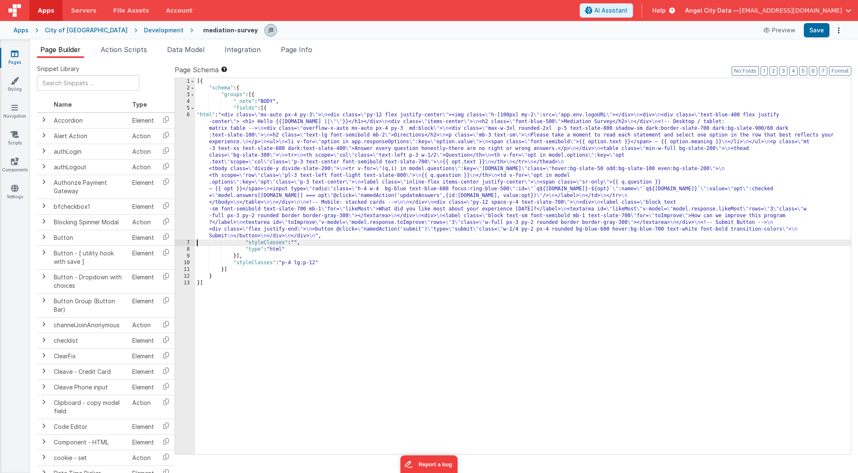
click at [182, 162] on div "6" at bounding box center [185, 176] width 20 height 128
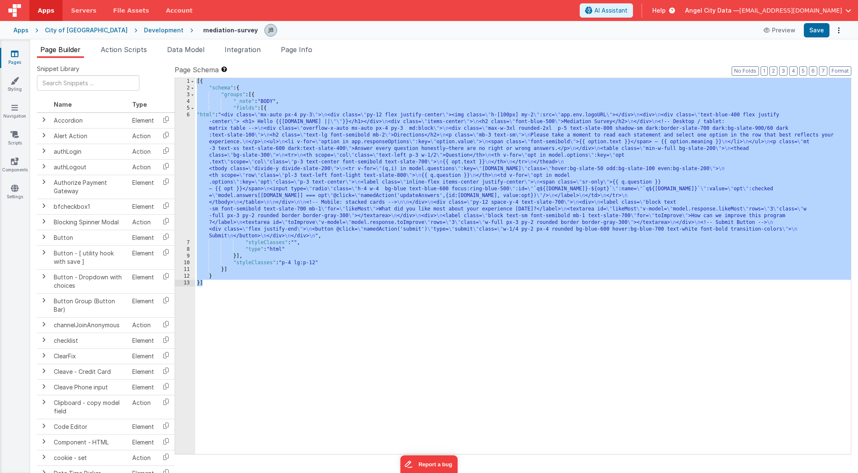
click at [181, 166] on div "6" at bounding box center [185, 176] width 20 height 128
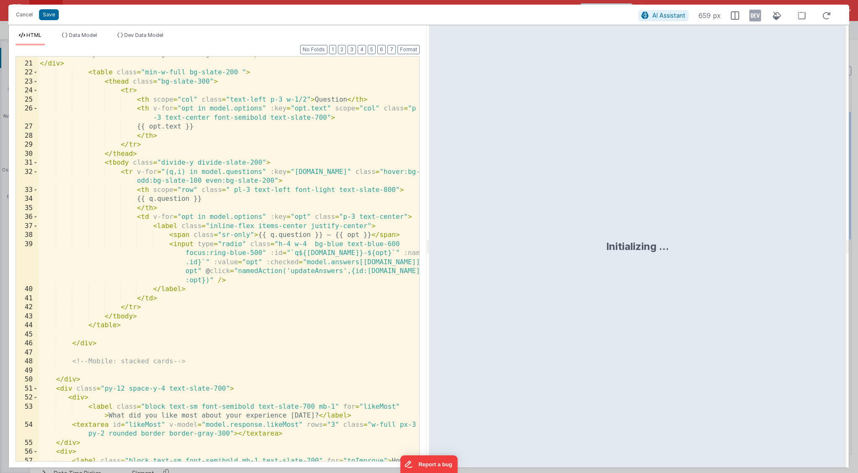
scroll to position [222, 0]
click at [358, 239] on div "< p class = "mt-3 text-xs text-slate-600 dark:text-slate-400" > Answer every qu…" at bounding box center [228, 262] width 381 height 440
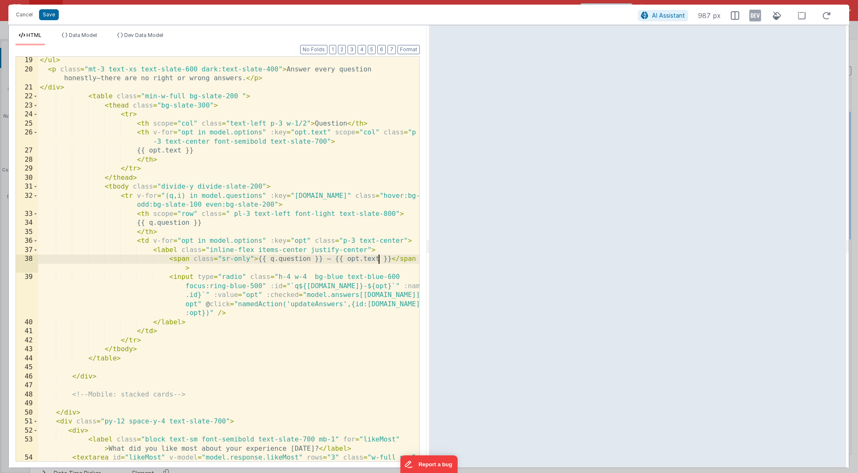
scroll to position [201, 0]
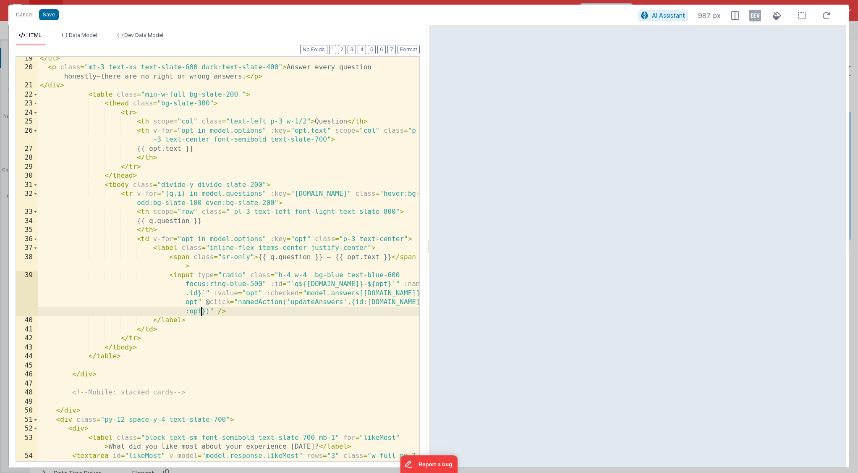
click at [201, 312] on div "</ ul > < p class = "mt-3 text-xs text-slate-600 dark:text-slate-400" > Answer …" at bounding box center [228, 269] width 381 height 431
click at [197, 303] on div "</ ul > < p class = "mt-3 text-xs text-slate-600 dark:text-slate-400" > Answer …" at bounding box center [228, 269] width 381 height 431
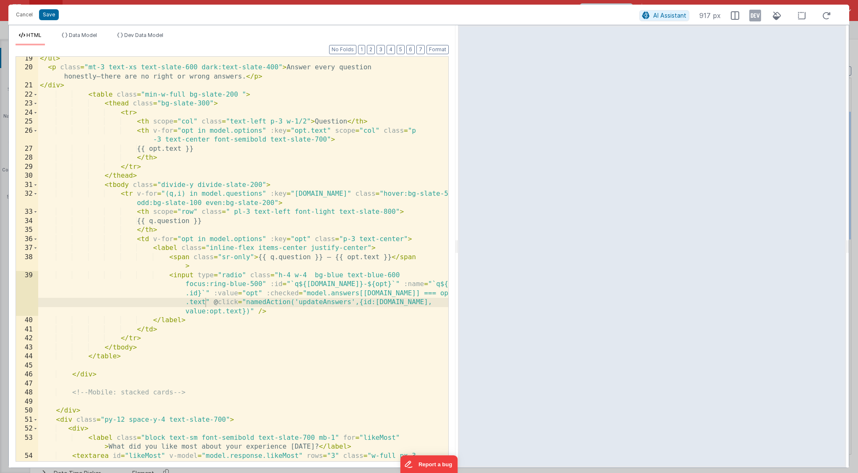
drag, startPoint x: 426, startPoint y: 267, endPoint x: 463, endPoint y: 269, distance: 37.0
click at [463, 269] on html "Cancel Save AI Assistant 917 px HTML Data Model Dev Data Model Format 7 6 5 4 3…" at bounding box center [429, 236] width 858 height 473
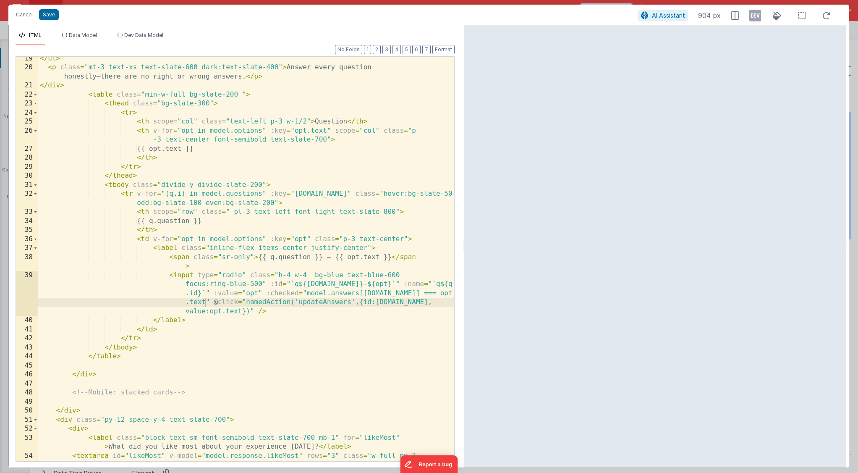
scroll to position [192, 0]
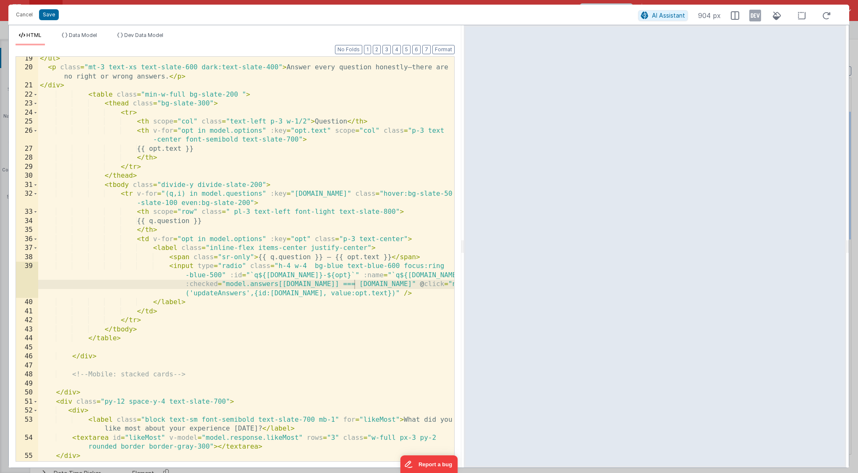
click at [132, 190] on div "</ ul > < p class = "mt-3 text-xs text-slate-600 dark:text-slate-400" > Answer …" at bounding box center [246, 265] width 416 height 422
click at [116, 187] on div "</ ul > < p class = "mt-3 text-xs text-slate-600 dark:text-slate-400" > Answer …" at bounding box center [246, 265] width 416 height 422
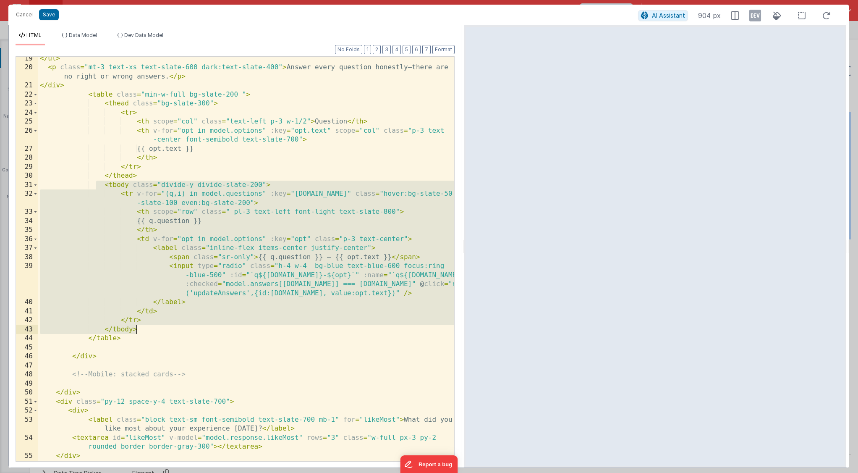
drag, startPoint x: 97, startPoint y: 186, endPoint x: 184, endPoint y: 329, distance: 167.4
click at [184, 329] on div "</ ul > < p class = "mt-3 text-xs text-slate-600 dark:text-slate-400" > Answer …" at bounding box center [246, 265] width 416 height 422
click at [172, 293] on div "</ ul > < p class = "mt-3 text-xs text-slate-600 dark:text-slate-400" > Answer …" at bounding box center [246, 265] width 416 height 422
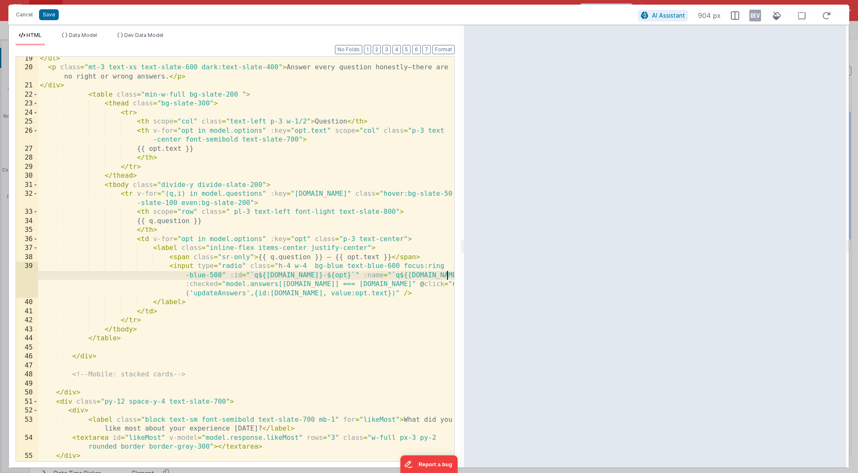
click at [446, 275] on div at bounding box center [450, 229] width 8 height 731
click at [52, 17] on button "Save" at bounding box center [49, 14] width 20 height 11
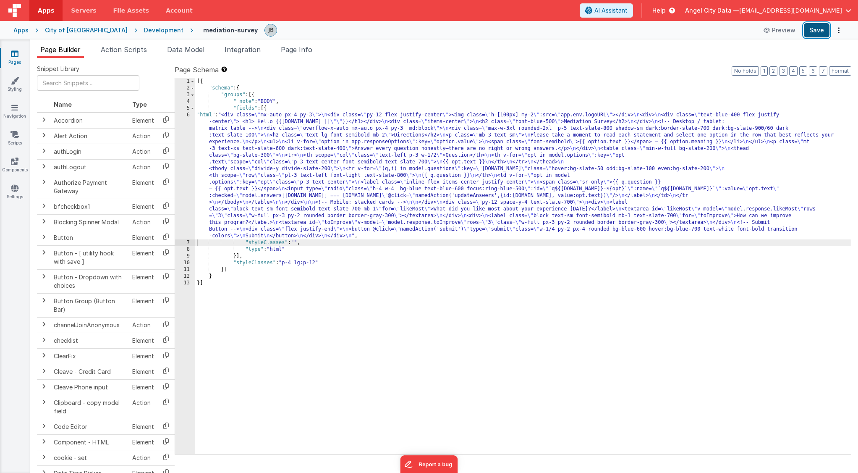
click at [752, 31] on button "Save" at bounding box center [817, 30] width 26 height 14
